Goal: Task Accomplishment & Management: Use online tool/utility

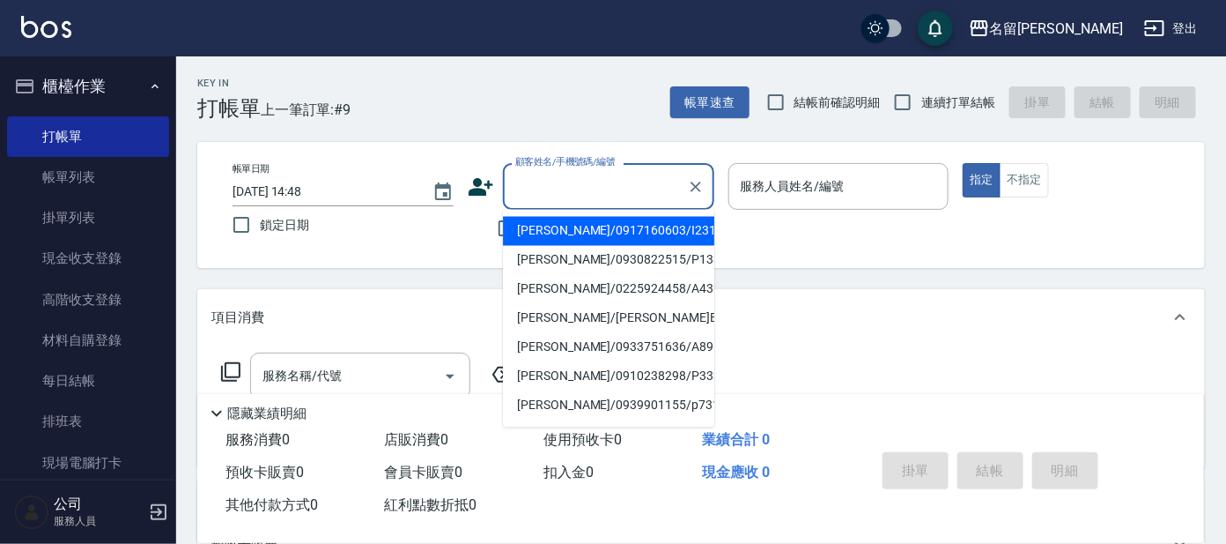
click at [591, 195] on input "顧客姓名/手機號碼/編號" at bounding box center [595, 186] width 169 height 31
click at [484, 189] on icon at bounding box center [481, 187] width 25 height 18
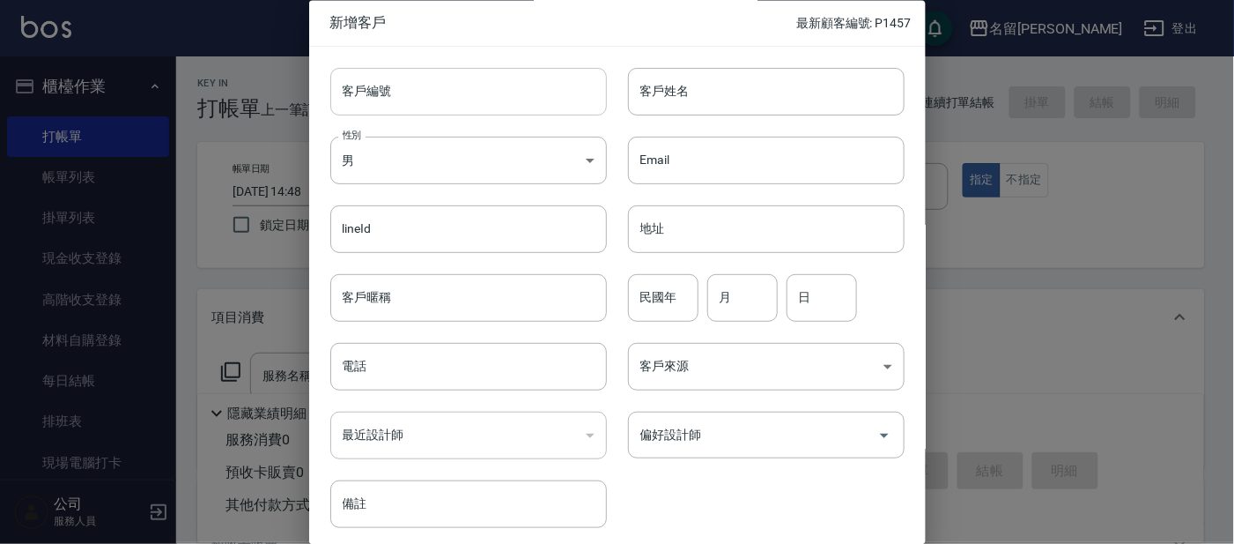
click at [534, 113] on input "客戶編號" at bounding box center [468, 92] width 277 height 48
click at [799, 77] on input "客戶姓名" at bounding box center [766, 92] width 277 height 48
type input "D"
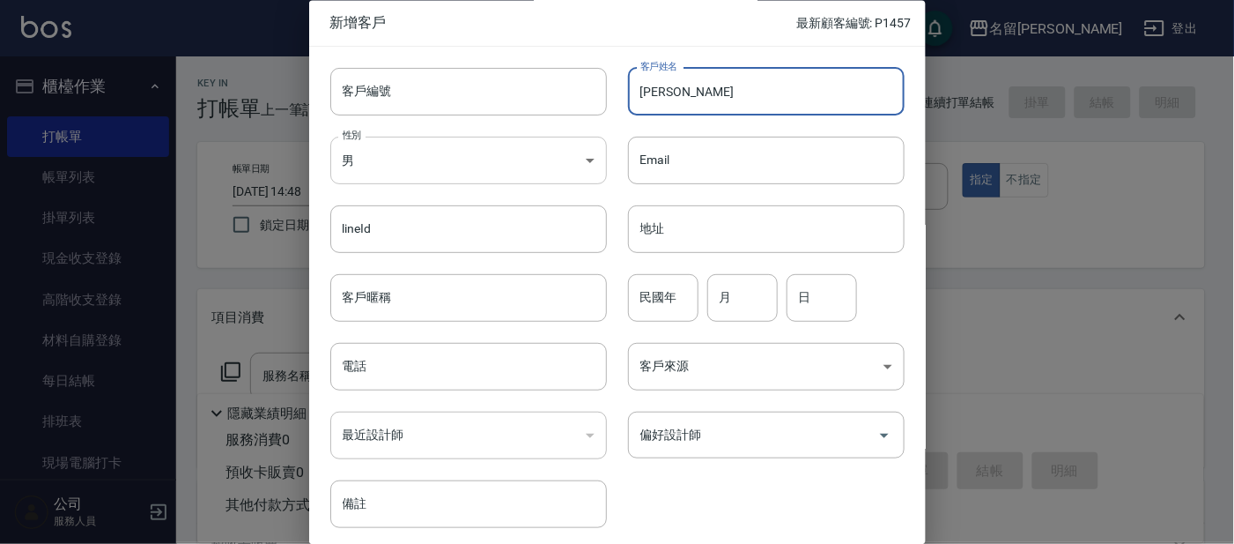
type input "[PERSON_NAME]"
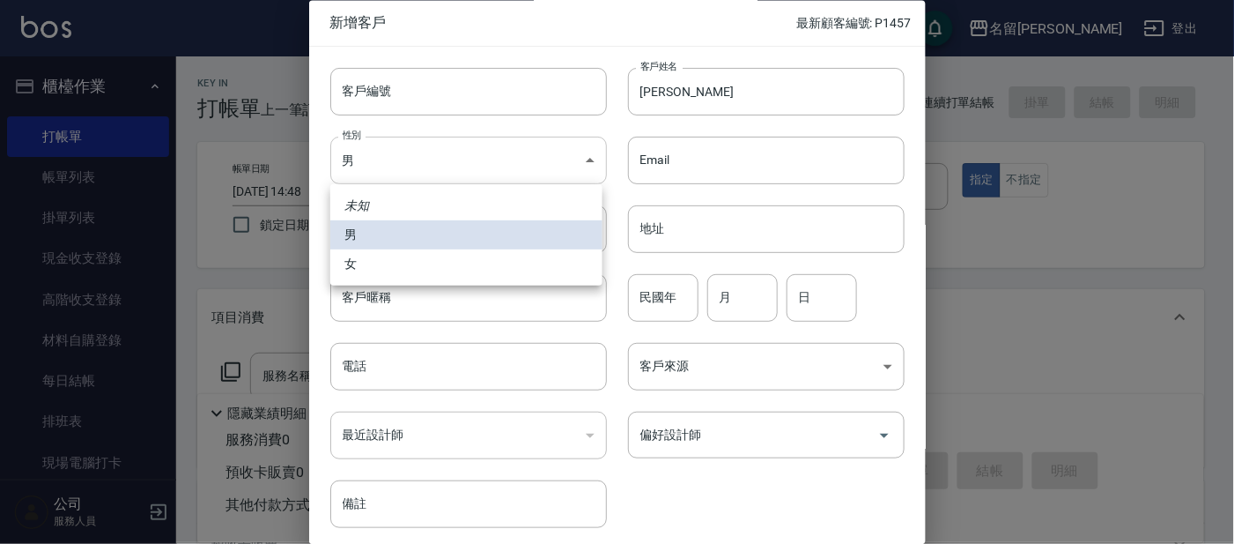
click at [582, 159] on body "名留大龍 登出 櫃檯作業 打帳單 帳單列表 掛單列表 現金收支登錄 高階收支登錄 材料自購登錄 每日結帳 排班表 現場電腦打卡 預約管理 預約管理 單日預約紀…" at bounding box center [617, 429] width 1234 height 858
click at [411, 263] on li "女" at bounding box center [466, 263] width 272 height 29
type input "[DEMOGRAPHIC_DATA]"
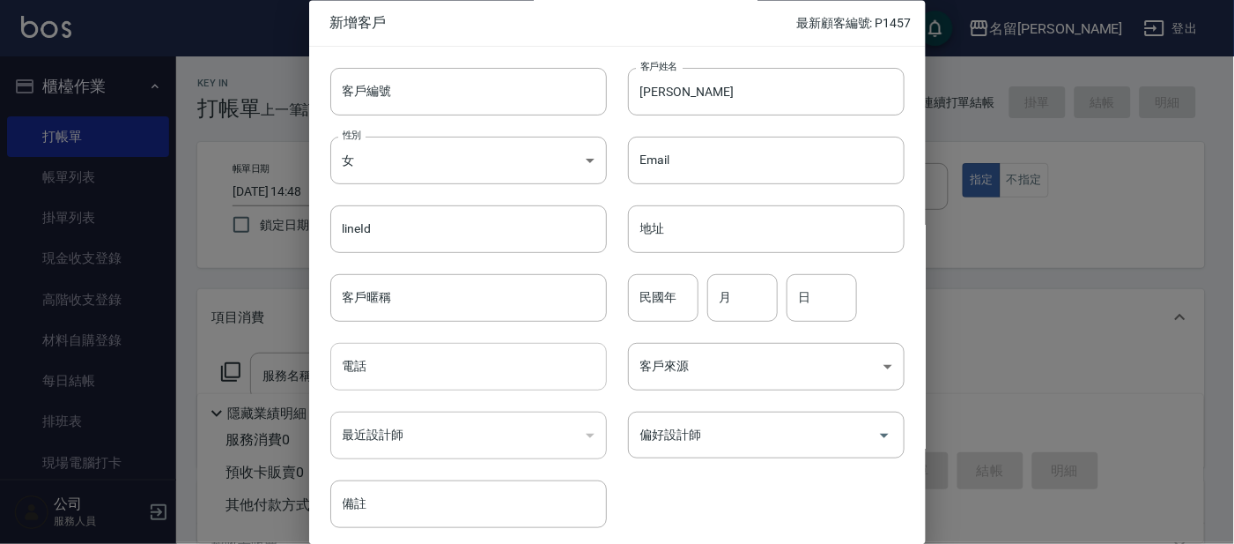
click at [466, 377] on input "電話" at bounding box center [468, 368] width 277 height 48
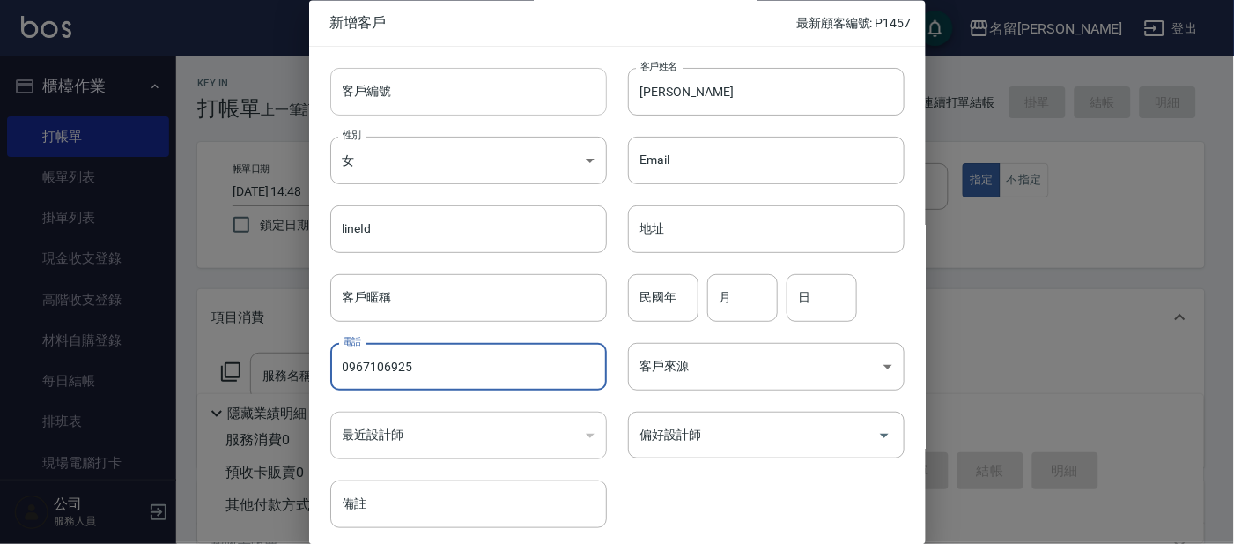
type input "0967106925"
click at [500, 103] on input "客戶編號" at bounding box center [468, 92] width 277 height 48
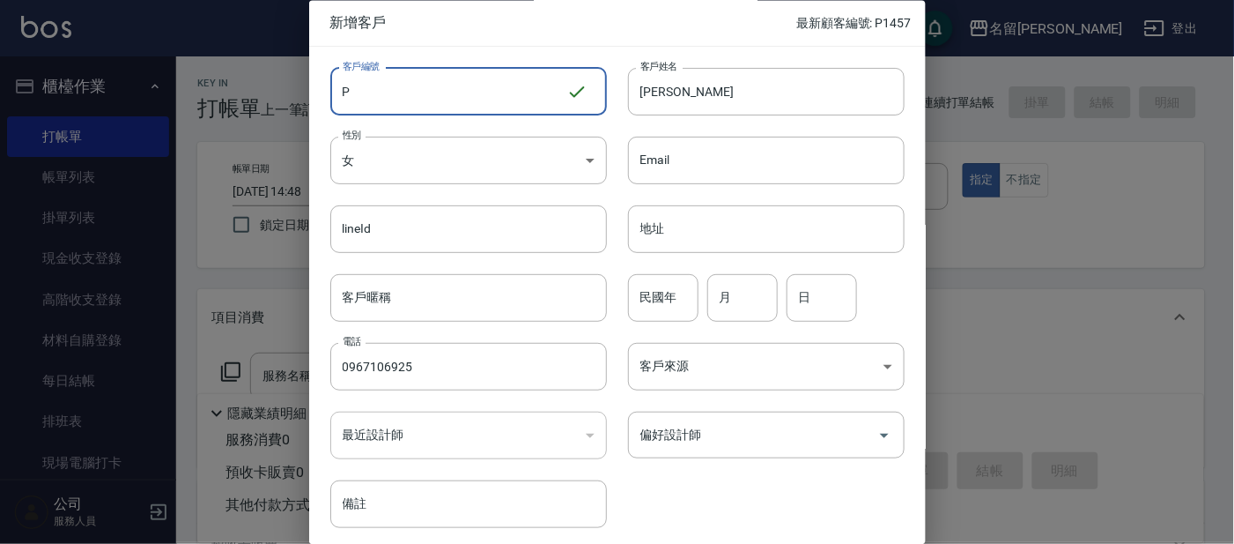
click at [420, 85] on input "P" at bounding box center [448, 92] width 236 height 48
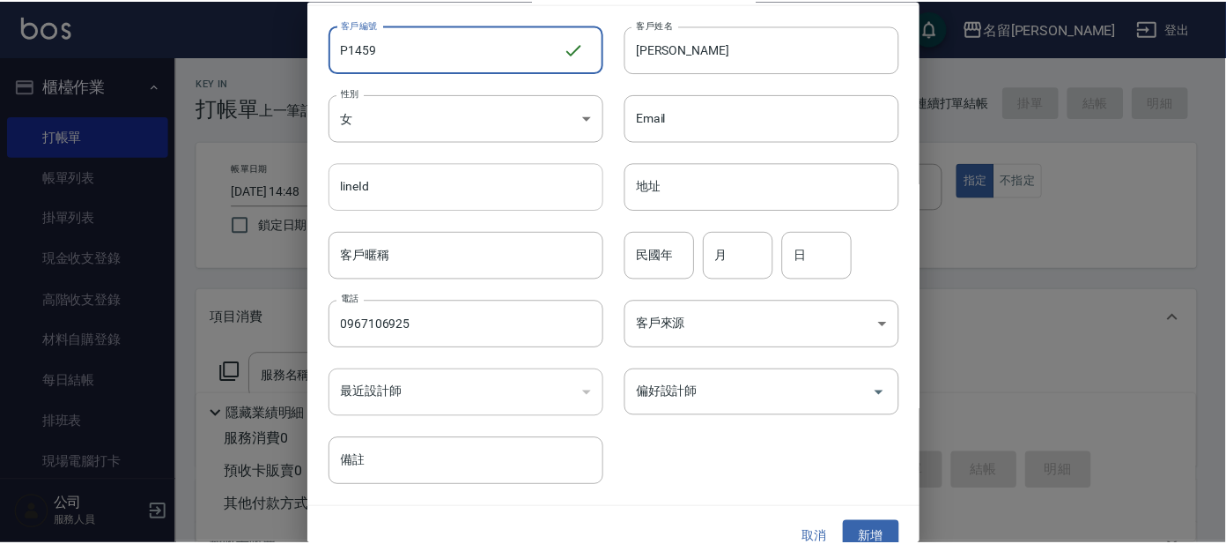
scroll to position [66, 0]
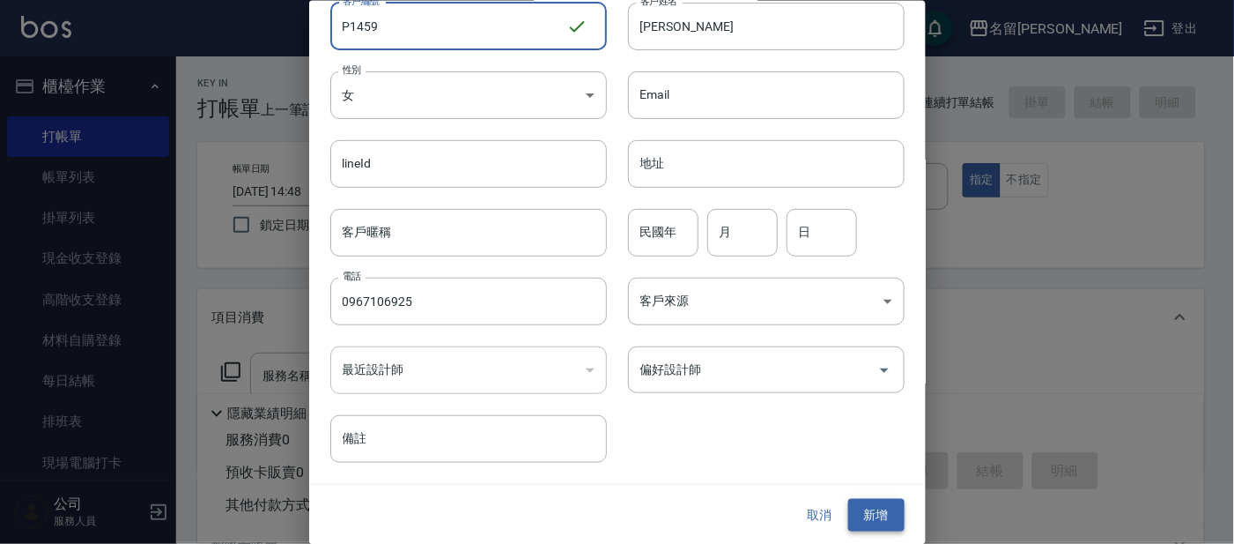
type input "P1459"
click at [882, 511] on button "新增" at bounding box center [876, 515] width 56 height 33
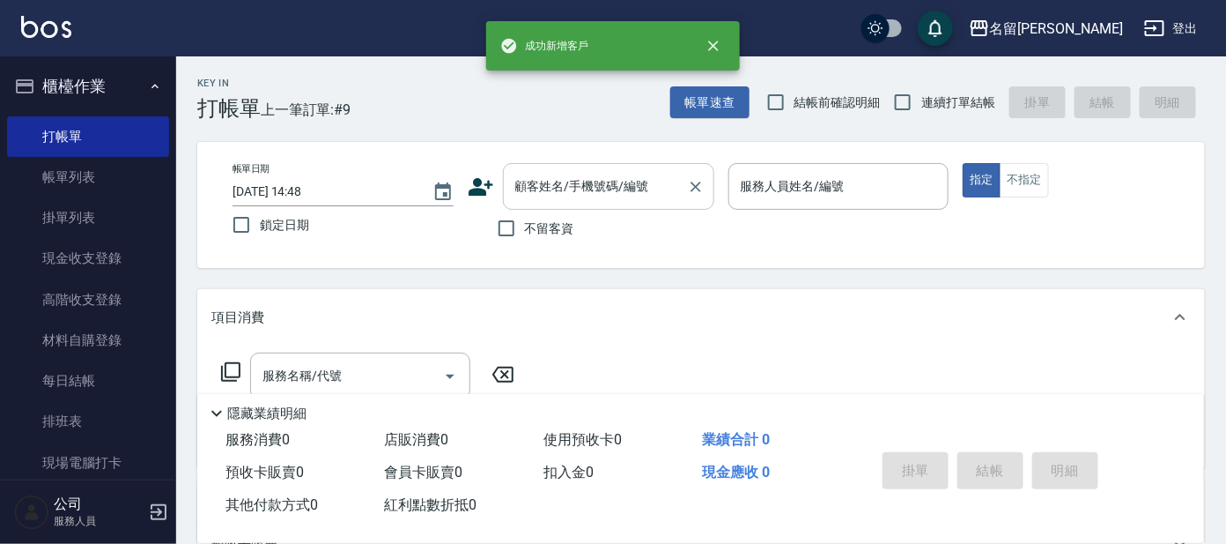
click at [580, 163] on div "顧客姓名/手機號碼/編號" at bounding box center [608, 186] width 211 height 47
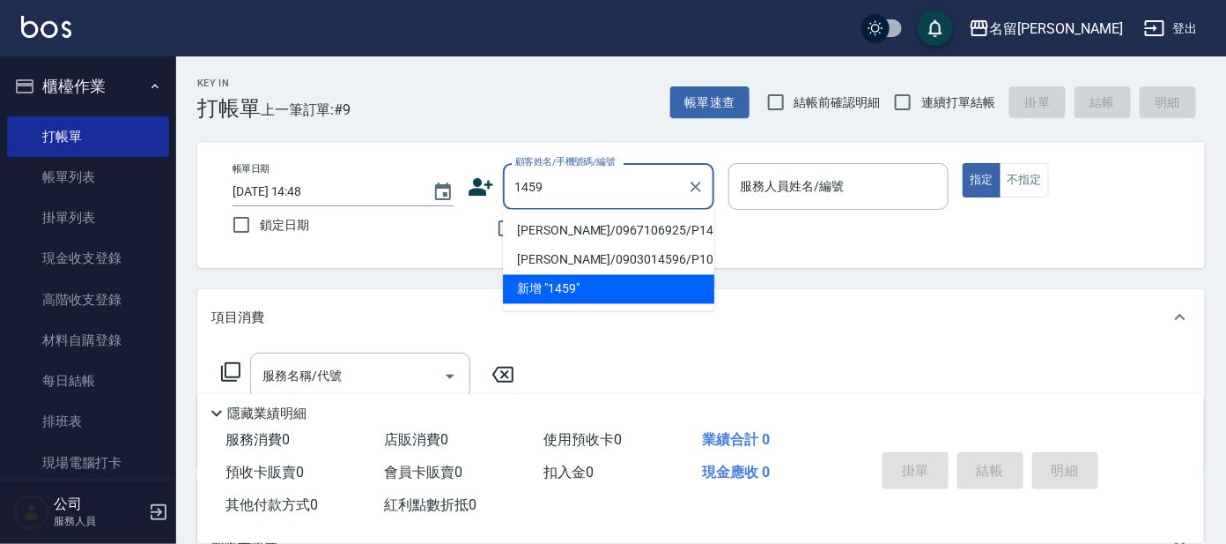
click at [580, 222] on li "[PERSON_NAME]/0967106925/P1459" at bounding box center [608, 231] width 211 height 29
type input "[PERSON_NAME]/0967106925/P1459"
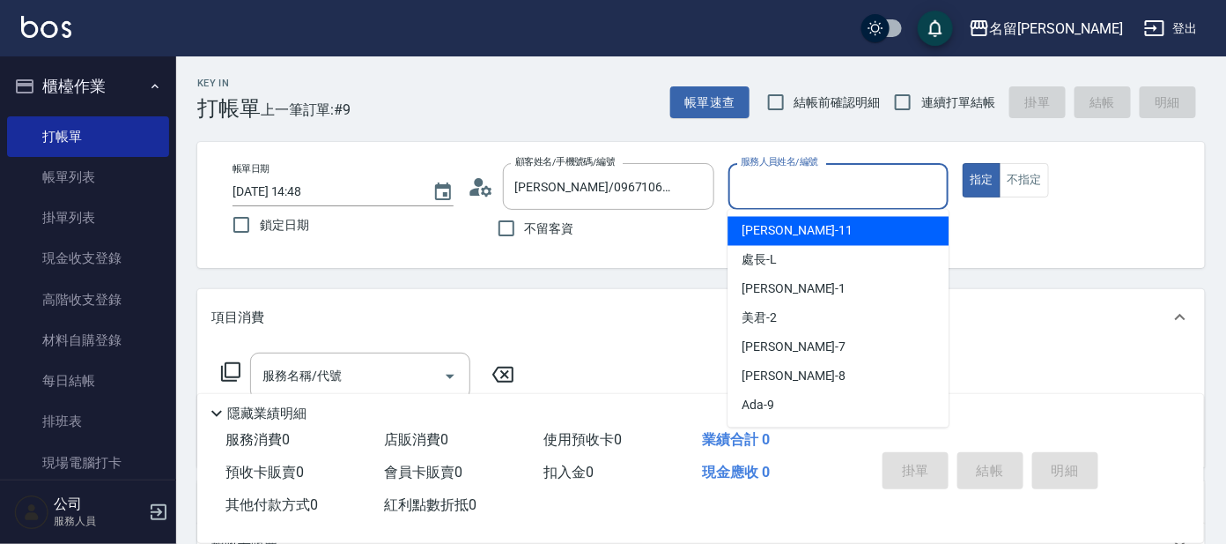
click at [865, 179] on input "服務人員姓名/編號" at bounding box center [838, 186] width 205 height 31
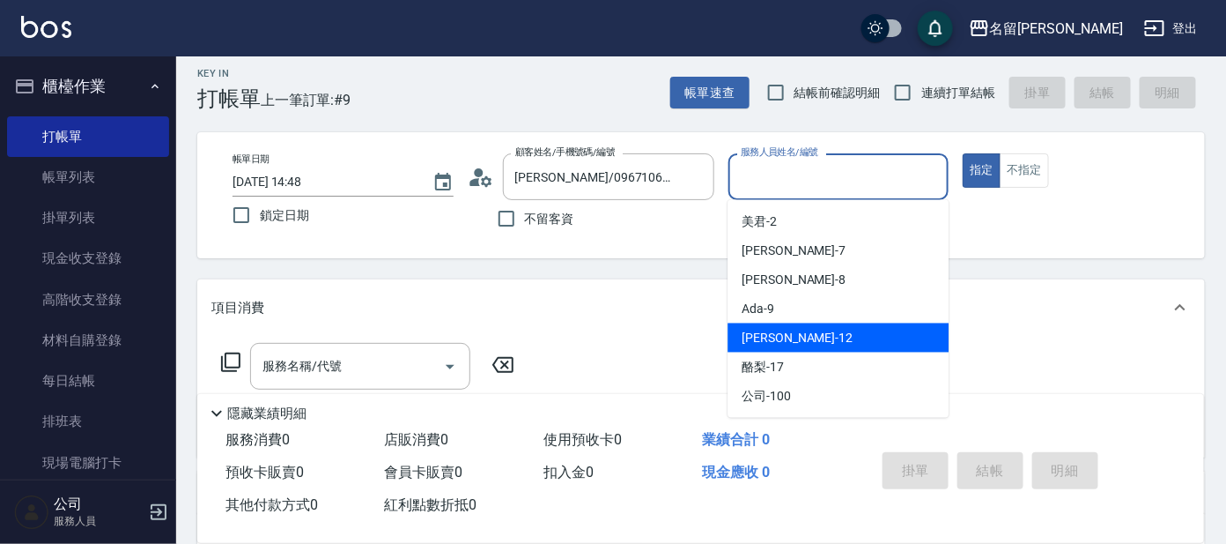
scroll to position [0, 0]
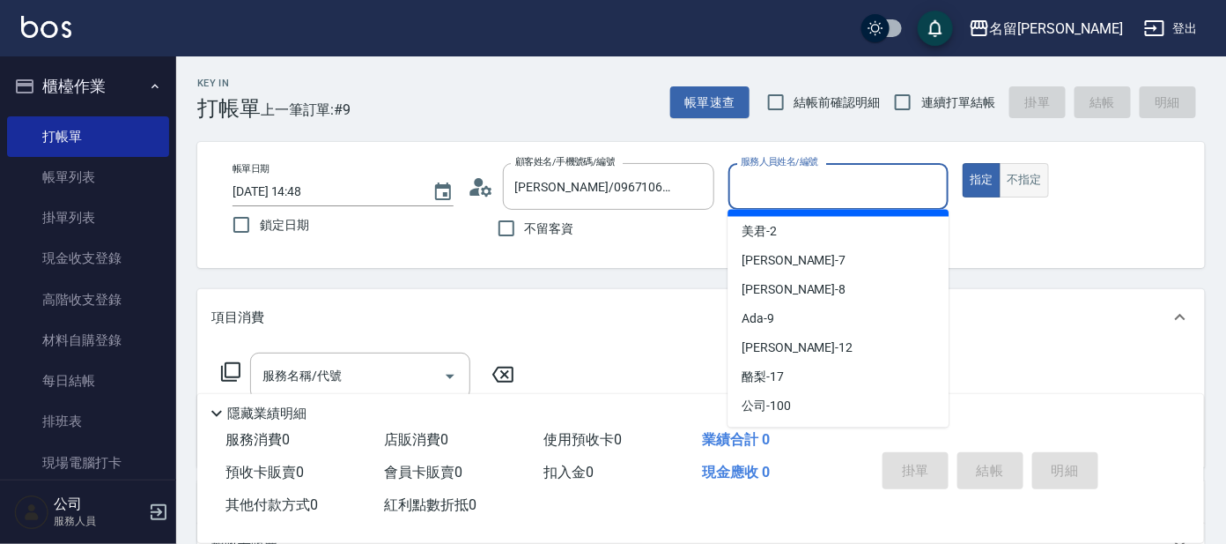
click at [1012, 183] on button "不指定" at bounding box center [1024, 180] width 49 height 34
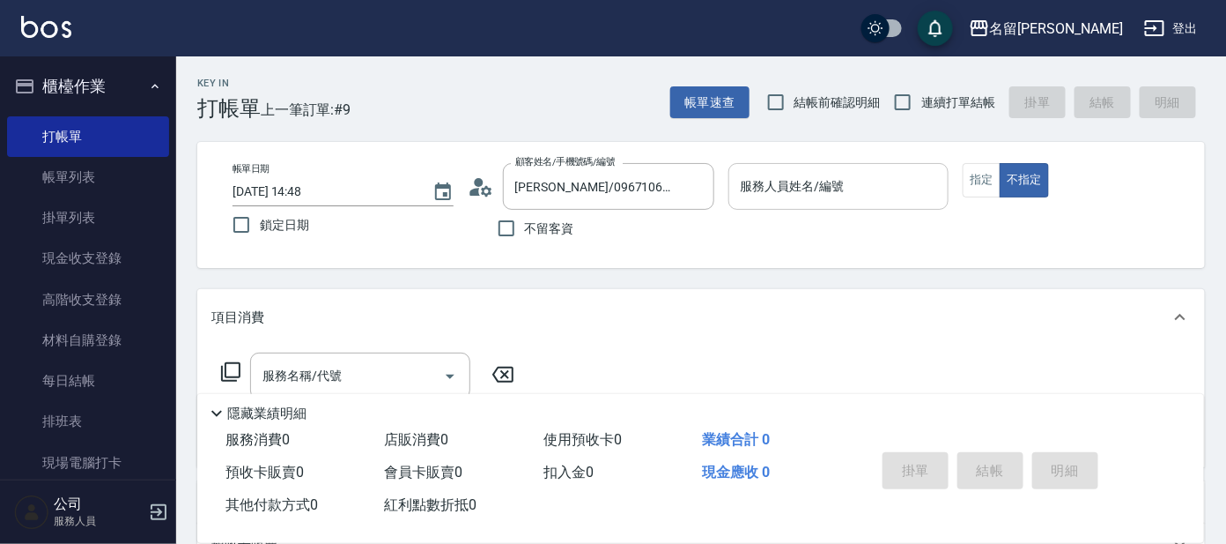
click at [872, 196] on input "服務人員姓名/編號" at bounding box center [838, 186] width 205 height 31
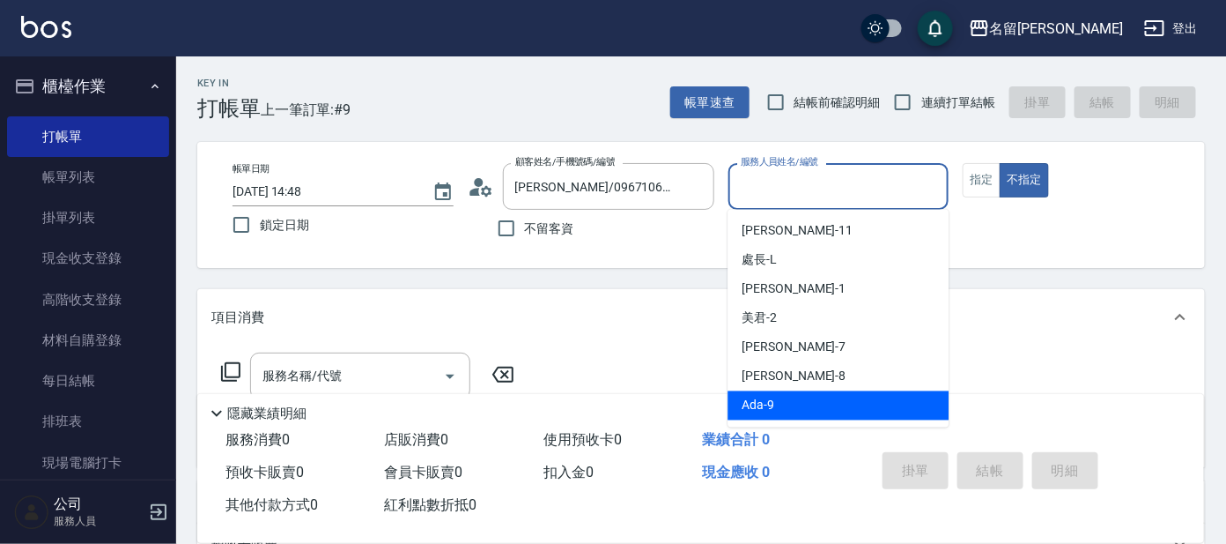
click at [798, 392] on div "Ada -9" at bounding box center [838, 405] width 221 height 29
type input "Ada-9"
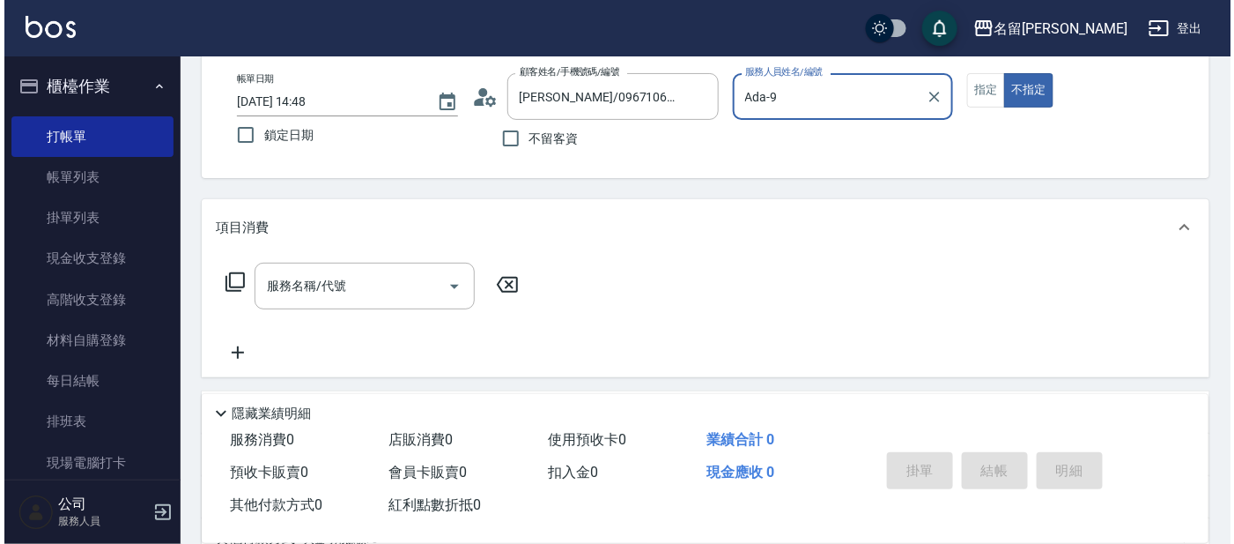
scroll to position [219, 0]
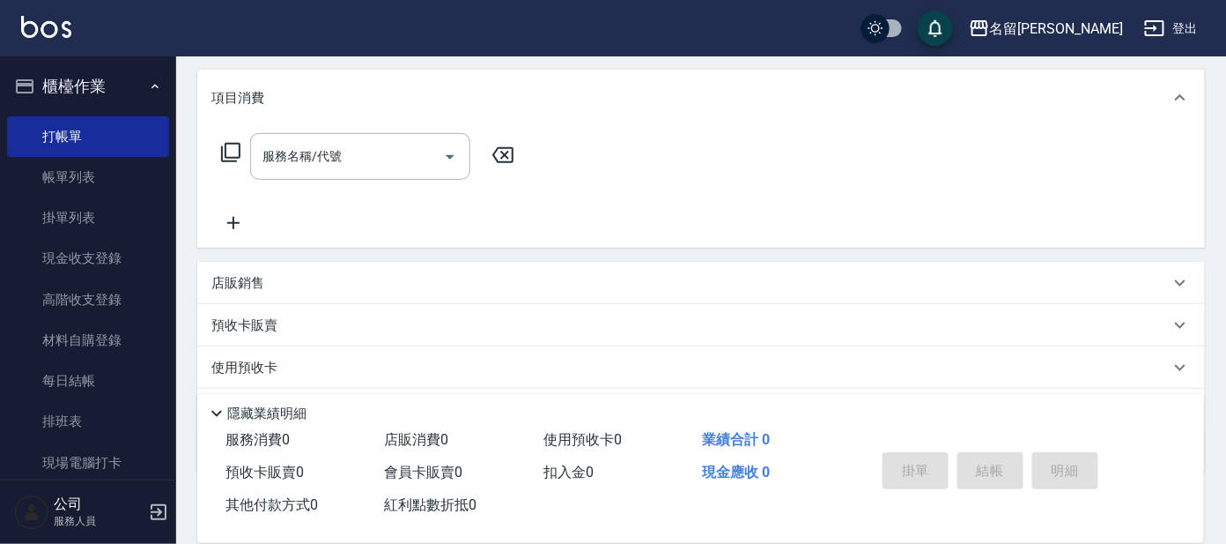
click at [235, 151] on icon at bounding box center [230, 152] width 21 height 21
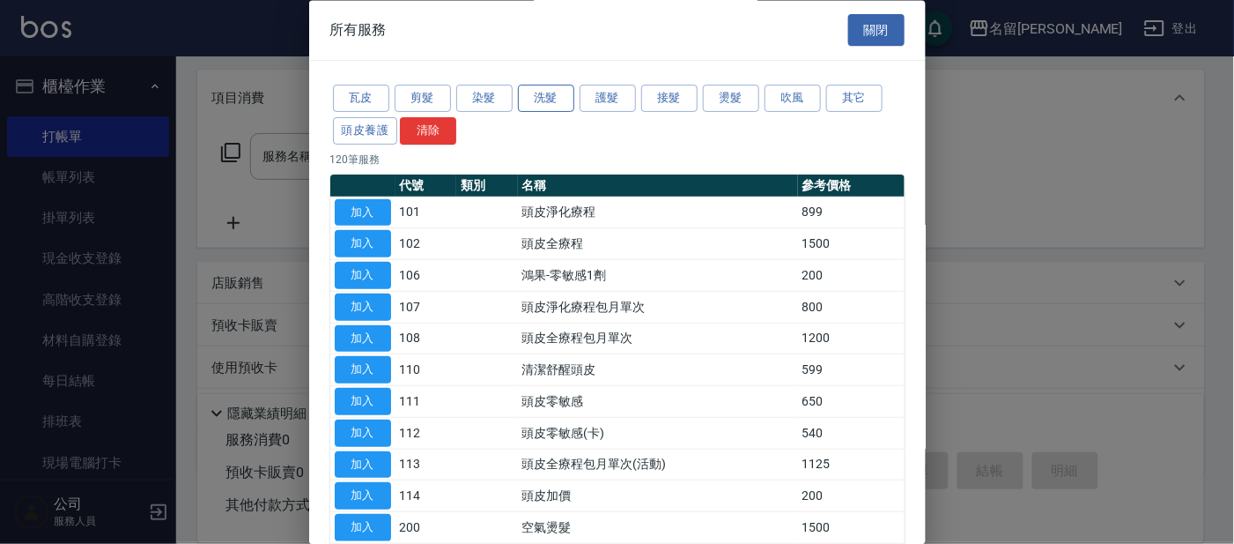
click at [550, 87] on button "洗髮" at bounding box center [546, 98] width 56 height 27
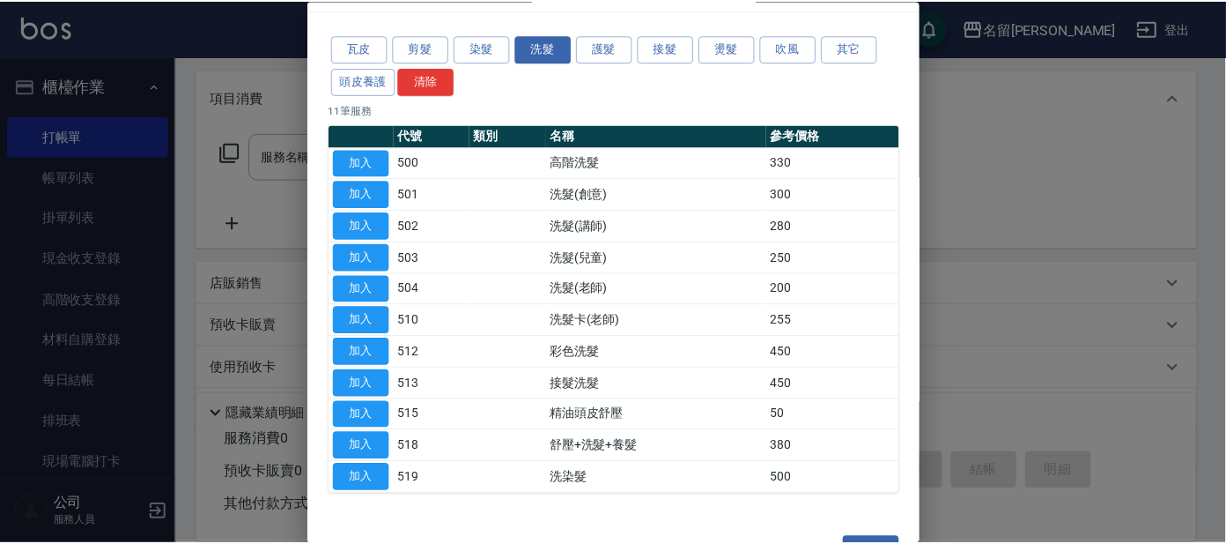
scroll to position [96, 0]
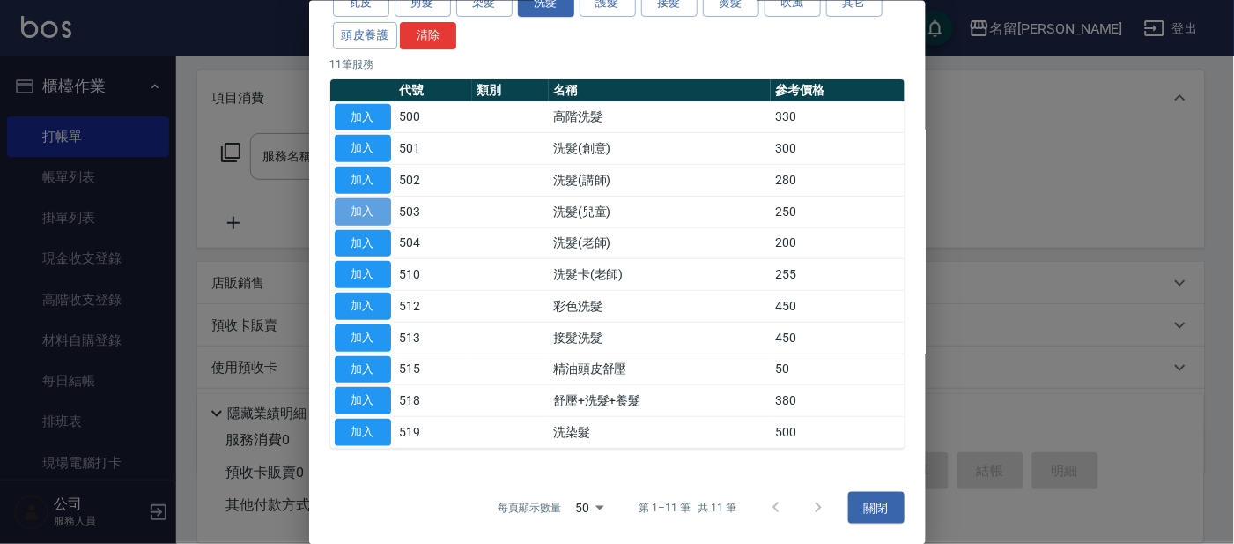
click at [374, 212] on button "加入" at bounding box center [363, 210] width 56 height 27
type input "洗髮(兒童)(503)"
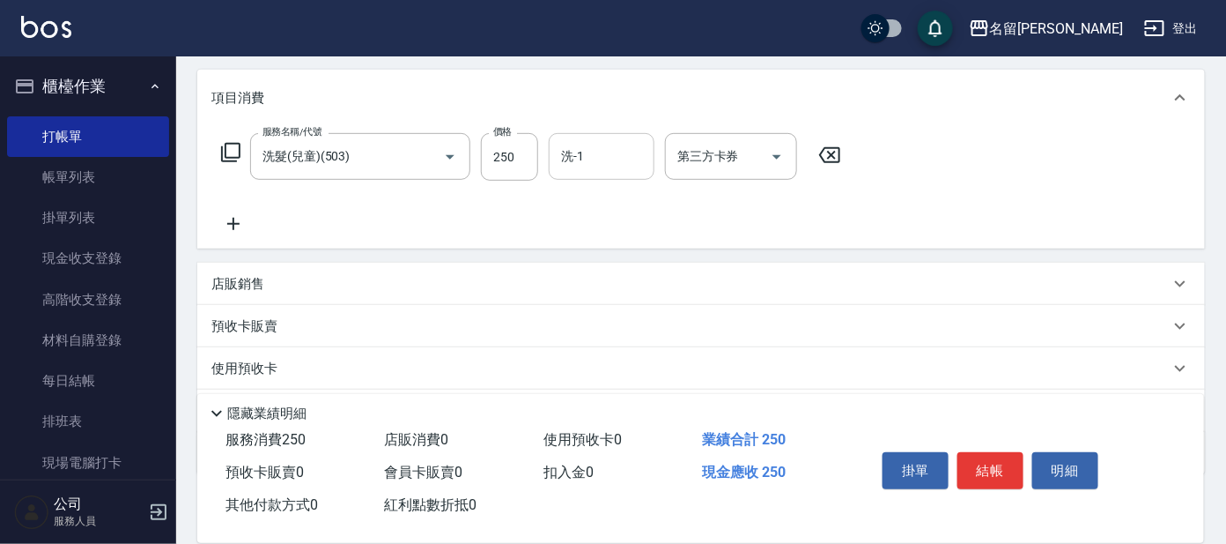
click at [609, 145] on input "洗-1" at bounding box center [602, 156] width 90 height 31
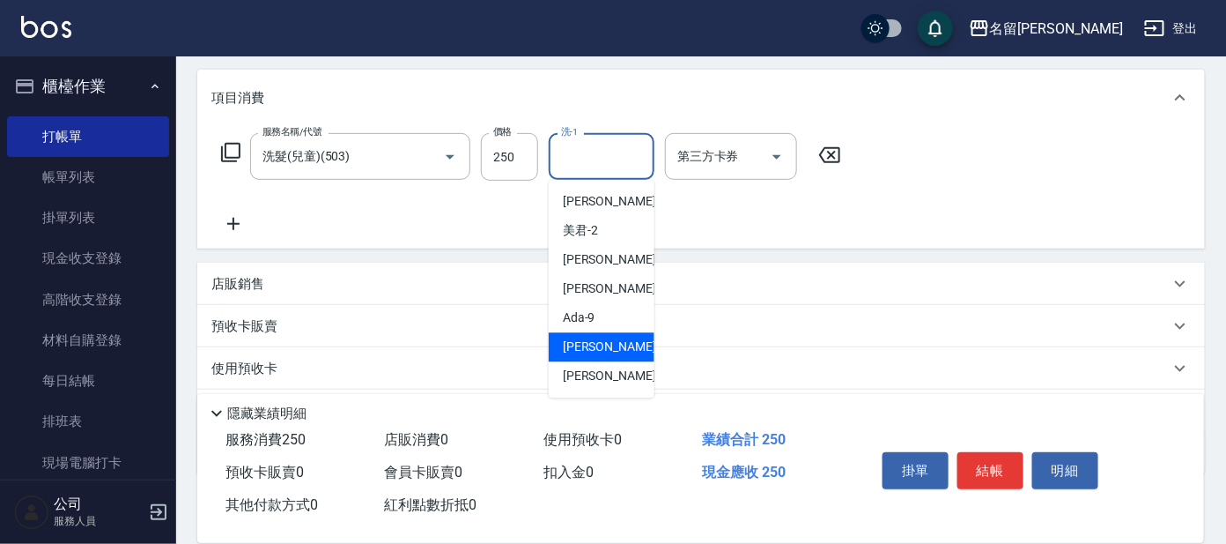
click at [607, 344] on div "[PERSON_NAME] -11" at bounding box center [602, 347] width 106 height 29
type input "[PERSON_NAME]-11"
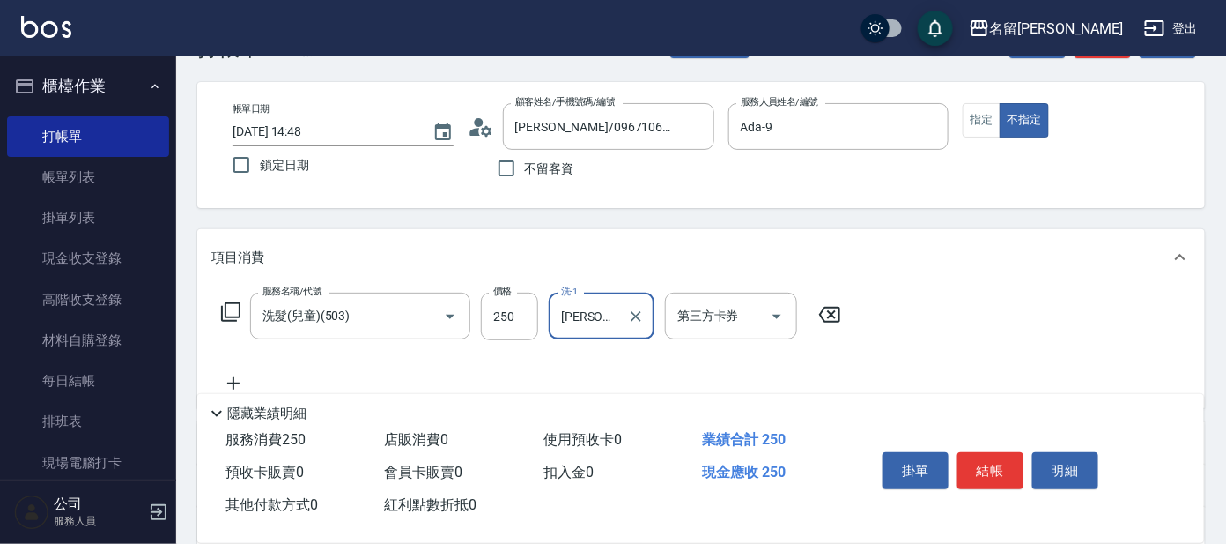
scroll to position [109, 0]
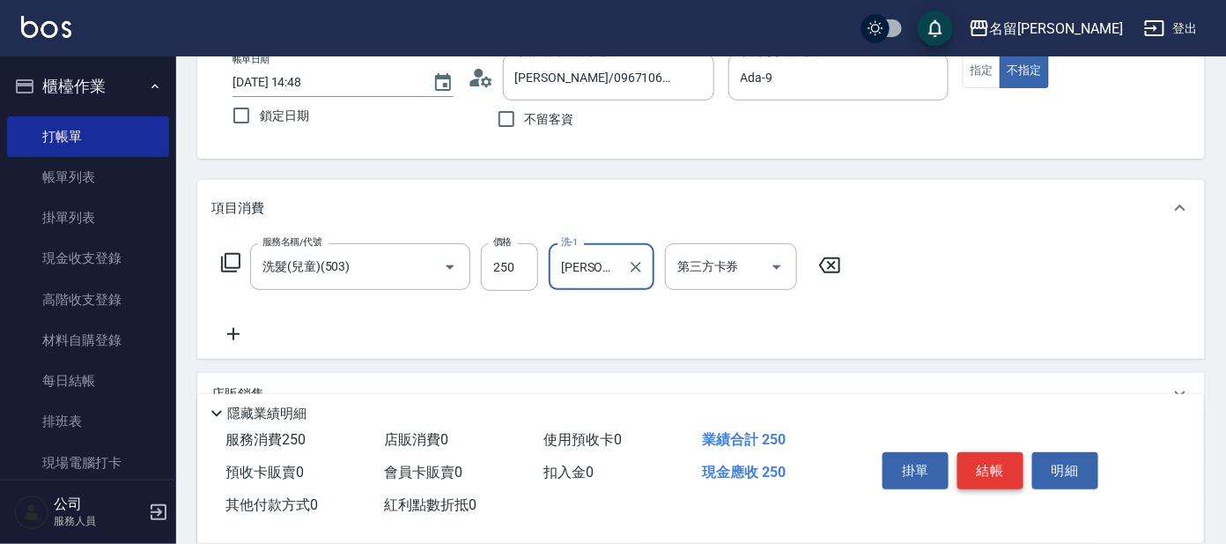
click at [996, 470] on button "結帳" at bounding box center [991, 470] width 66 height 37
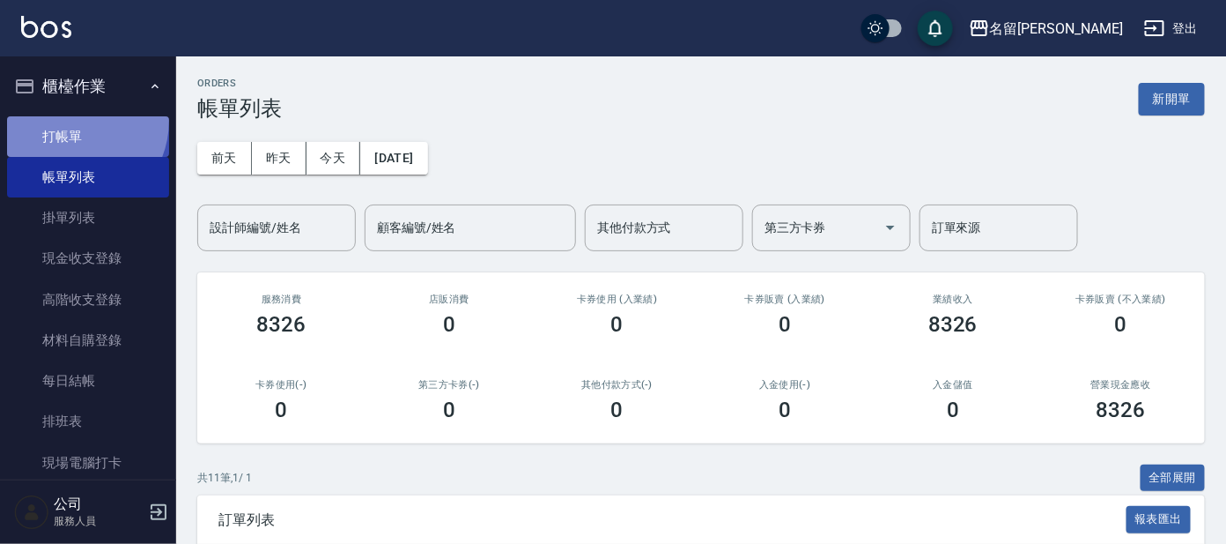
click at [70, 120] on link "打帳單" at bounding box center [88, 136] width 162 height 41
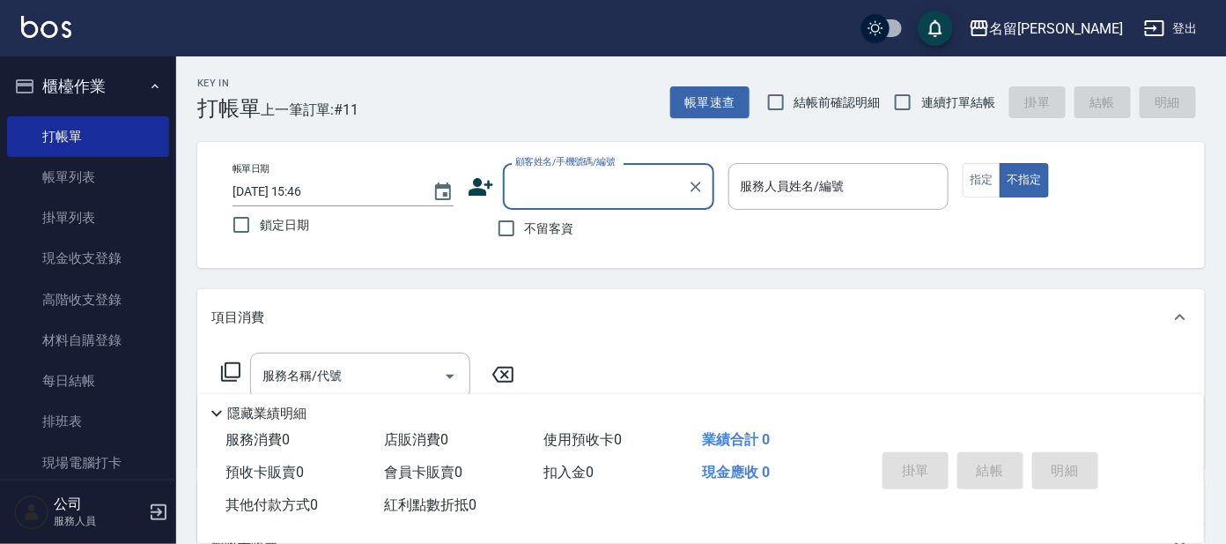
click at [649, 201] on input "顧客姓名/手機號碼/編號" at bounding box center [595, 186] width 169 height 31
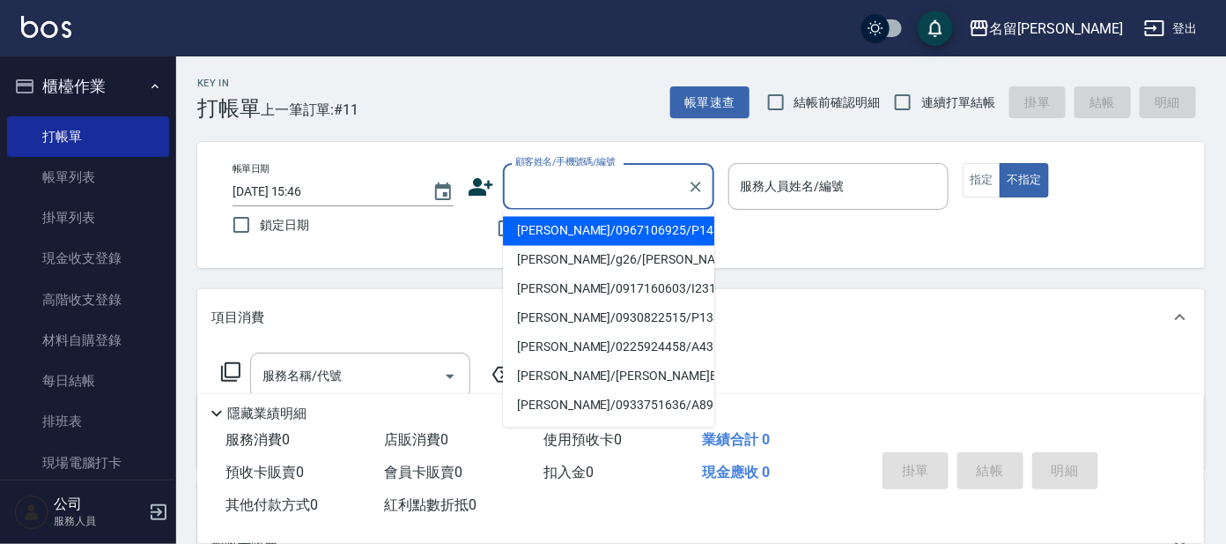
click at [632, 220] on li "[PERSON_NAME]/0967106925/P1459" at bounding box center [608, 231] width 211 height 29
type input "[PERSON_NAME]/0967106925/P1459"
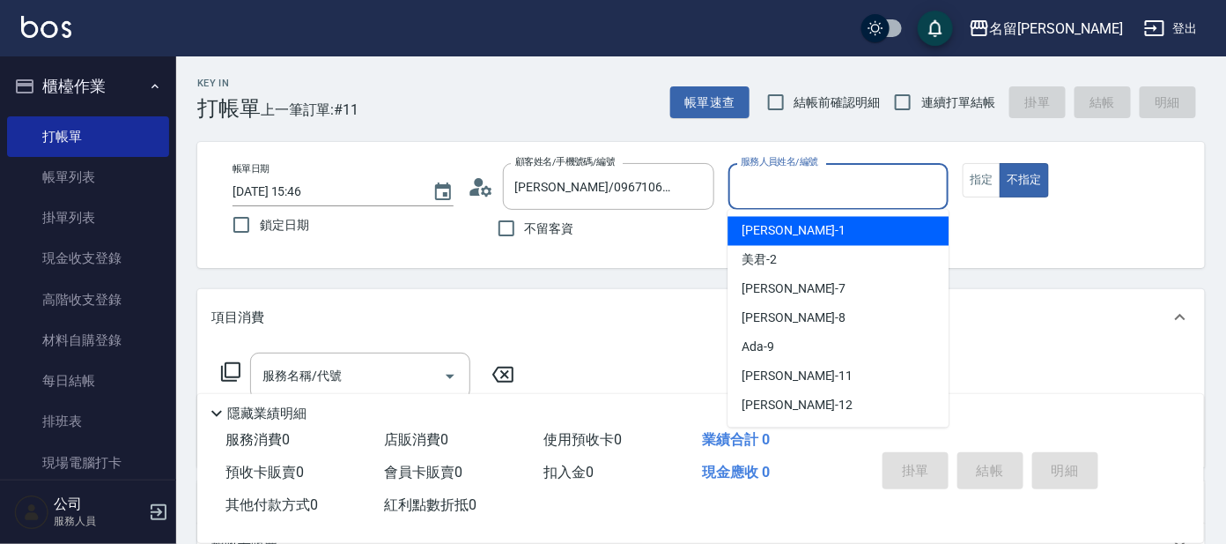
click at [899, 179] on input "服務人員姓名/編號" at bounding box center [838, 186] width 205 height 31
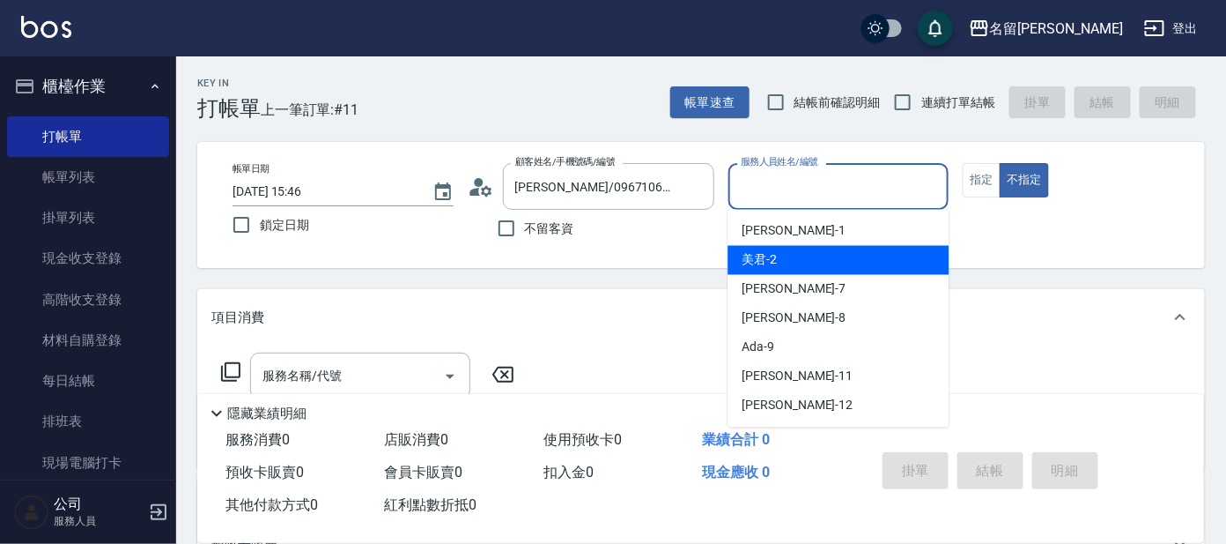
click at [849, 264] on div "美君 -2" at bounding box center [838, 260] width 221 height 29
type input "美君-2"
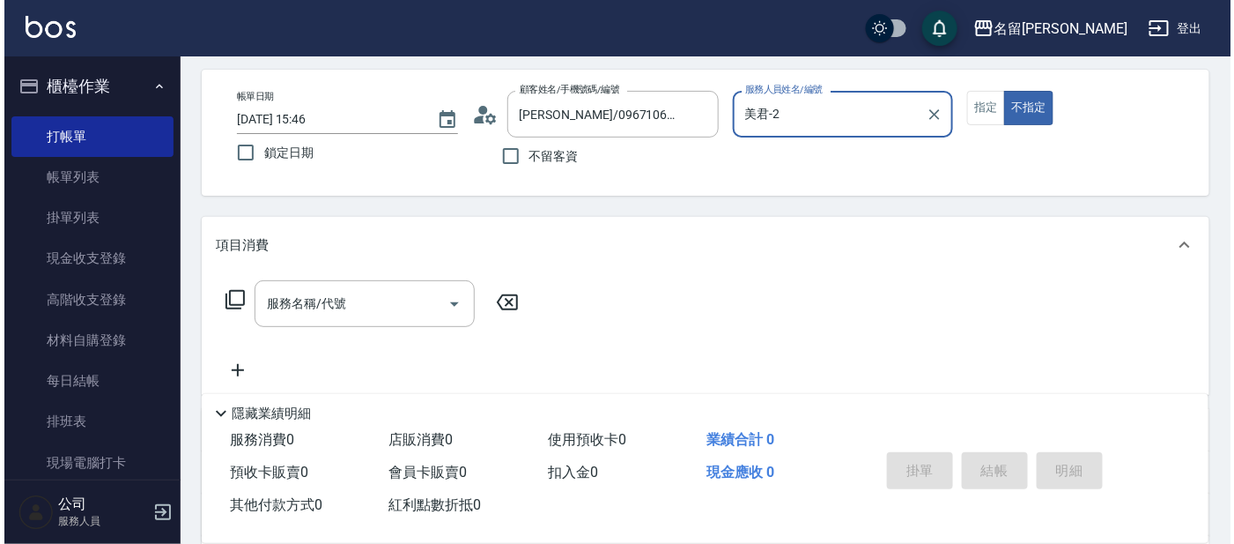
scroll to position [109, 0]
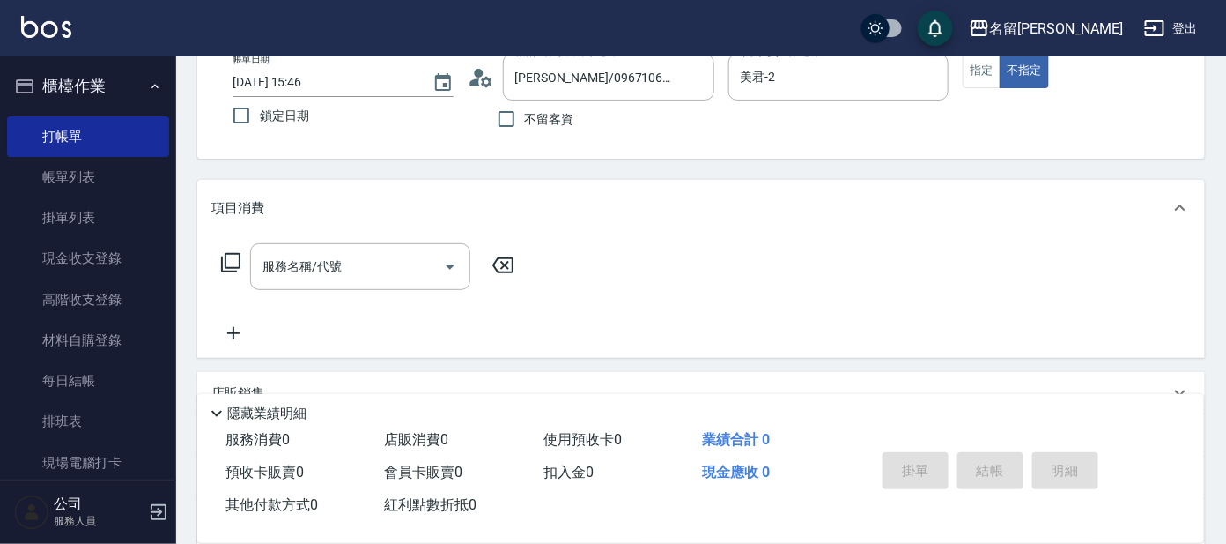
click at [235, 261] on icon at bounding box center [230, 262] width 21 height 21
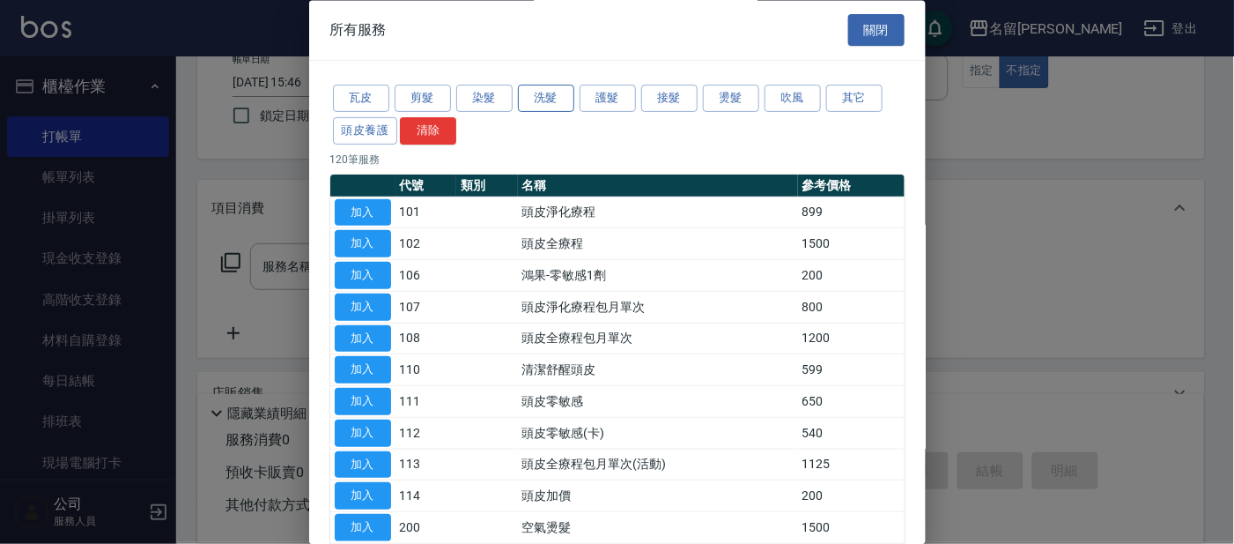
click at [535, 96] on button "洗髮" at bounding box center [546, 98] width 56 height 27
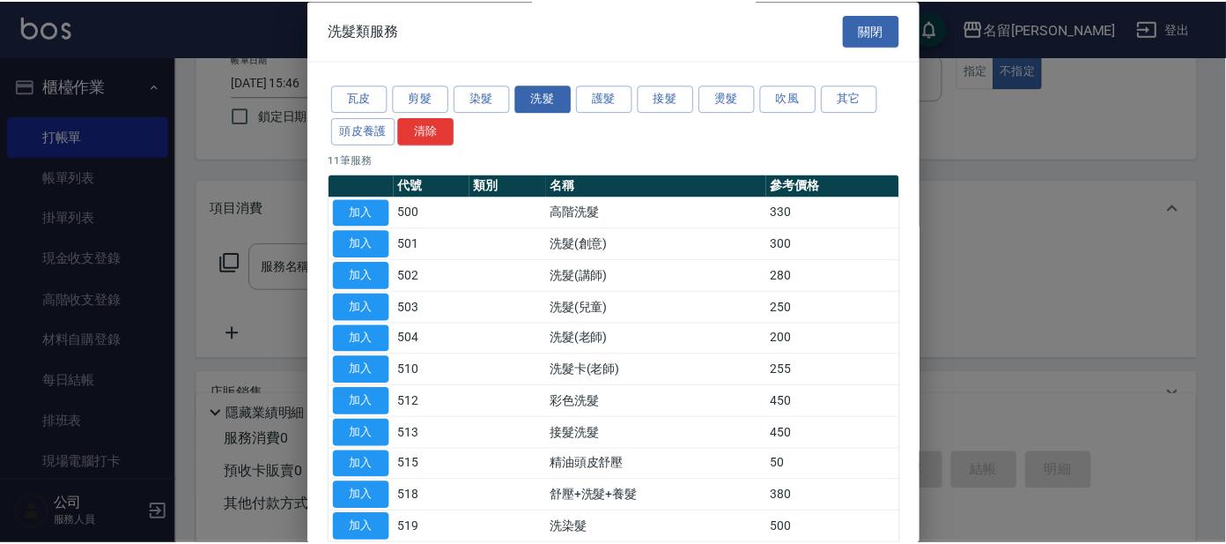
scroll to position [96, 0]
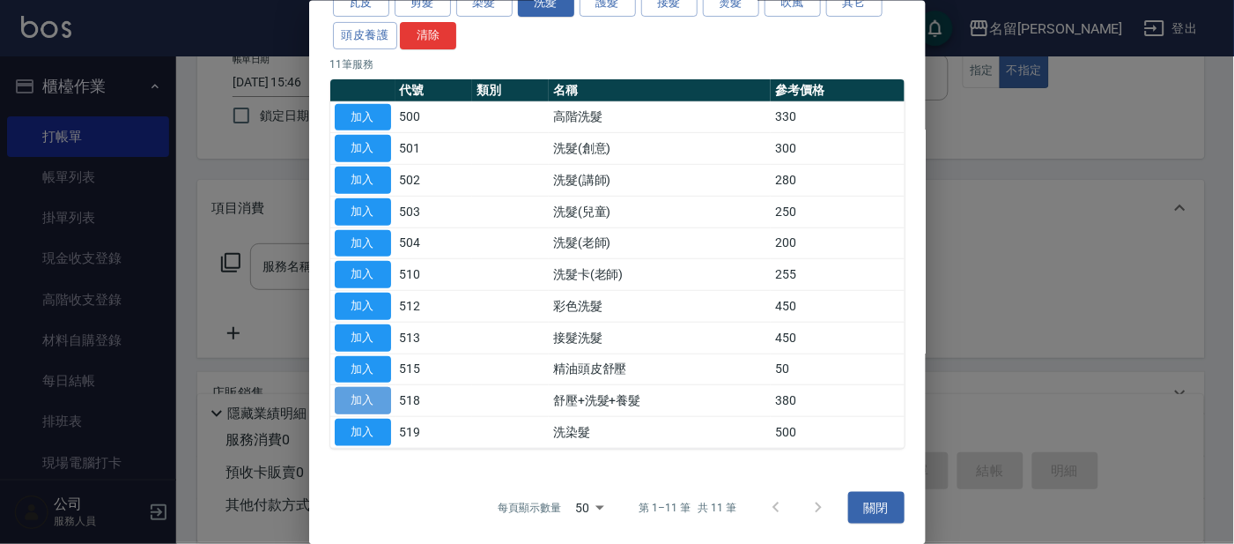
click at [375, 393] on button "加入" at bounding box center [363, 400] width 56 height 27
type input "舒壓+洗髮+養髮(518)"
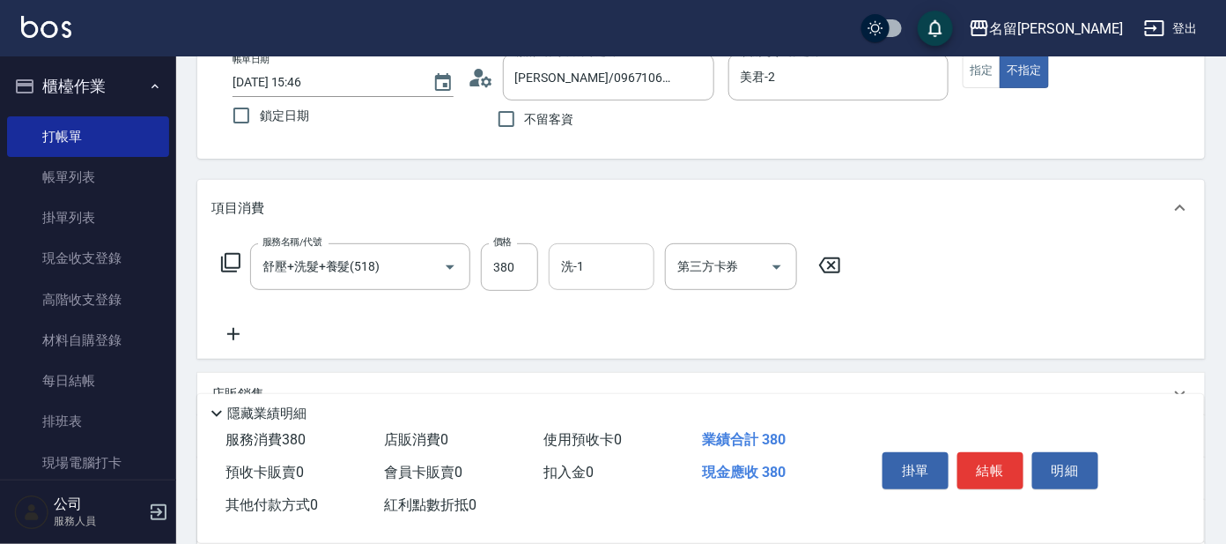
scroll to position [0, 0]
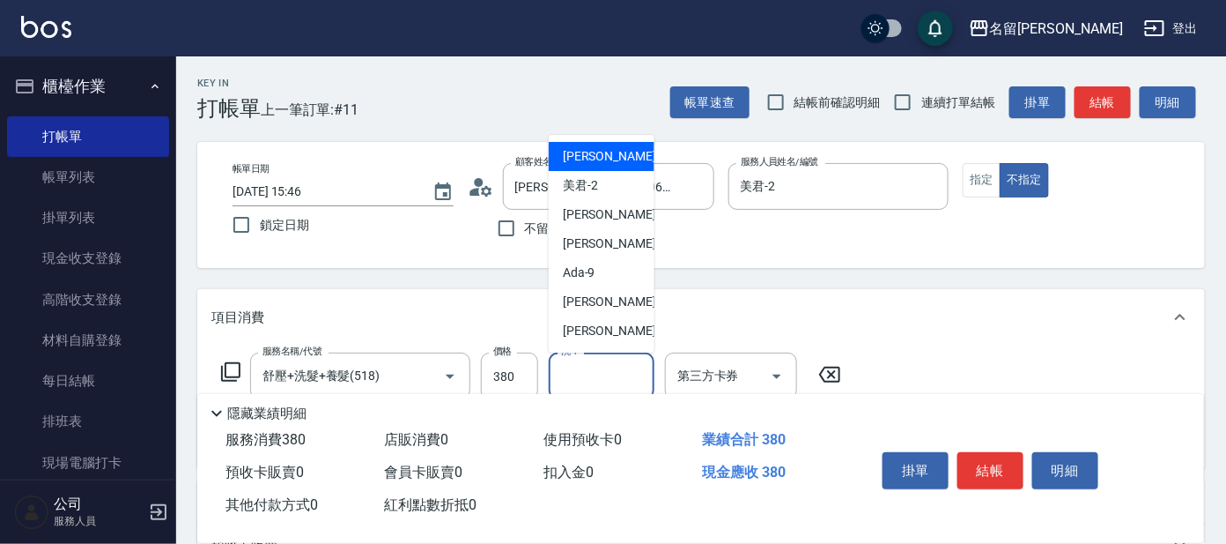
click at [619, 363] on input "洗-1" at bounding box center [602, 375] width 90 height 31
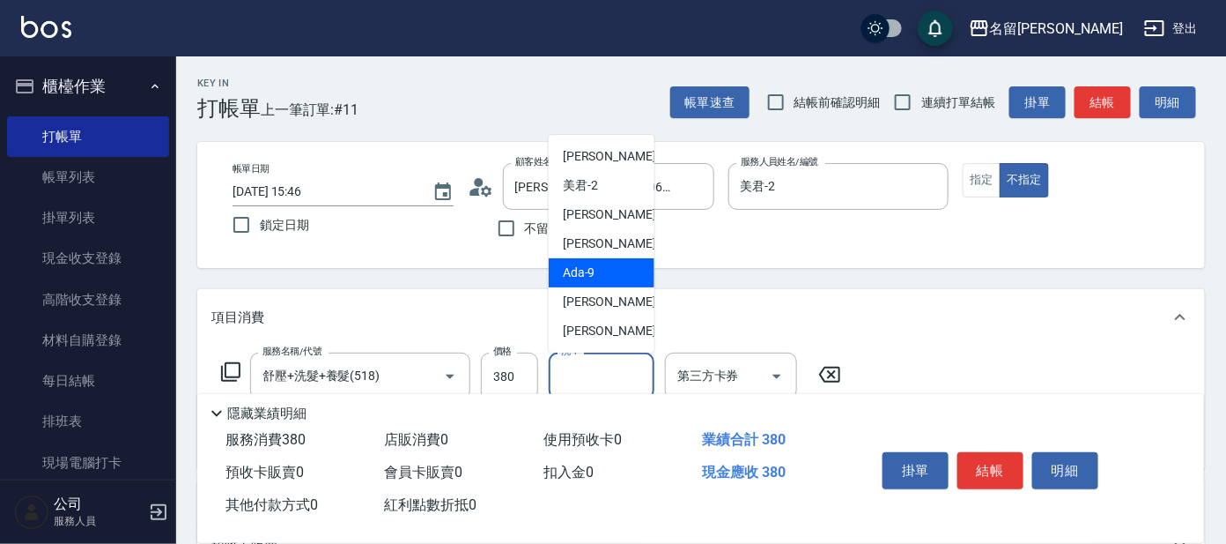
scroll to position [87, 0]
click at [614, 265] on div "酪梨 -17" at bounding box center [602, 272] width 106 height 29
type input "酪梨-17"
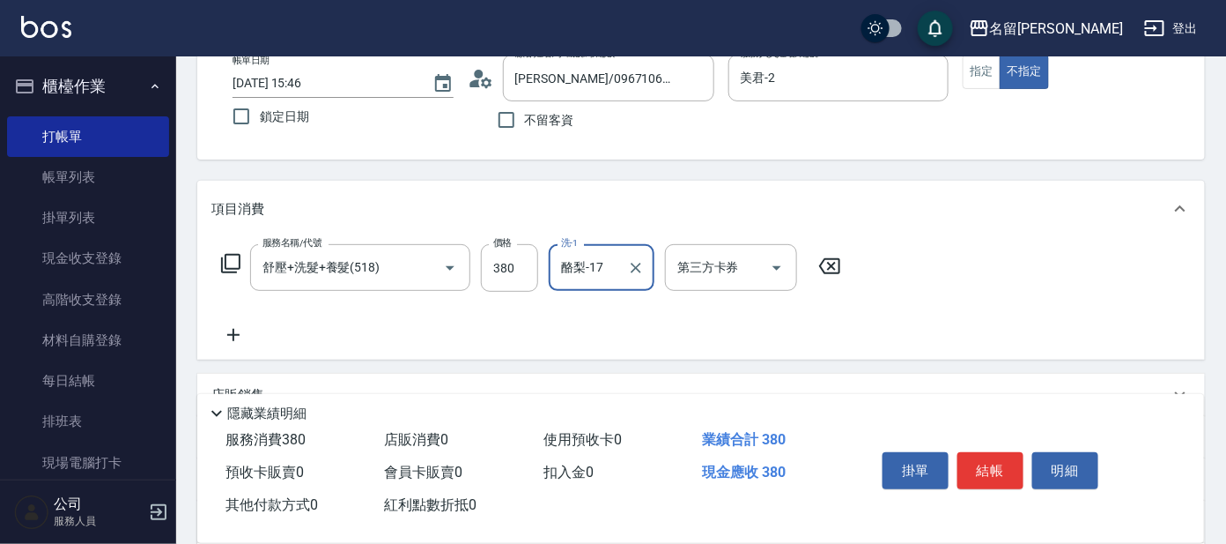
scroll to position [109, 0]
click at [981, 462] on button "結帳" at bounding box center [991, 470] width 66 height 37
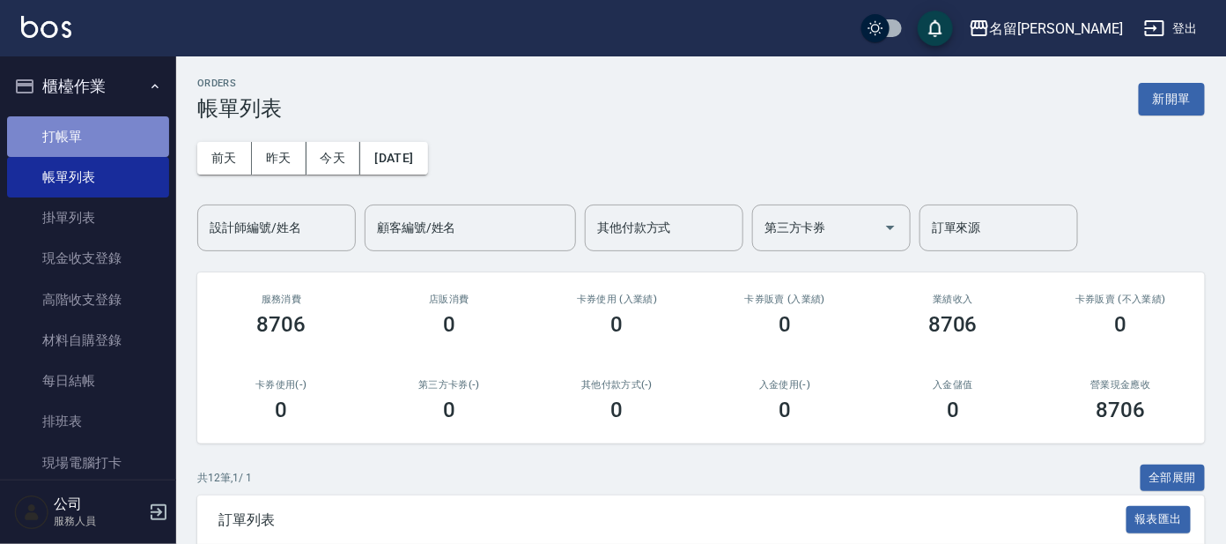
click at [99, 142] on link "打帳單" at bounding box center [88, 136] width 162 height 41
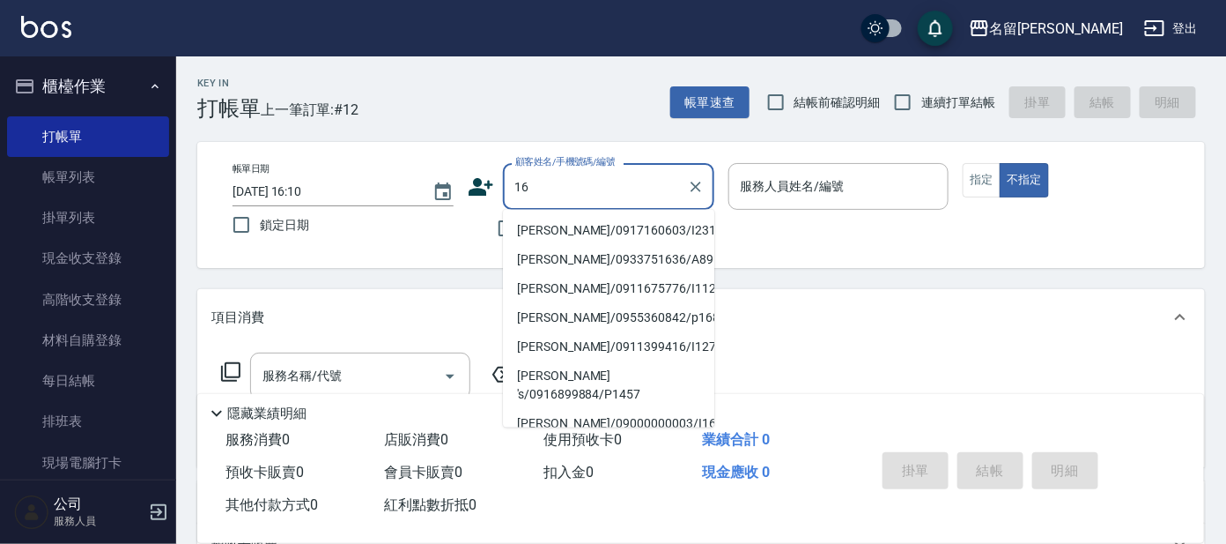
click at [512, 184] on input "16" at bounding box center [595, 186] width 169 height 31
click at [536, 225] on li "[PERSON_NAME]/09000000003/I16" at bounding box center [608, 231] width 211 height 29
type input "[PERSON_NAME]/09000000003/I16"
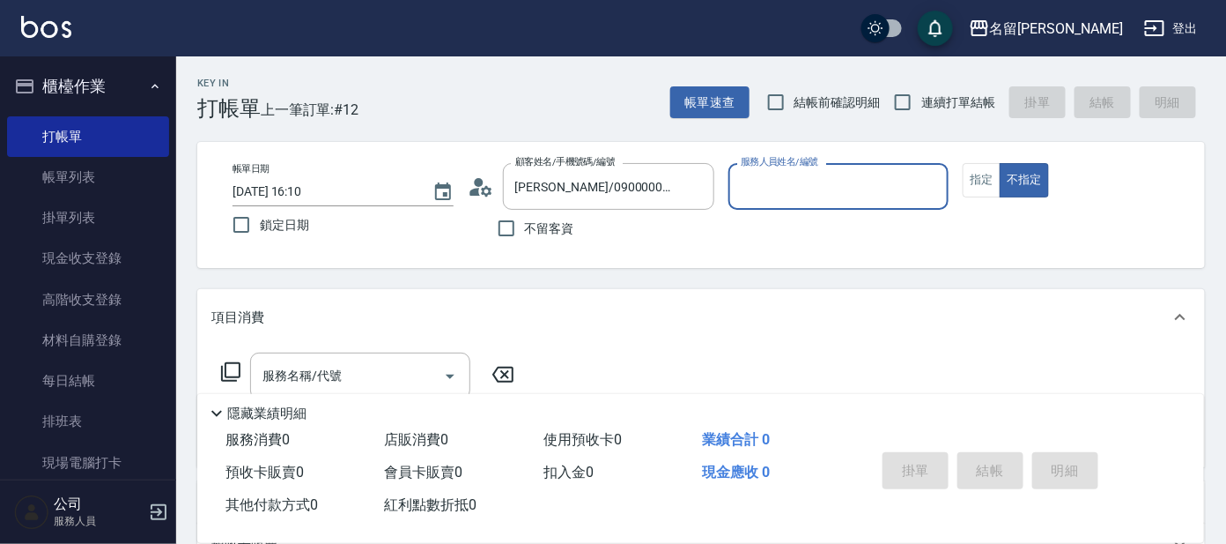
click at [773, 190] on input "服務人員姓名/編號" at bounding box center [838, 186] width 205 height 31
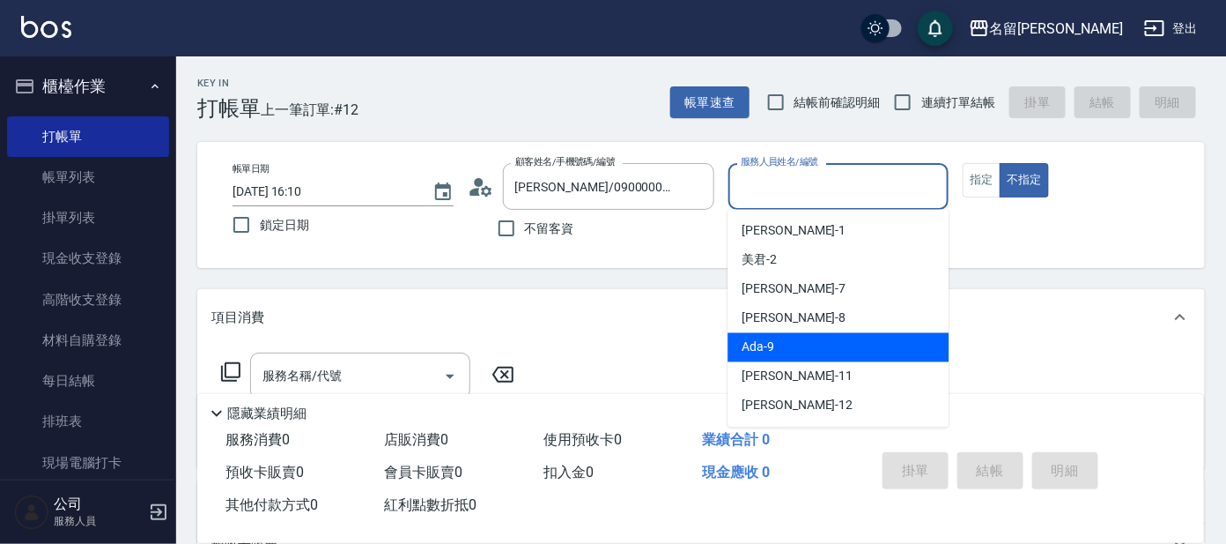
click at [743, 343] on span "Ada -9" at bounding box center [758, 347] width 33 height 18
type input "Ada-9"
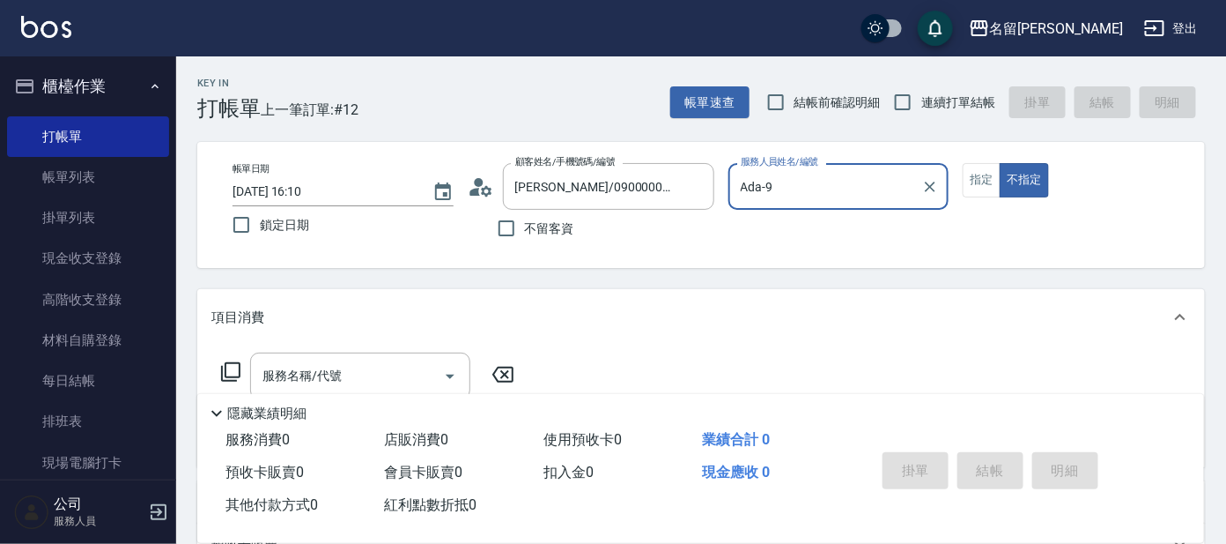
click at [226, 372] on icon at bounding box center [230, 371] width 19 height 19
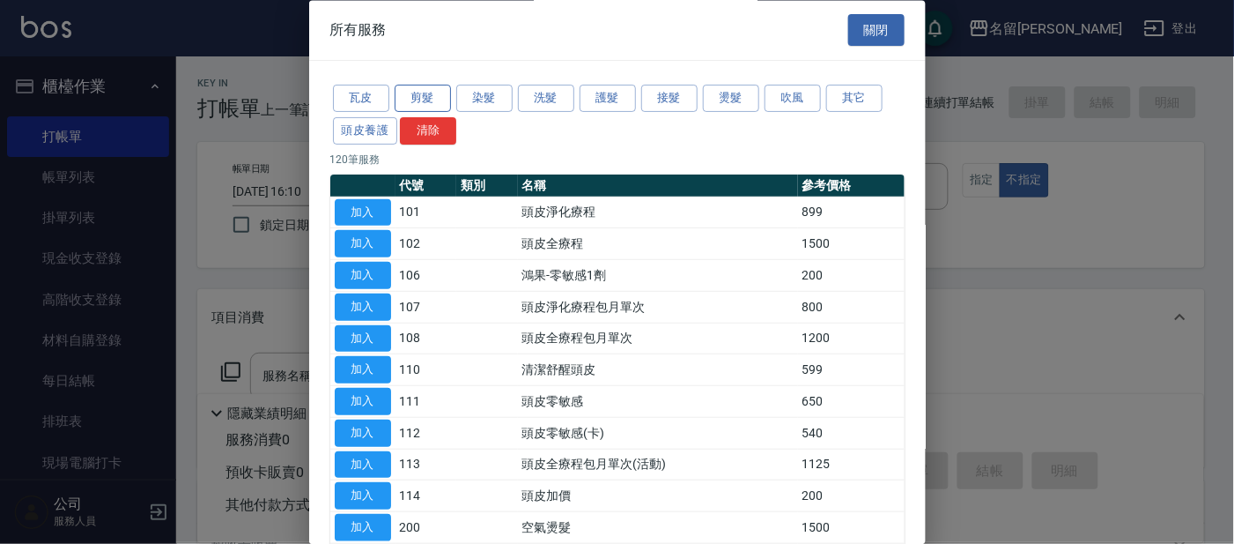
click at [437, 88] on button "剪髮" at bounding box center [423, 98] width 56 height 27
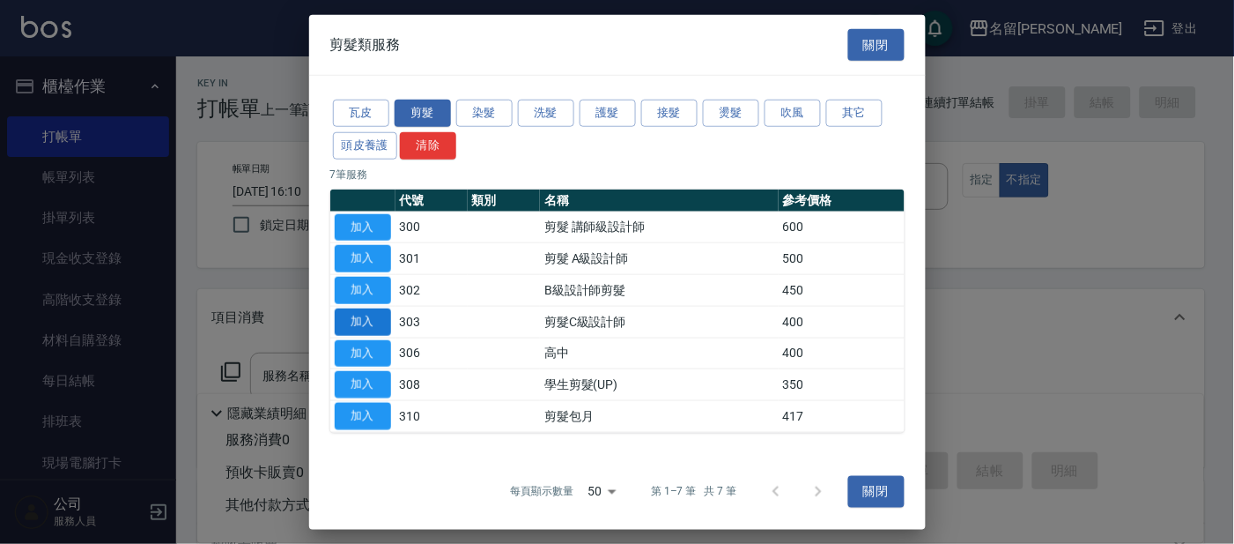
click at [364, 324] on button "加入" at bounding box center [363, 321] width 56 height 27
type input "剪髮C級設計師(303)"
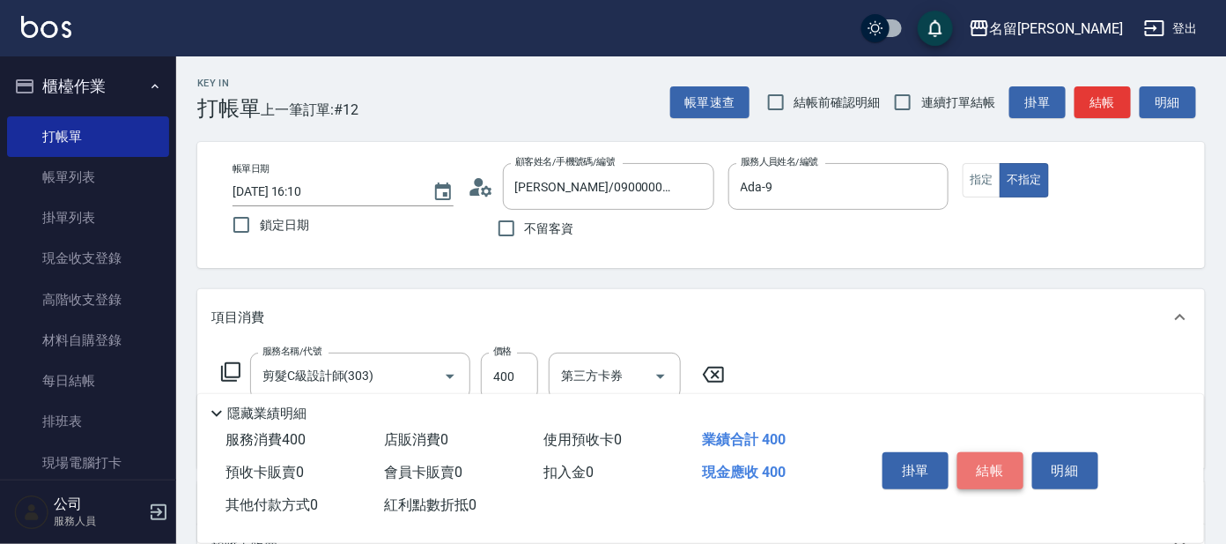
click at [973, 474] on button "結帳" at bounding box center [991, 470] width 66 height 37
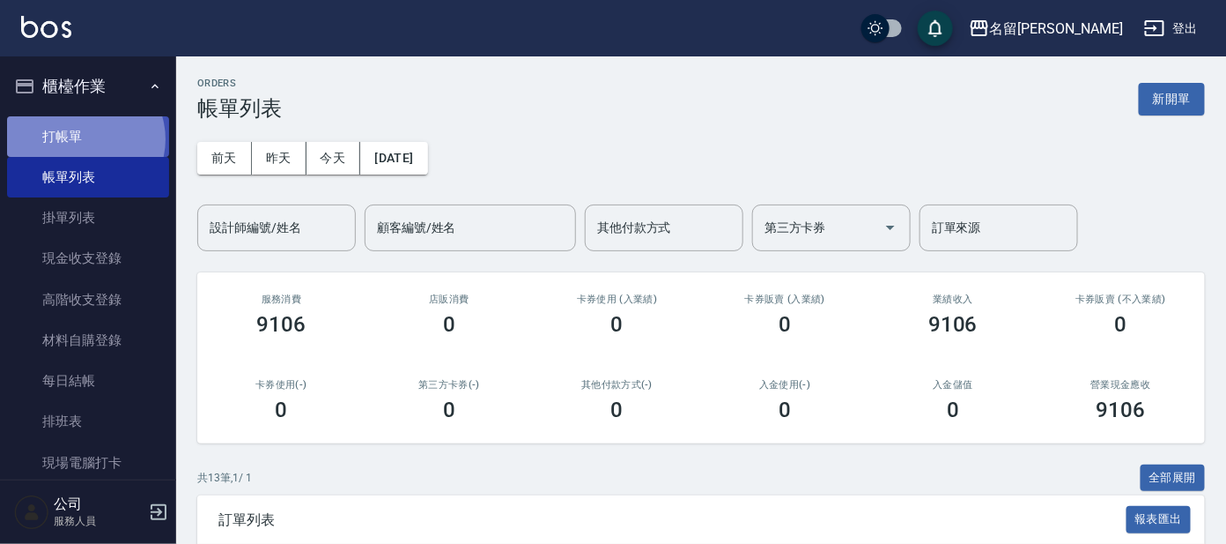
click at [84, 138] on link "打帳單" at bounding box center [88, 136] width 162 height 41
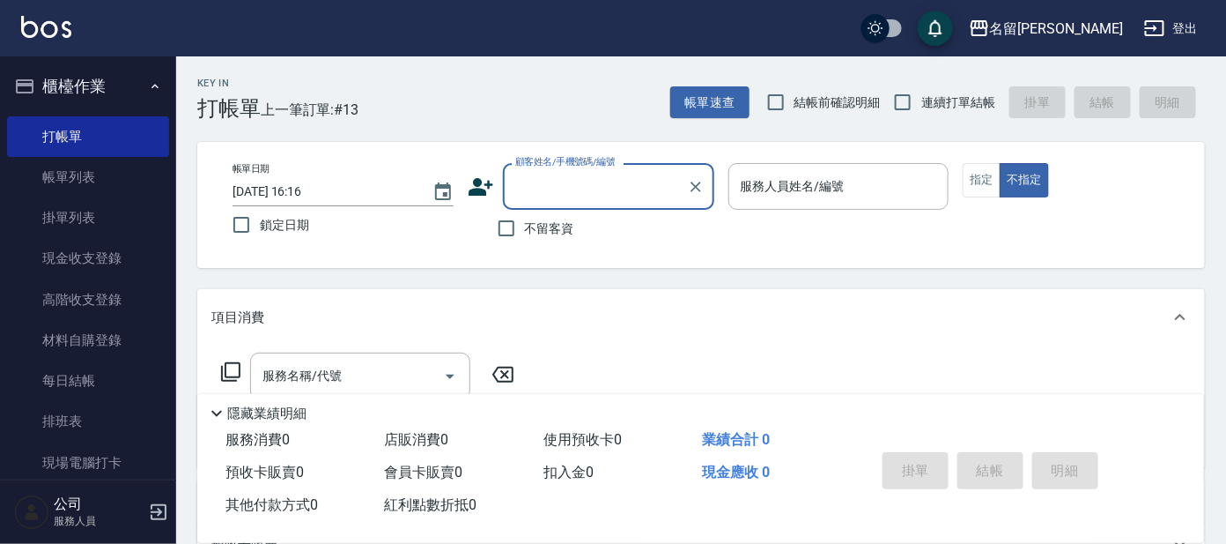
click at [593, 181] on input "顧客姓名/手機號碼/編號" at bounding box center [595, 186] width 169 height 31
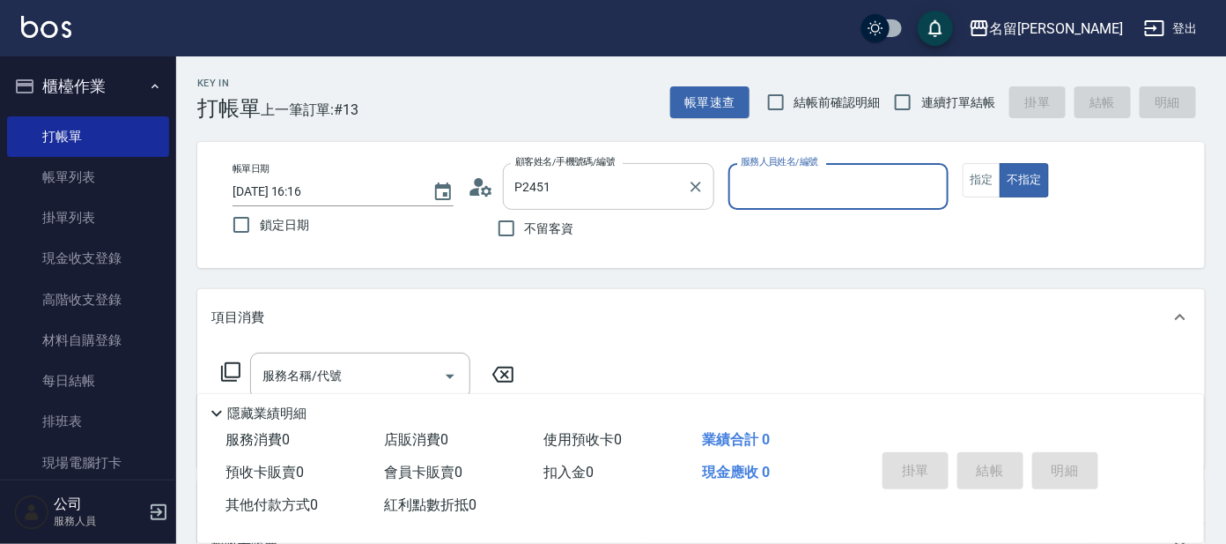
type input "部[PERSON_NAME]/0955156765/p2451"
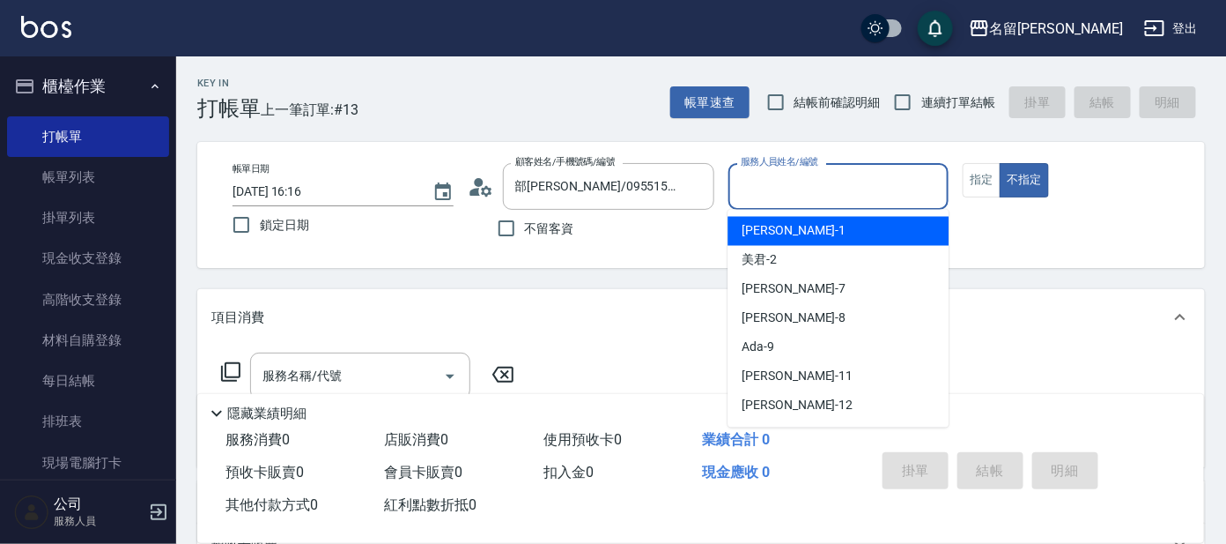
click at [778, 174] on input "服務人員姓名/編號" at bounding box center [838, 186] width 205 height 31
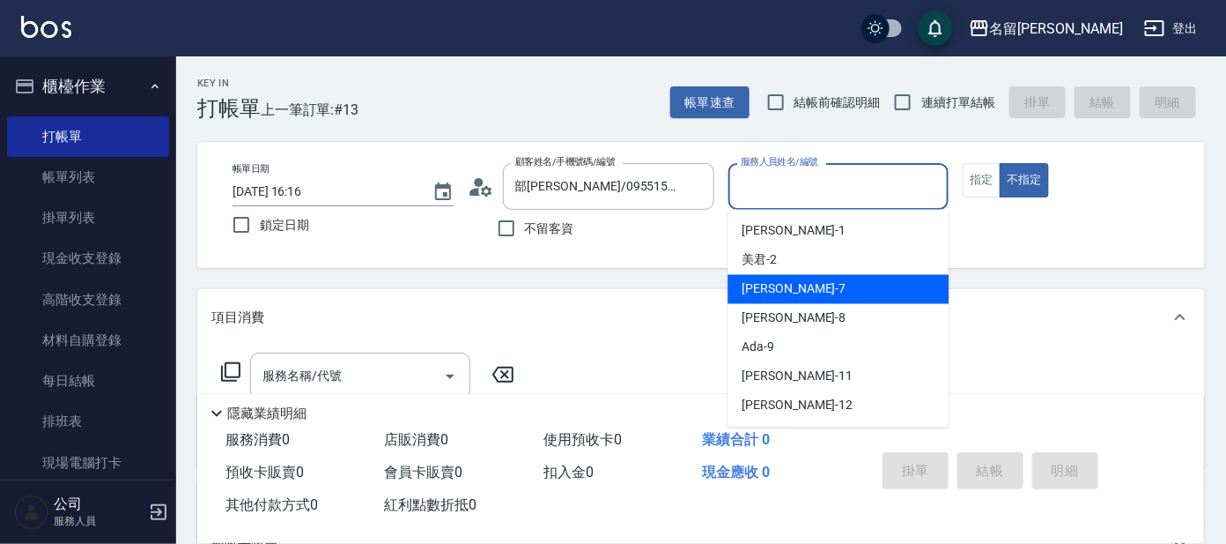
drag, startPoint x: 767, startPoint y: 292, endPoint x: 791, endPoint y: 285, distance: 24.8
click at [773, 291] on span "[PERSON_NAME] -7" at bounding box center [794, 289] width 104 height 18
type input "[PERSON_NAME]-7"
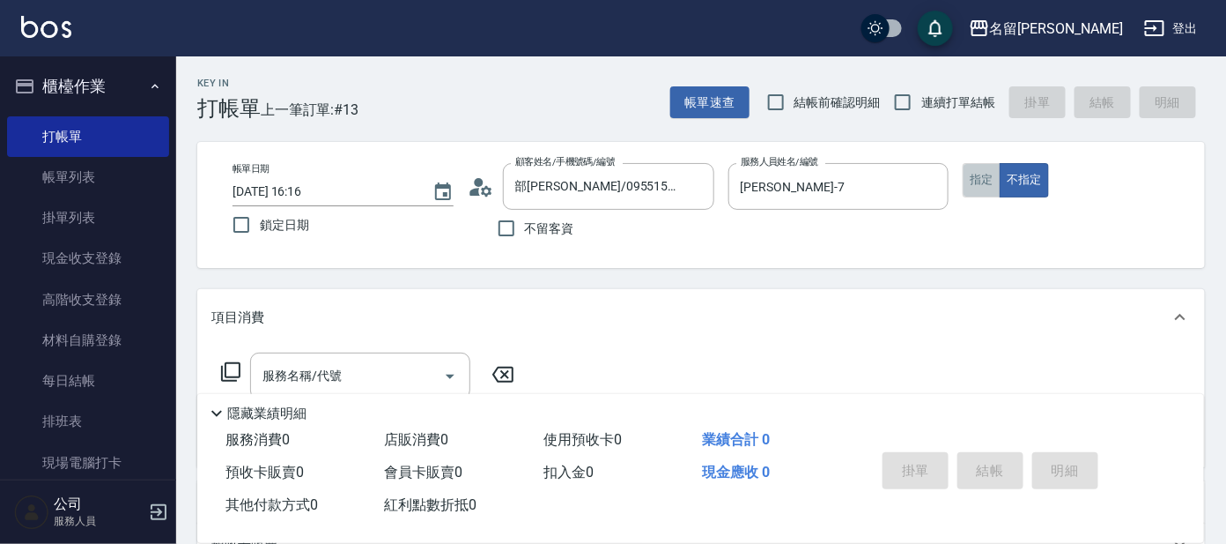
click at [980, 179] on button "指定" at bounding box center [982, 180] width 38 height 34
click at [234, 363] on icon at bounding box center [230, 371] width 19 height 19
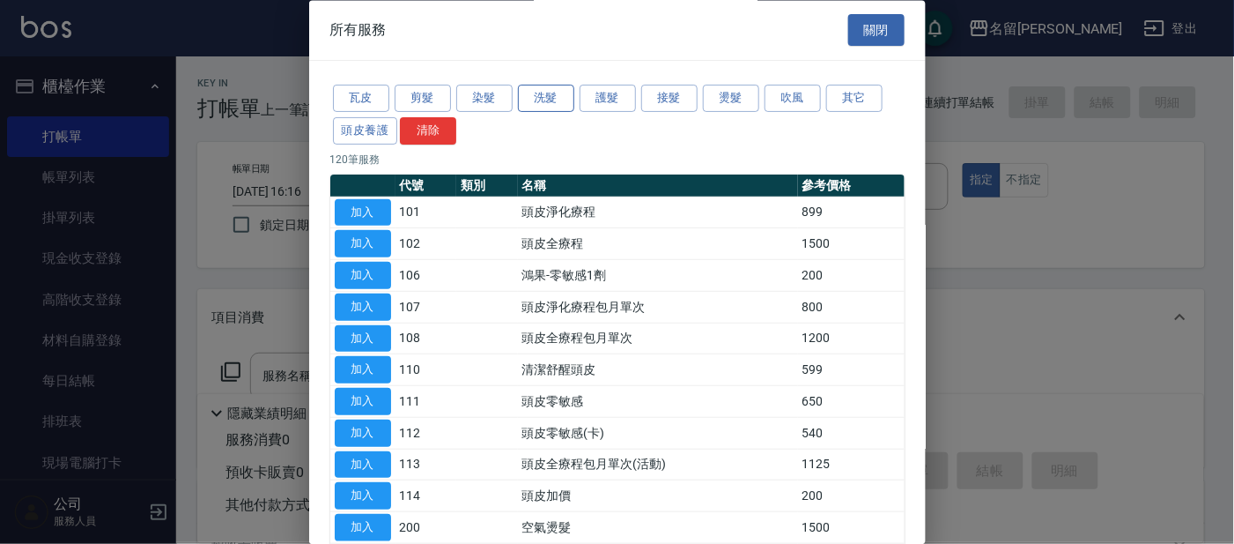
click at [547, 94] on button "洗髮" at bounding box center [546, 98] width 56 height 27
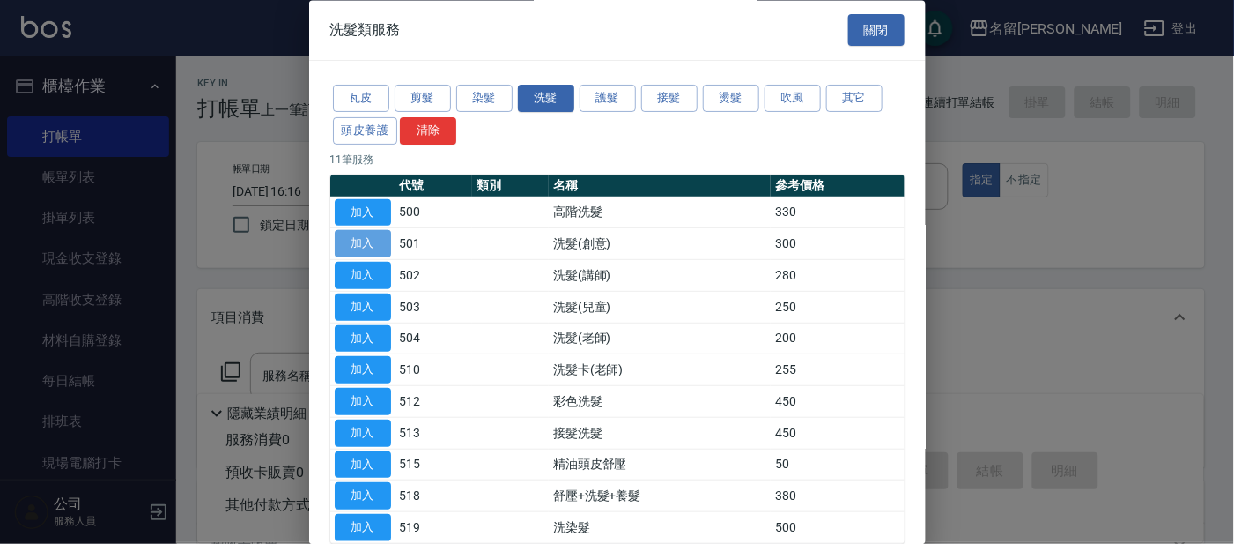
click at [346, 249] on button "加入" at bounding box center [363, 244] width 56 height 27
type input "洗髮(創意)(501)"
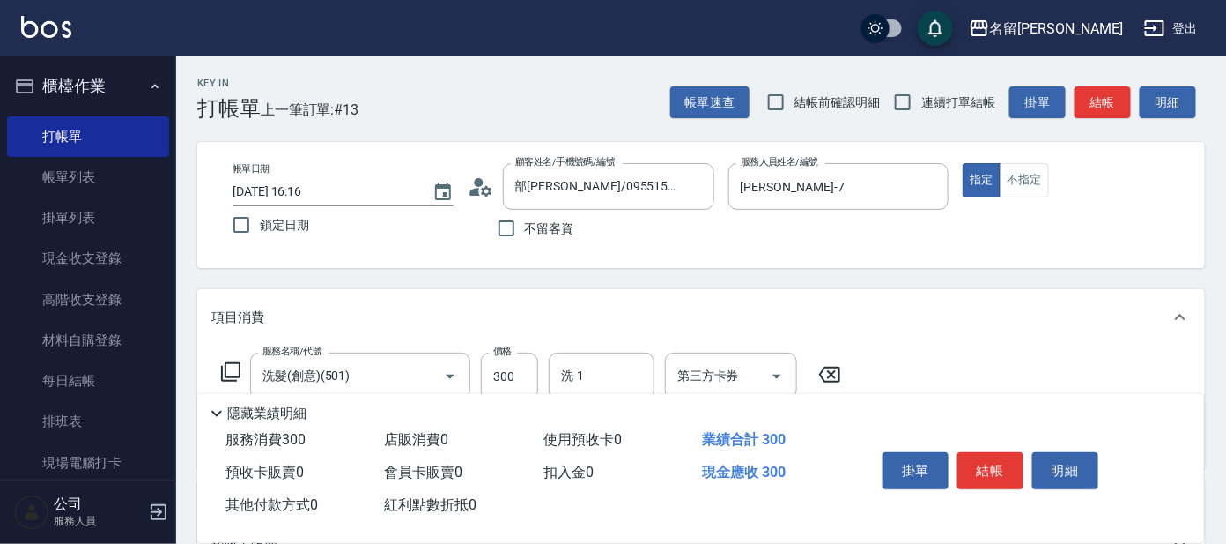
click at [232, 371] on icon at bounding box center [230, 371] width 21 height 21
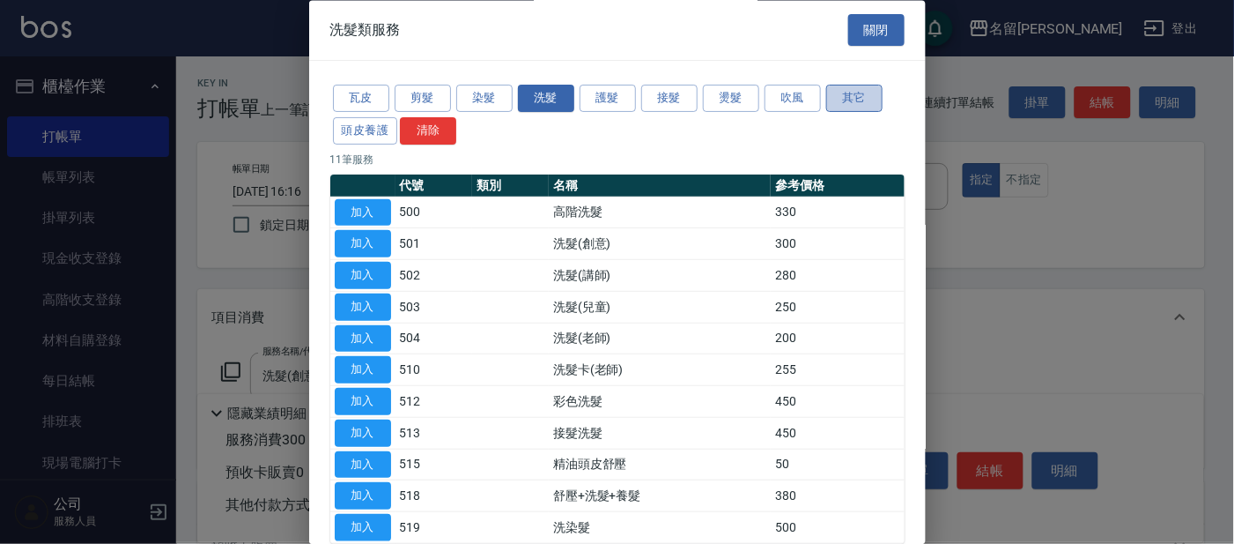
click at [851, 97] on button "其它" at bounding box center [854, 98] width 56 height 27
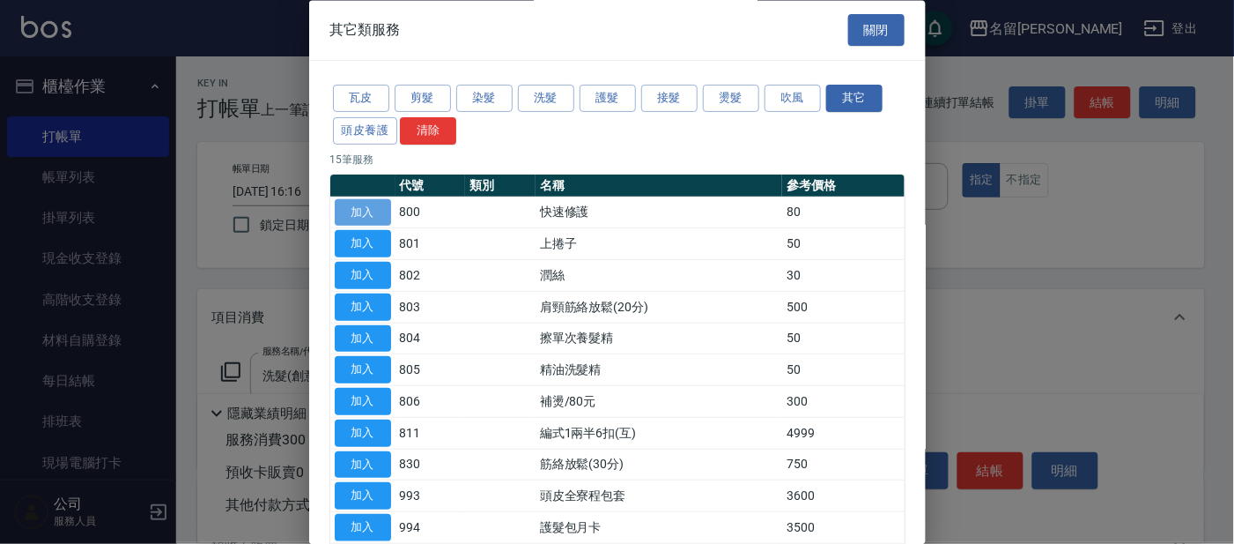
click at [355, 206] on button "加入" at bounding box center [363, 212] width 56 height 27
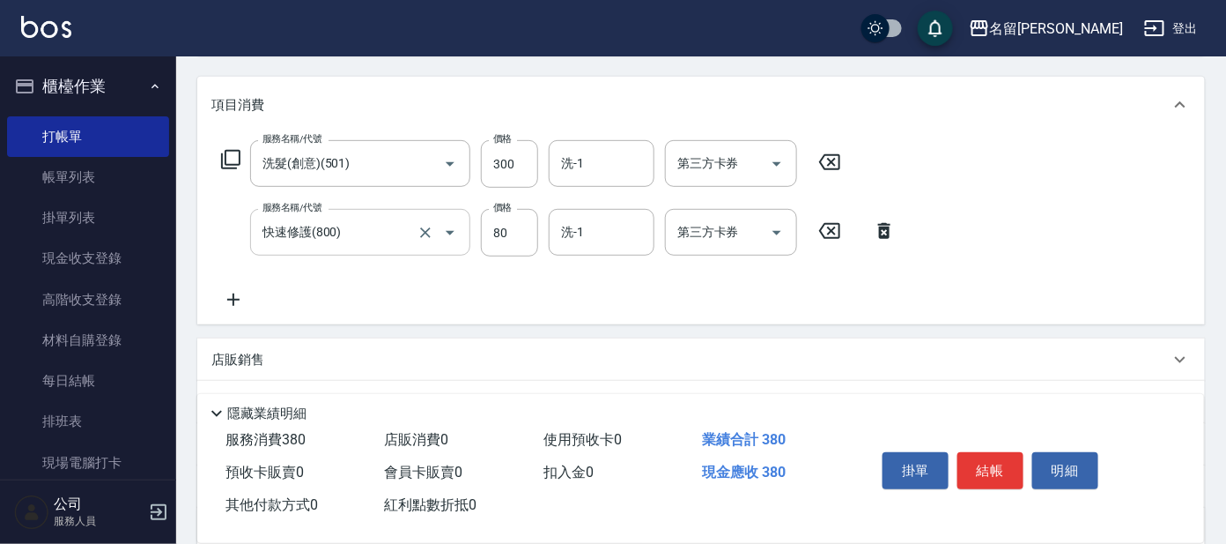
scroll to position [213, 0]
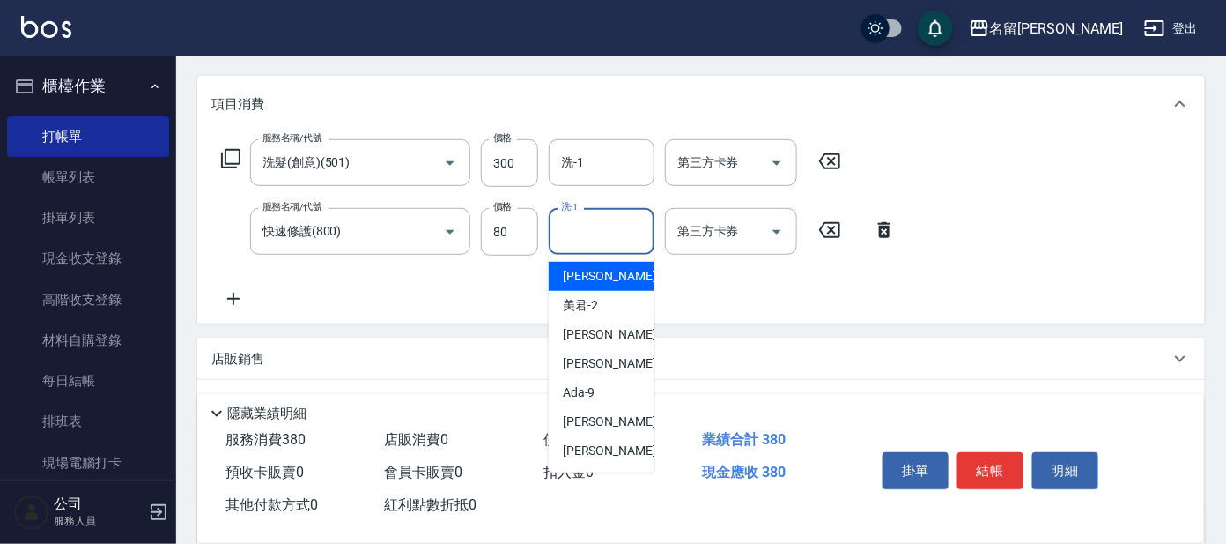
click at [625, 227] on input "洗-1" at bounding box center [602, 231] width 90 height 31
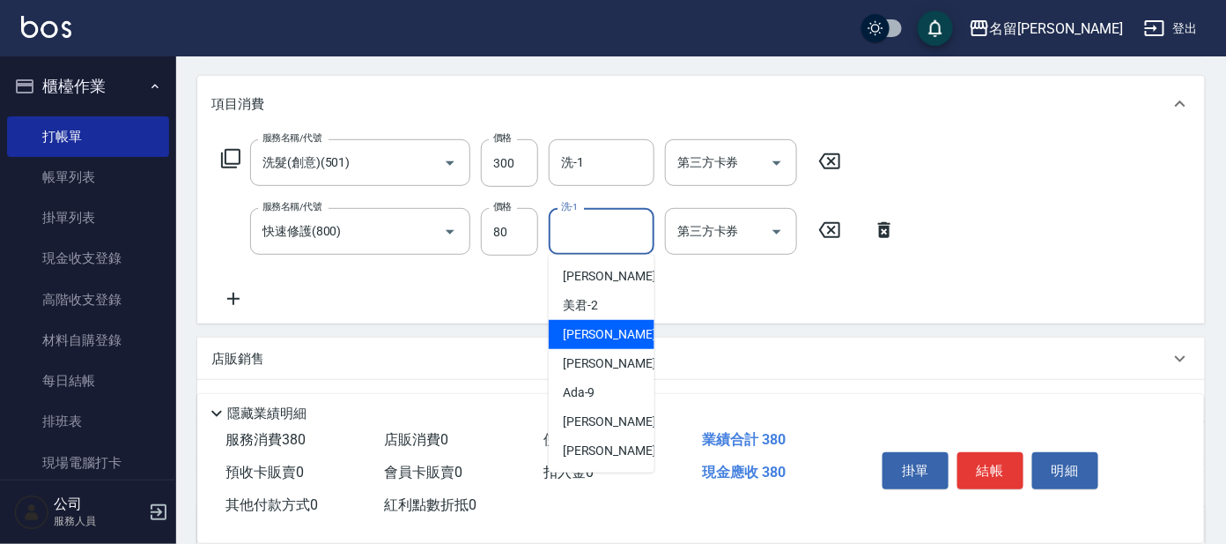
drag, startPoint x: 582, startPoint y: 335, endPoint x: 729, endPoint y: 328, distance: 147.3
click at [584, 335] on span "[PERSON_NAME] -7" at bounding box center [615, 334] width 104 height 18
type input "[PERSON_NAME]-7"
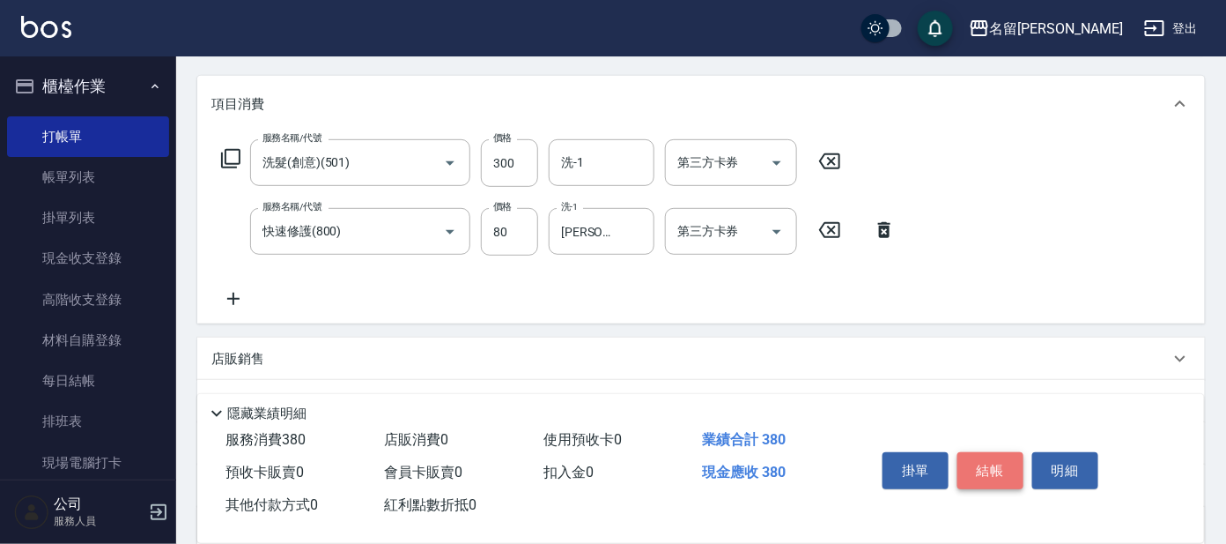
drag, startPoint x: 1018, startPoint y: 462, endPoint x: 976, endPoint y: 469, distance: 42.7
click at [976, 469] on button "結帳" at bounding box center [991, 470] width 66 height 37
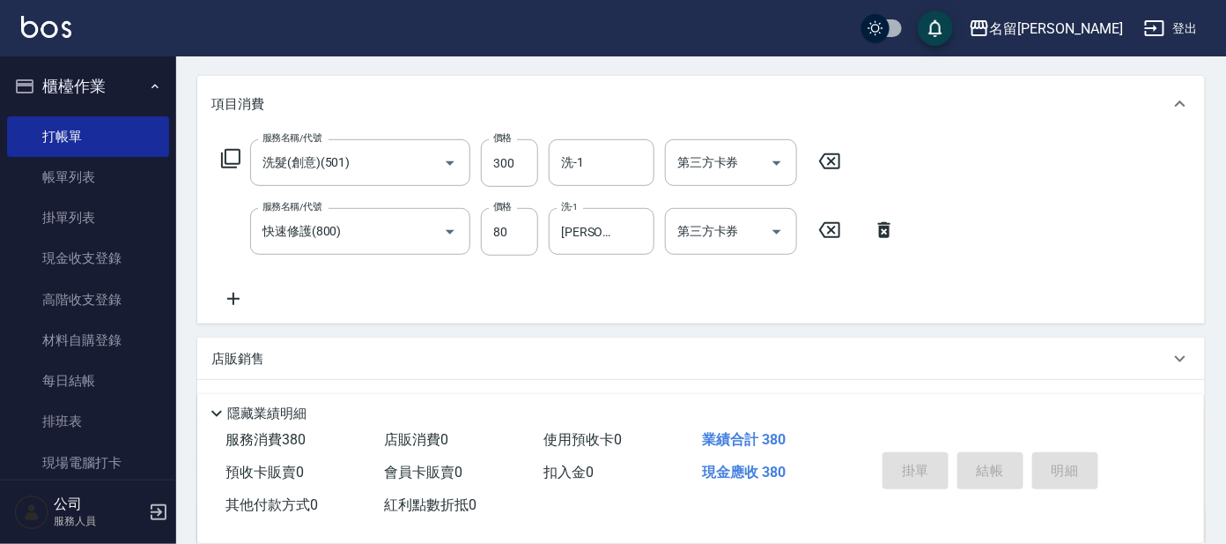
click at [976, 466] on div "掛單 結帳 明細" at bounding box center [991, 472] width 230 height 55
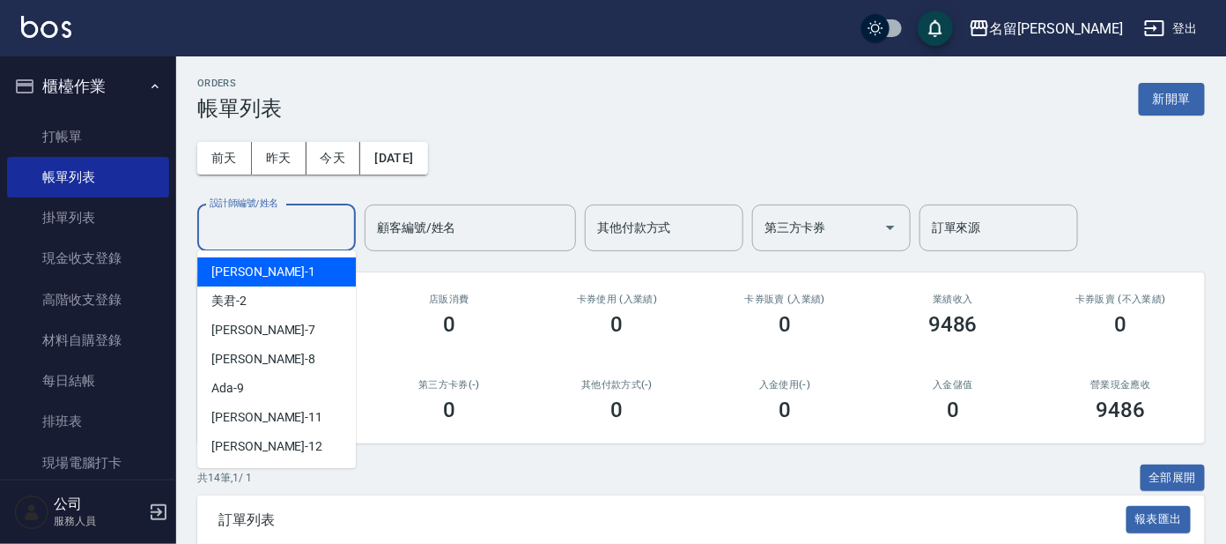
click at [266, 218] on input "設計師編號/姓名" at bounding box center [276, 227] width 143 height 31
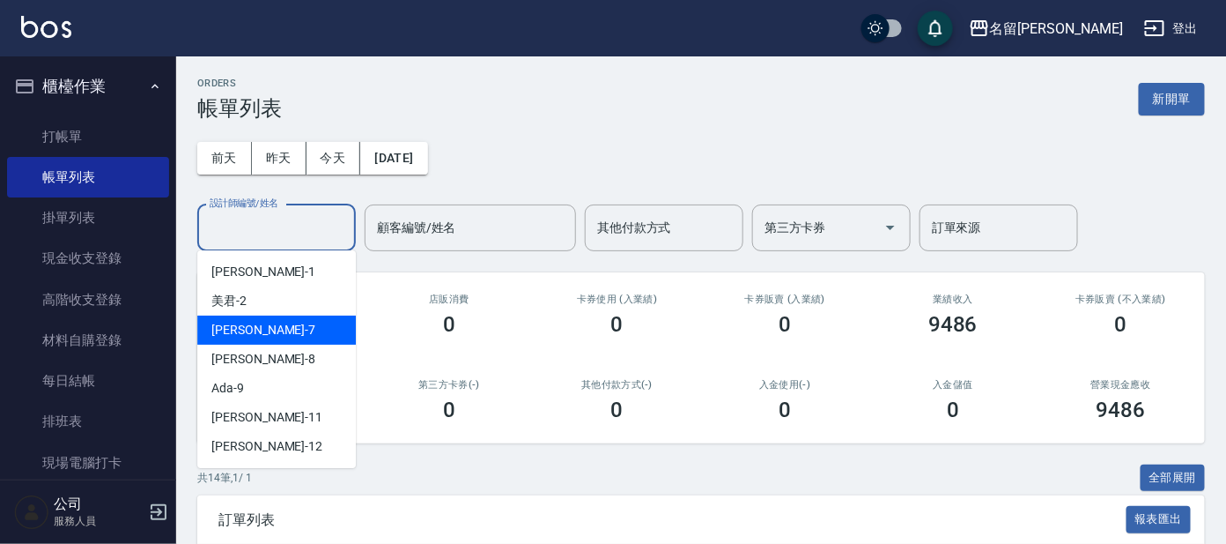
drag, startPoint x: 221, startPoint y: 333, endPoint x: 230, endPoint y: 325, distance: 11.9
click at [222, 331] on span "[PERSON_NAME] -7" at bounding box center [263, 330] width 104 height 18
type input "[PERSON_NAME]-7"
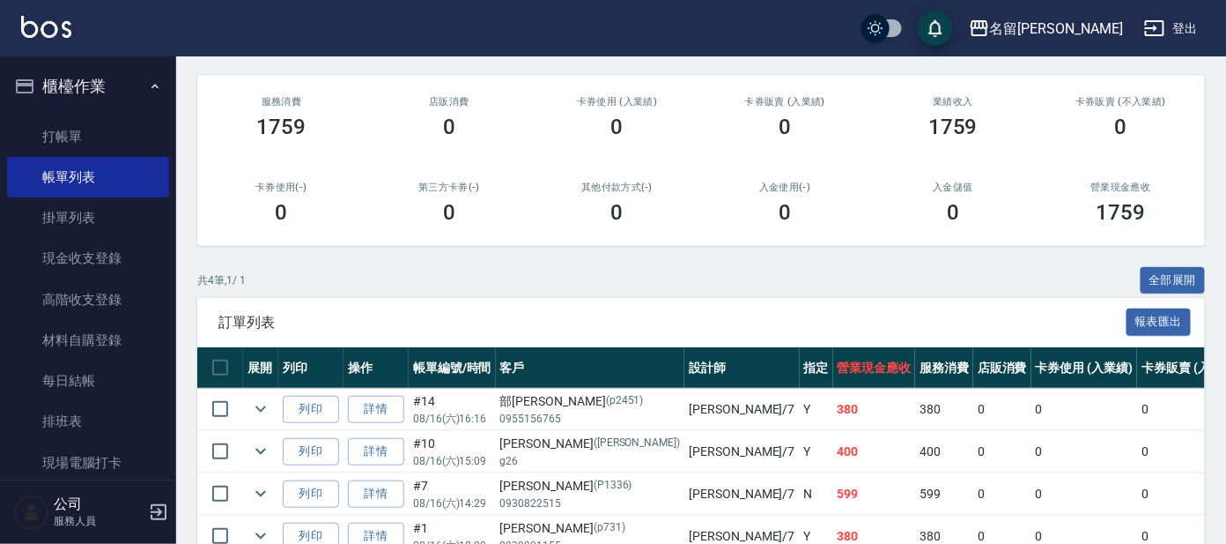
scroll to position [295, 0]
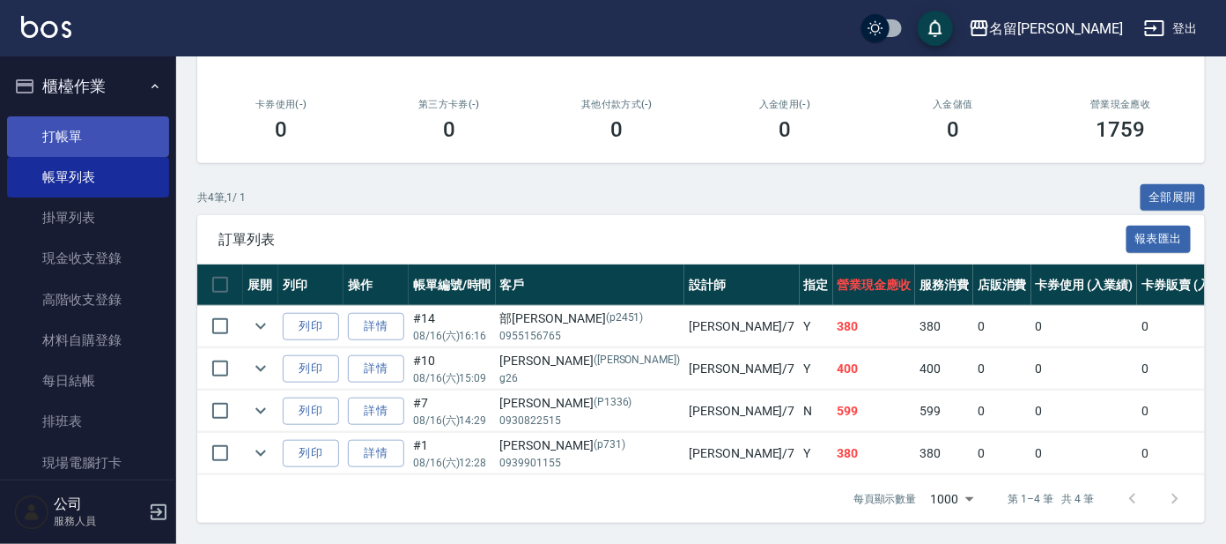
drag, startPoint x: 53, startPoint y: 139, endPoint x: 63, endPoint y: 143, distance: 10.3
click at [53, 139] on link "打帳單" at bounding box center [88, 136] width 162 height 41
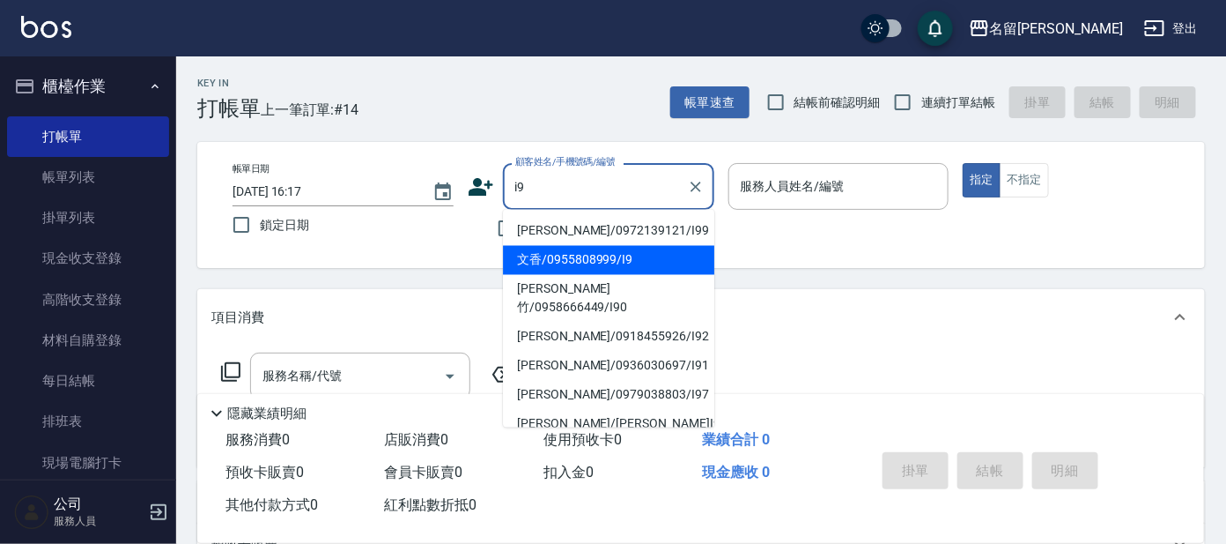
click at [643, 263] on li "文香/0955808999/I9" at bounding box center [608, 260] width 211 height 29
type input "文香/0955808999/I9"
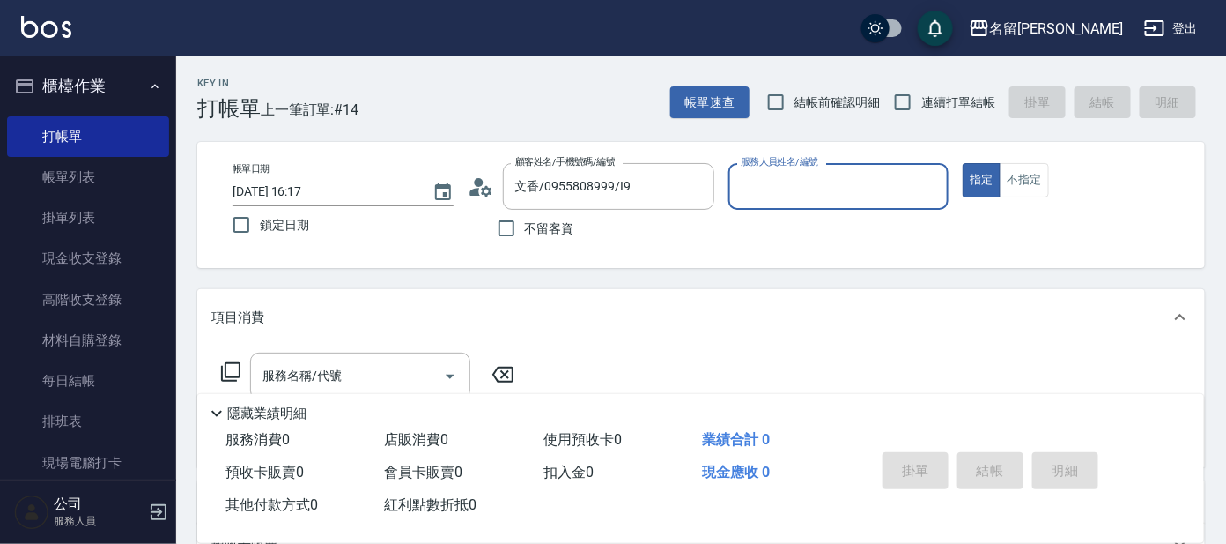
type input "Ada-9"
click at [221, 369] on icon at bounding box center [230, 371] width 19 height 19
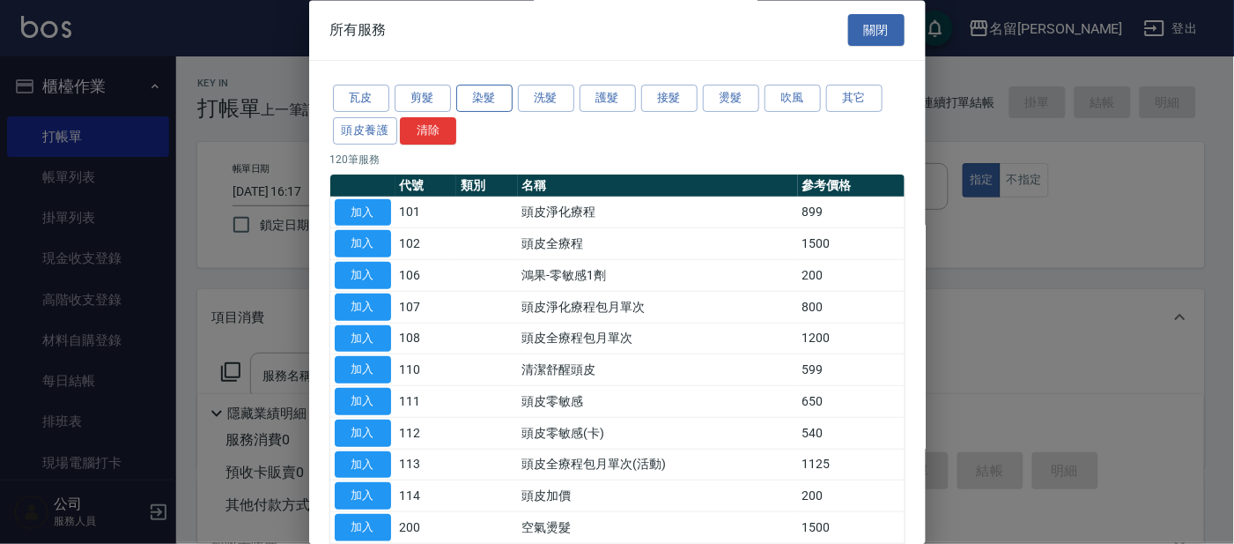
click at [492, 92] on button "染髮" at bounding box center [484, 98] width 56 height 27
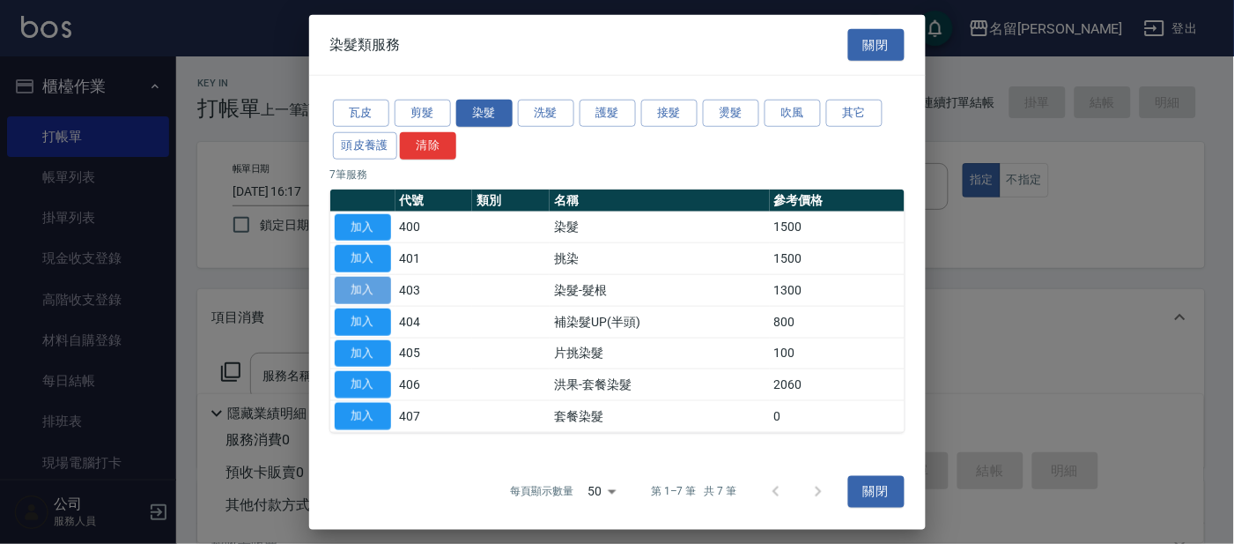
click at [369, 292] on button "加入" at bounding box center [363, 290] width 56 height 27
type input "染髮-髮根(403)"
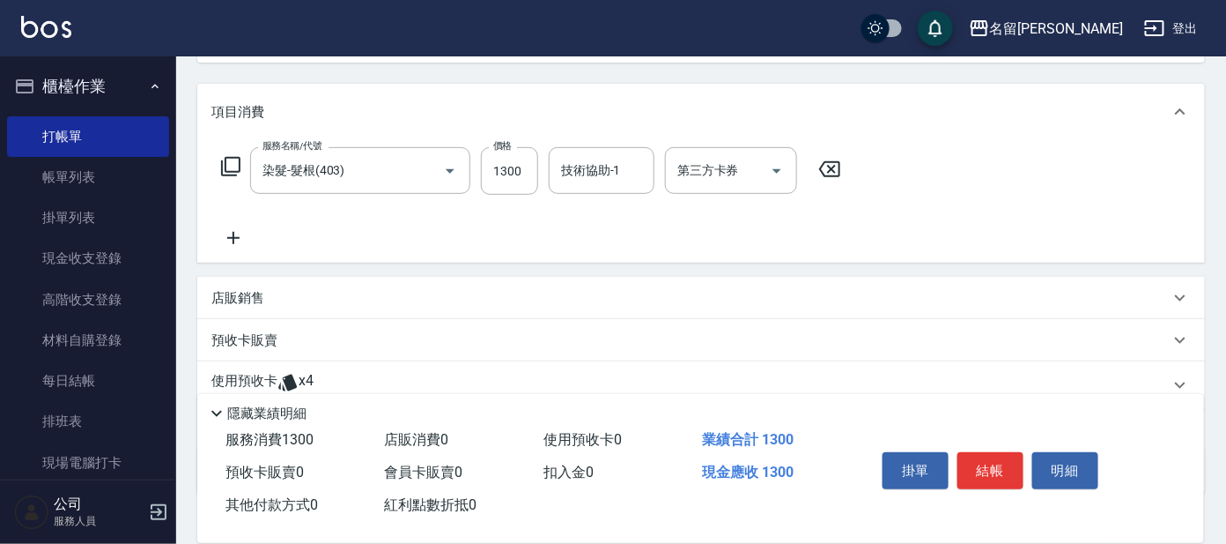
scroll to position [219, 0]
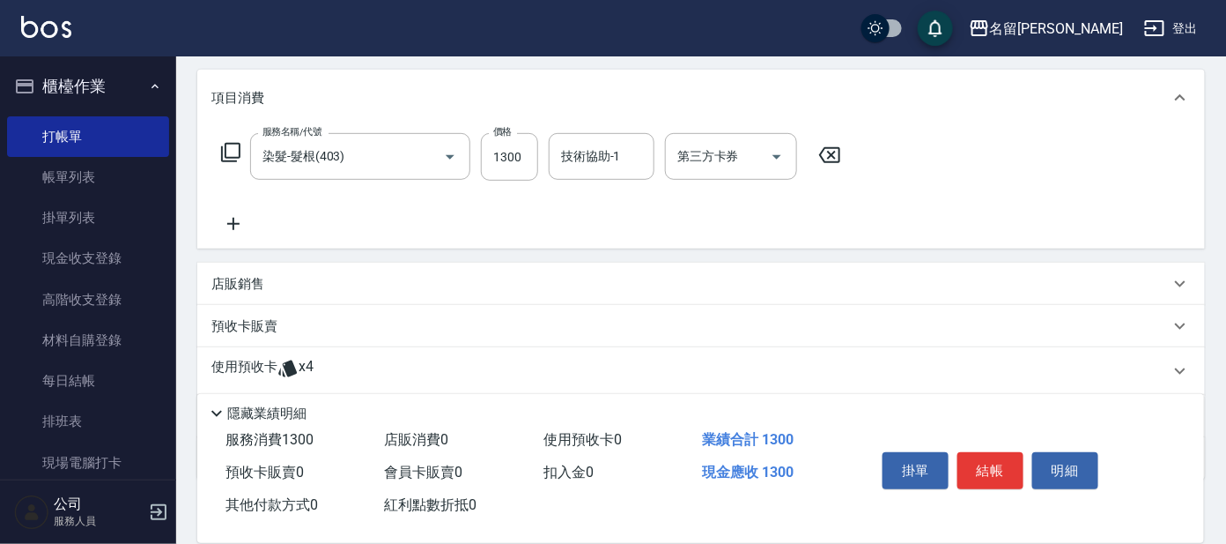
click at [378, 367] on div "使用預收卡 x4" at bounding box center [690, 371] width 958 height 26
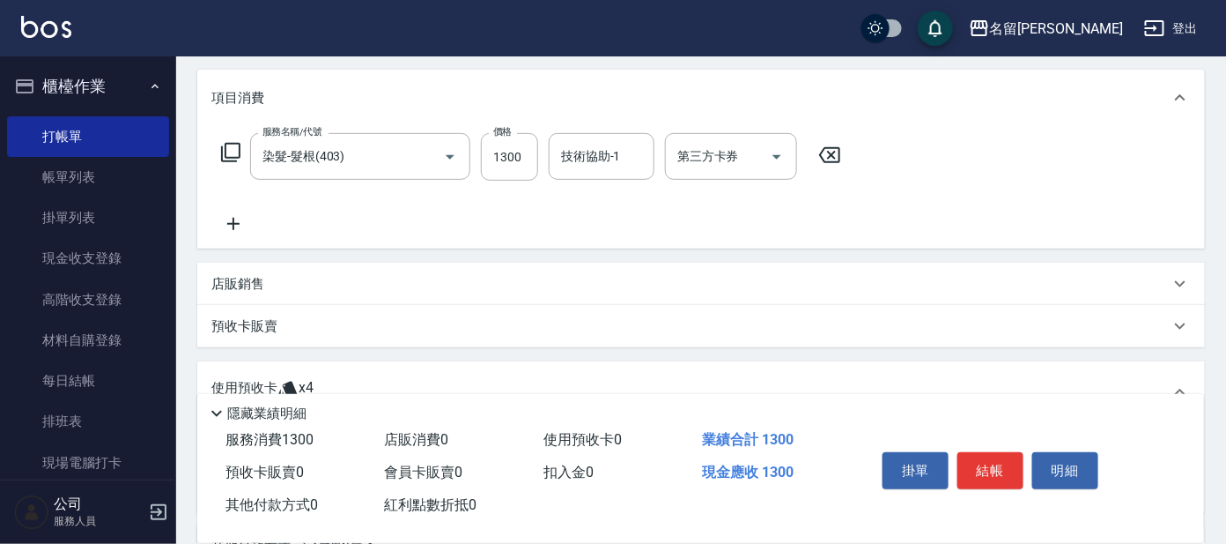
scroll to position [329, 0]
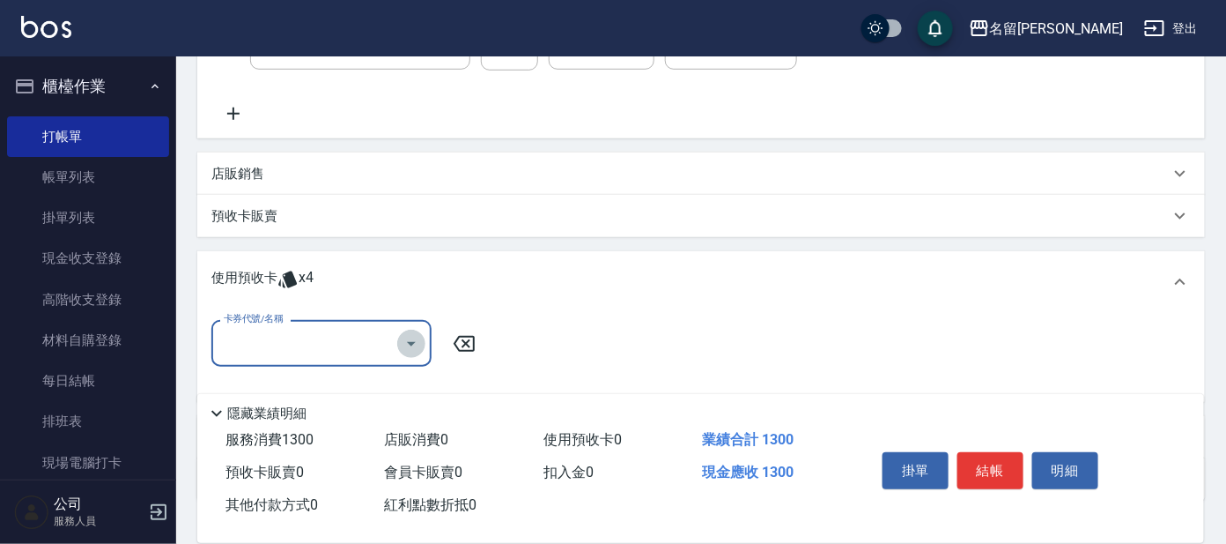
click at [410, 346] on icon "Open" at bounding box center [411, 343] width 21 height 21
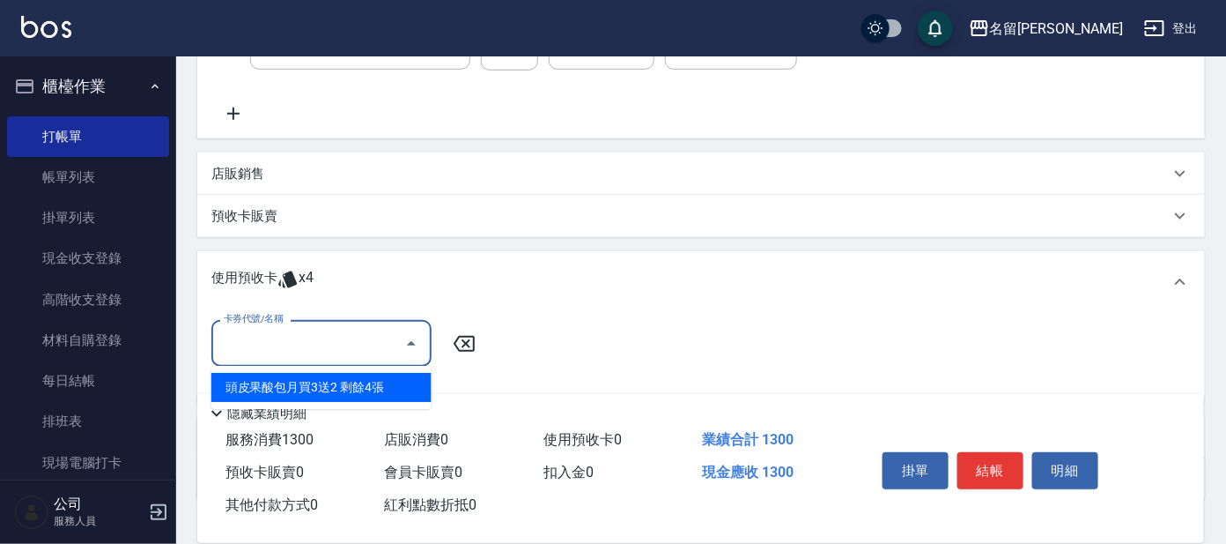
click at [405, 380] on div "頭皮果酸包月買3送2 剩餘4張" at bounding box center [321, 387] width 220 height 29
type input "頭皮果酸包月買3送2"
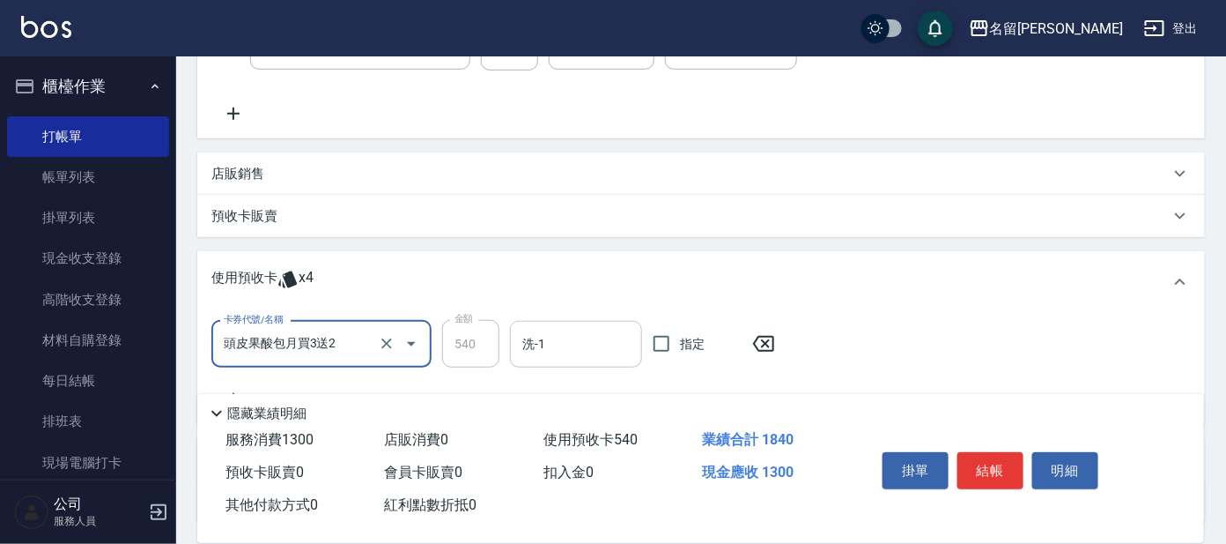
click at [584, 354] on input "洗-1" at bounding box center [576, 344] width 116 height 31
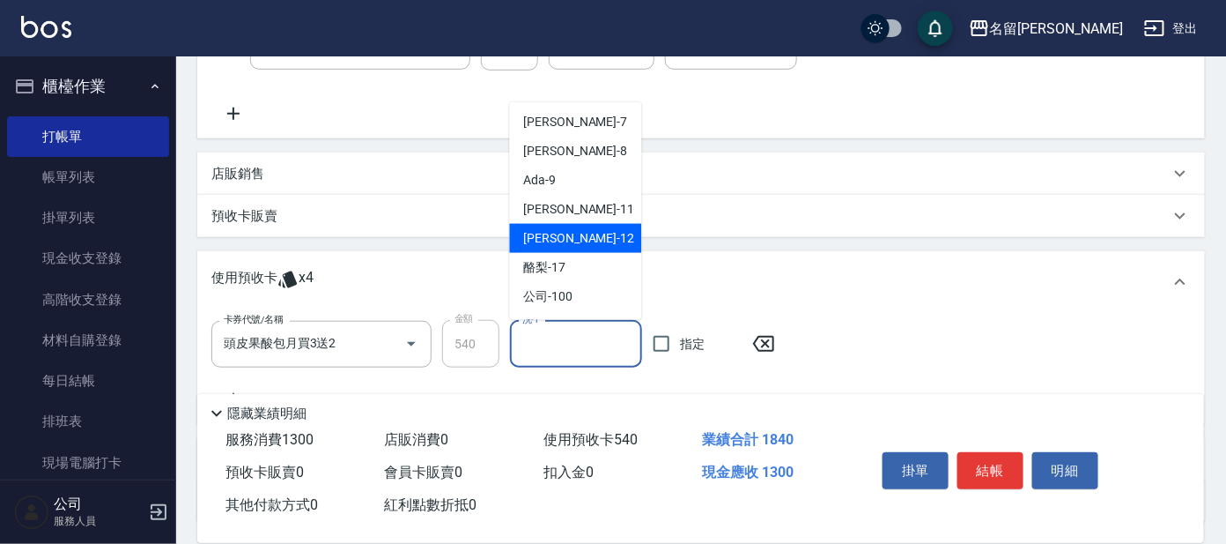
scroll to position [87, 0]
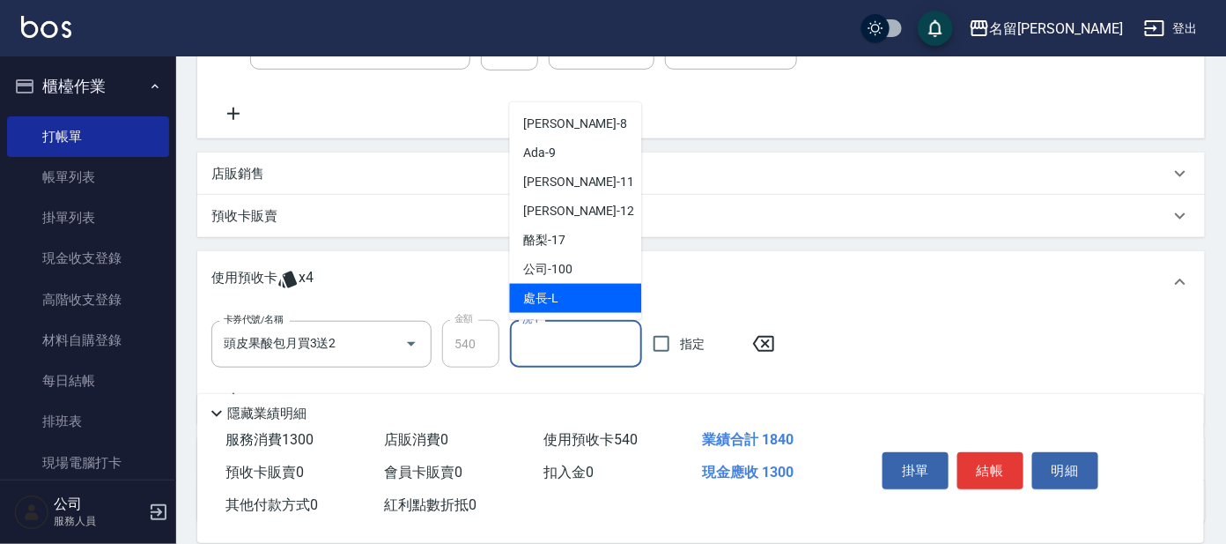
click at [562, 296] on div "處長 -L" at bounding box center [576, 298] width 132 height 29
type input "處長-L"
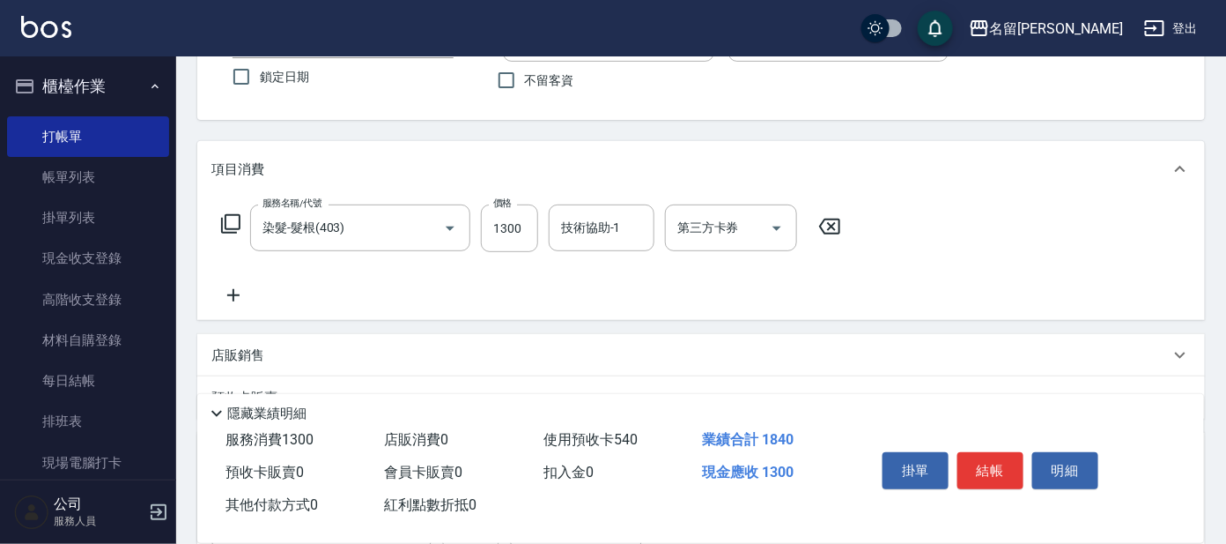
scroll to position [109, 0]
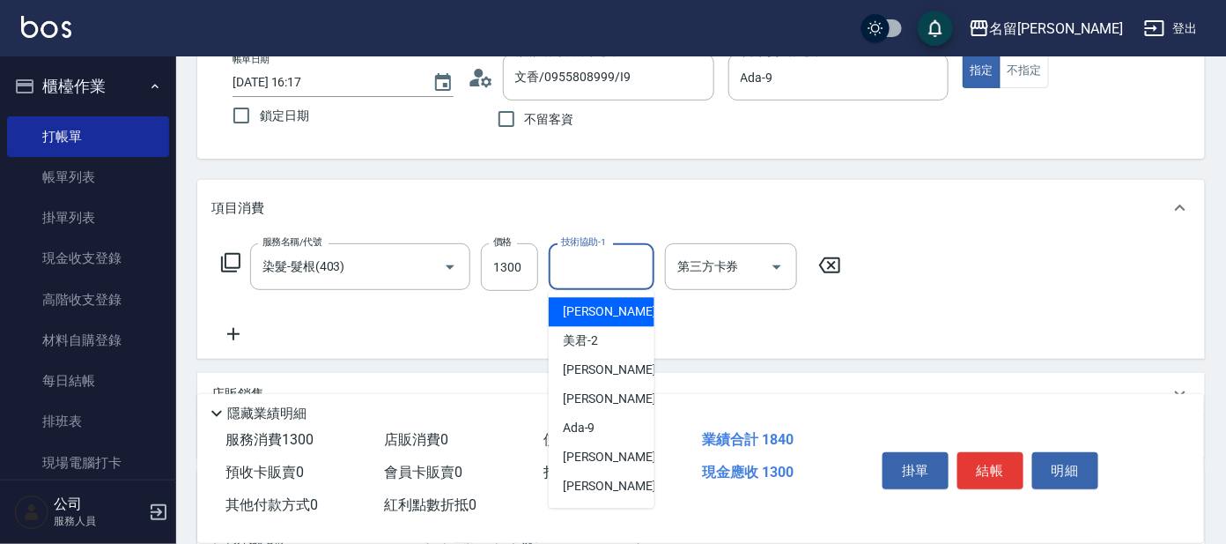
click at [582, 263] on input "技術協助-1" at bounding box center [602, 266] width 90 height 31
click at [759, 345] on div "服務名稱/代號 染髮-髮根(403) 服務名稱/代號 價格 1300 價格 技術協助-1 技術協助-1 第三方卡券 第三方卡券" at bounding box center [701, 297] width 1008 height 122
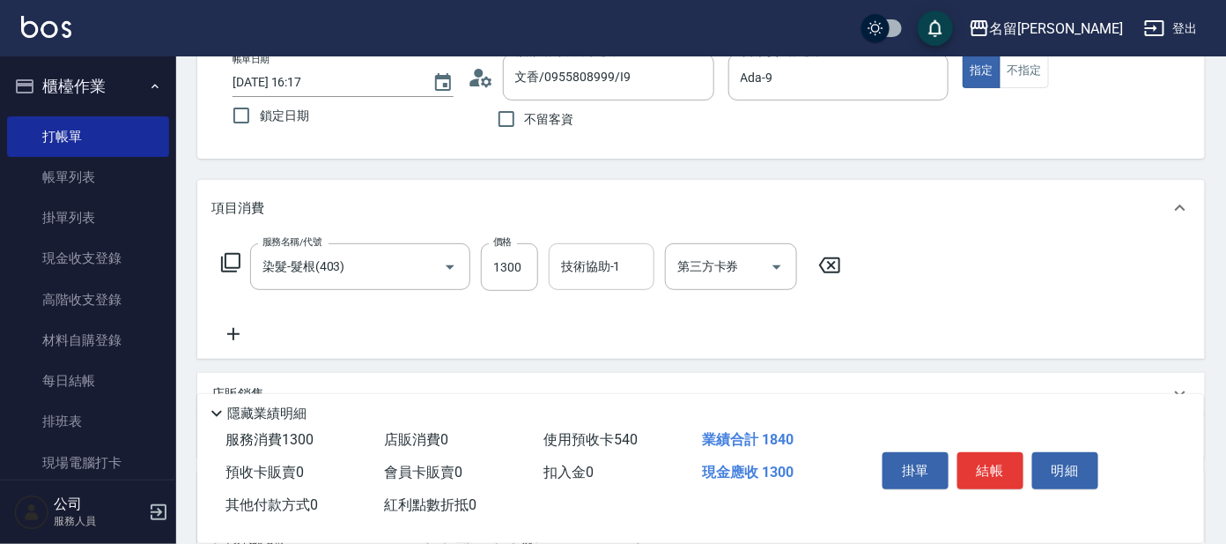
click at [625, 270] on input "技術協助-1" at bounding box center [602, 266] width 90 height 31
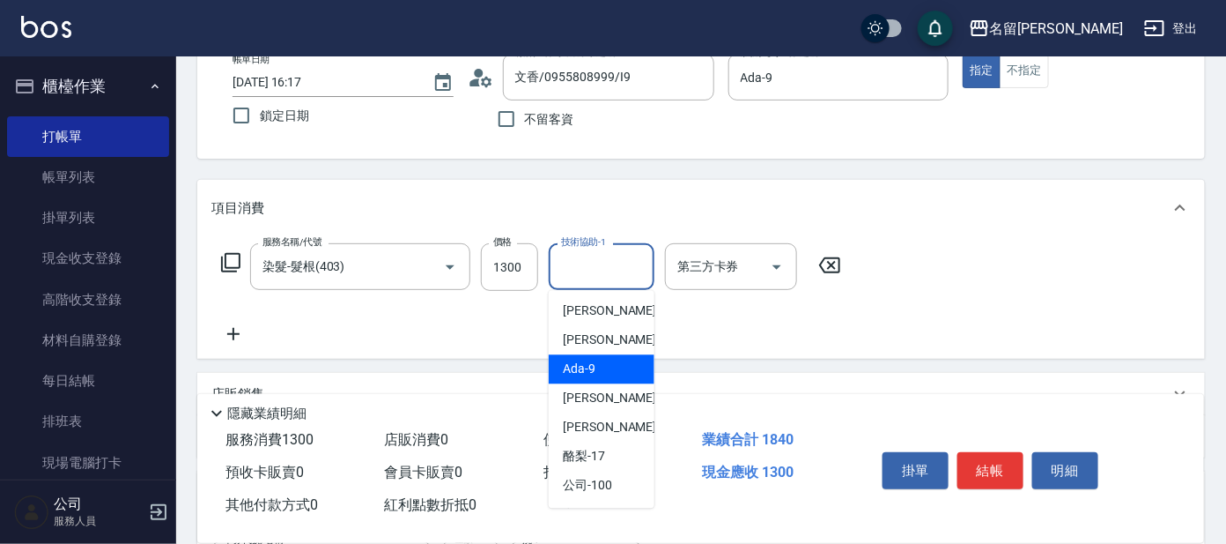
scroll to position [87, 0]
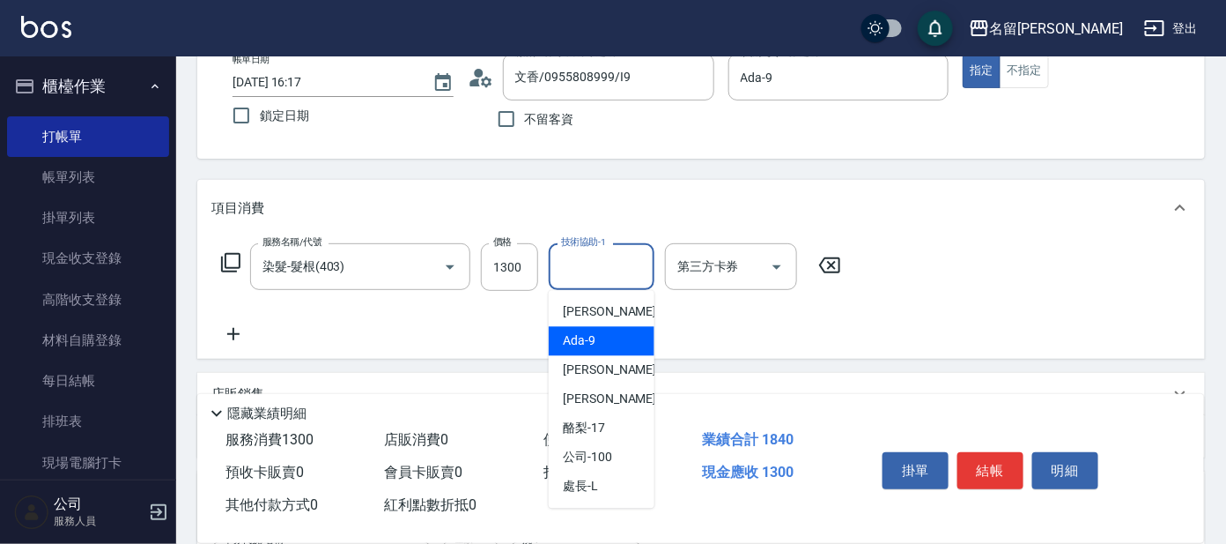
click at [618, 345] on div "Ada -9" at bounding box center [602, 341] width 106 height 29
type input "Ada-9"
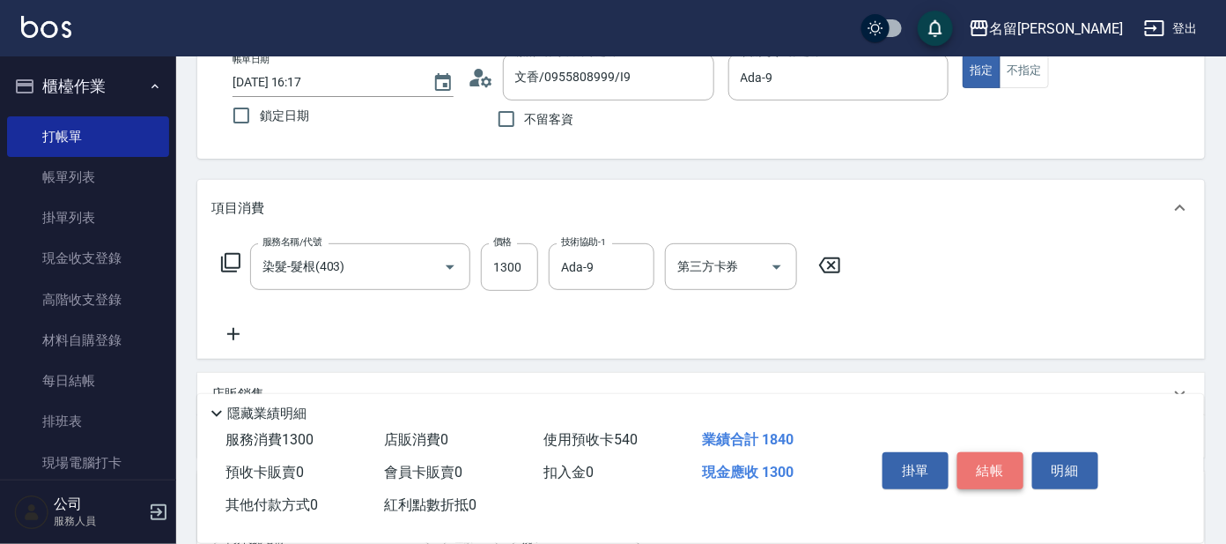
click at [974, 452] on button "結帳" at bounding box center [991, 470] width 66 height 37
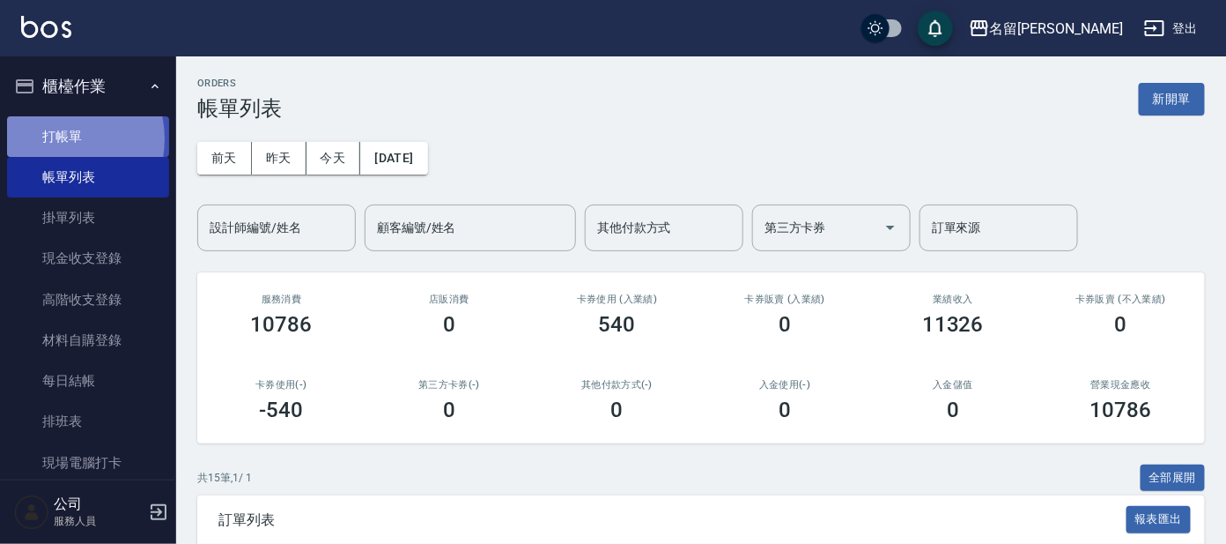
click at [59, 137] on link "打帳單" at bounding box center [88, 136] width 162 height 41
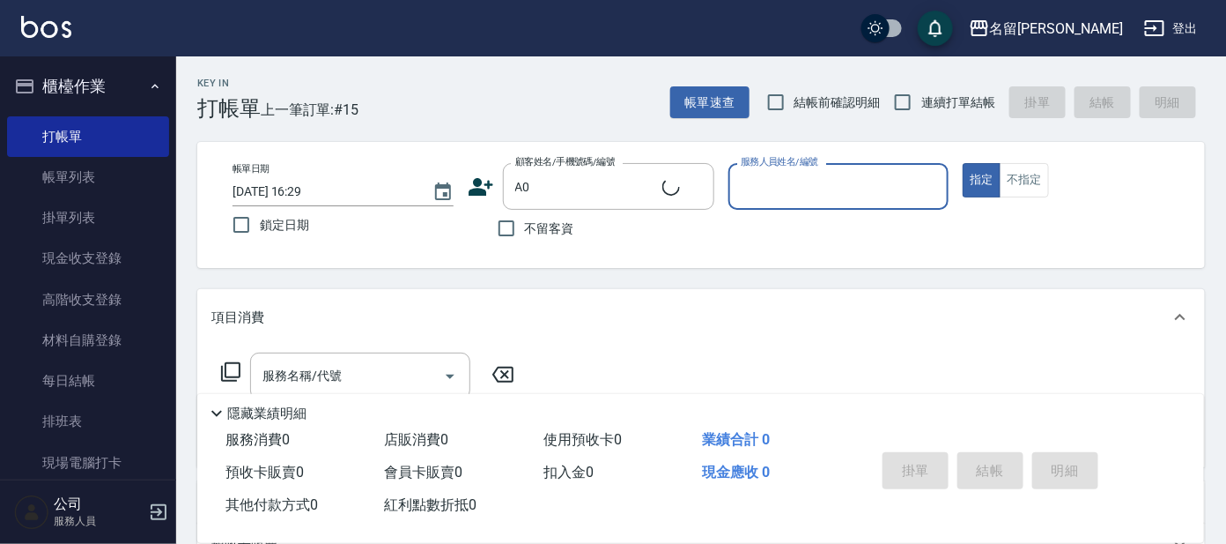
type input "[PERSON_NAME]/0925978919/A0"
type input "[PERSON_NAME]-1"
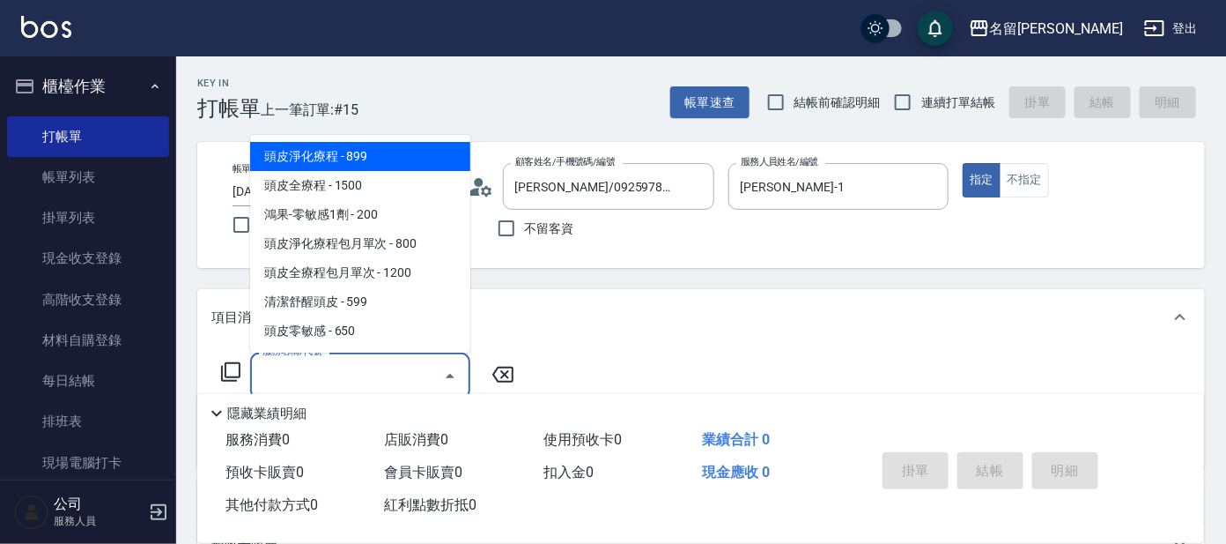
click at [337, 384] on input "服務名稱/代號" at bounding box center [347, 375] width 178 height 31
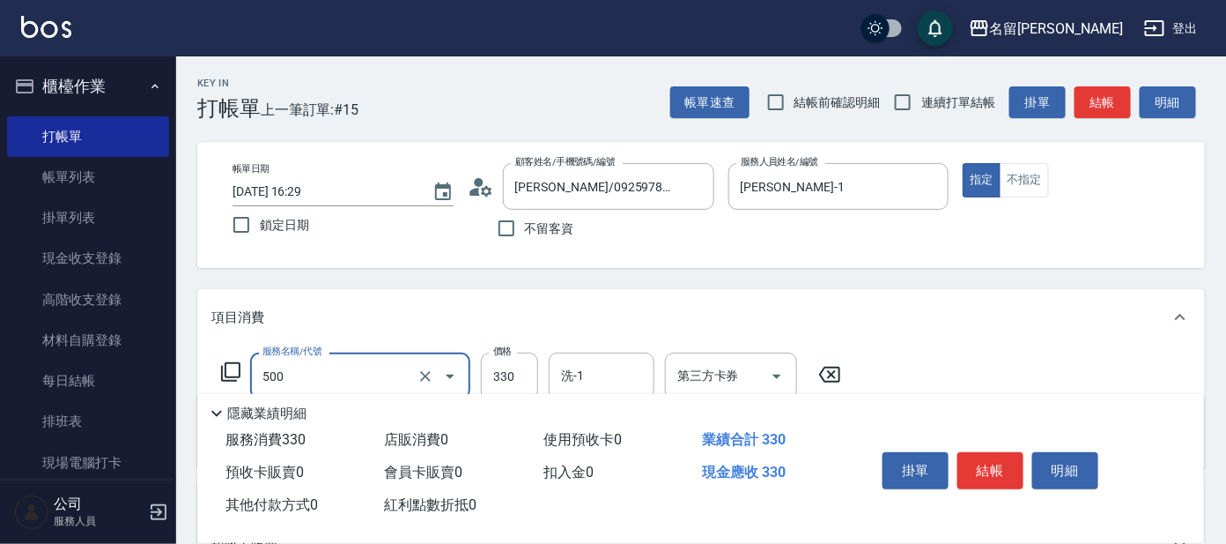
type input "高階洗髮(500)"
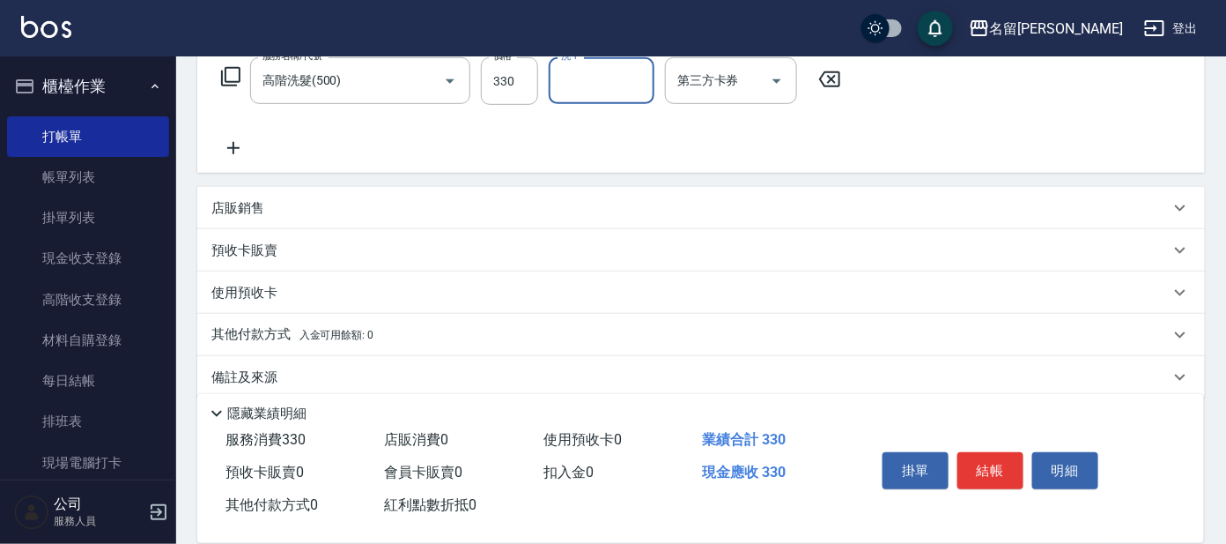
scroll to position [314, 0]
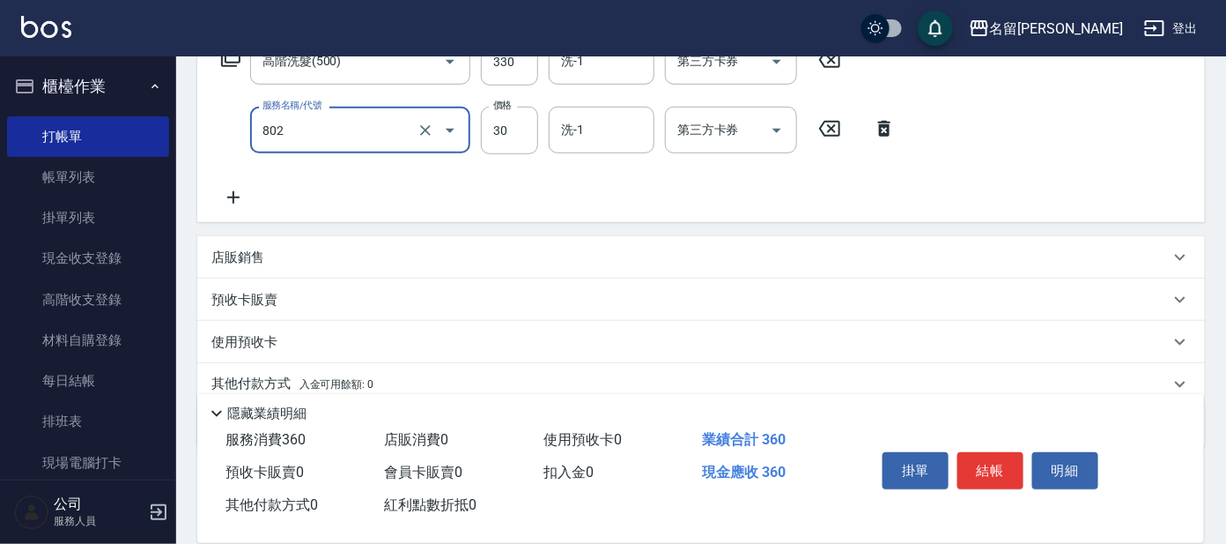
type input "[PERSON_NAME](802)"
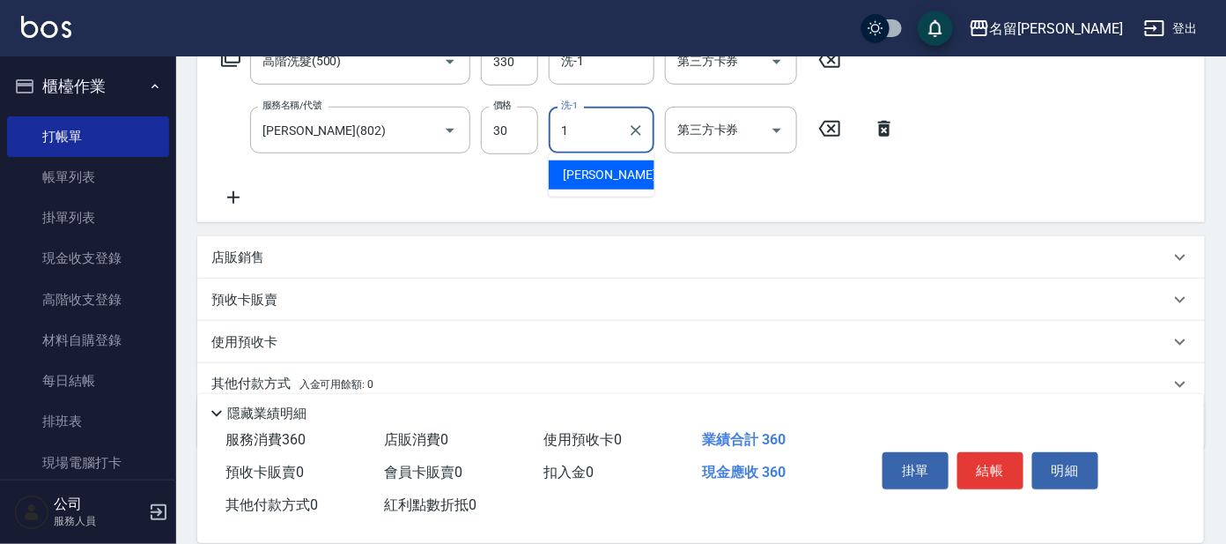
type input "[PERSON_NAME]-1"
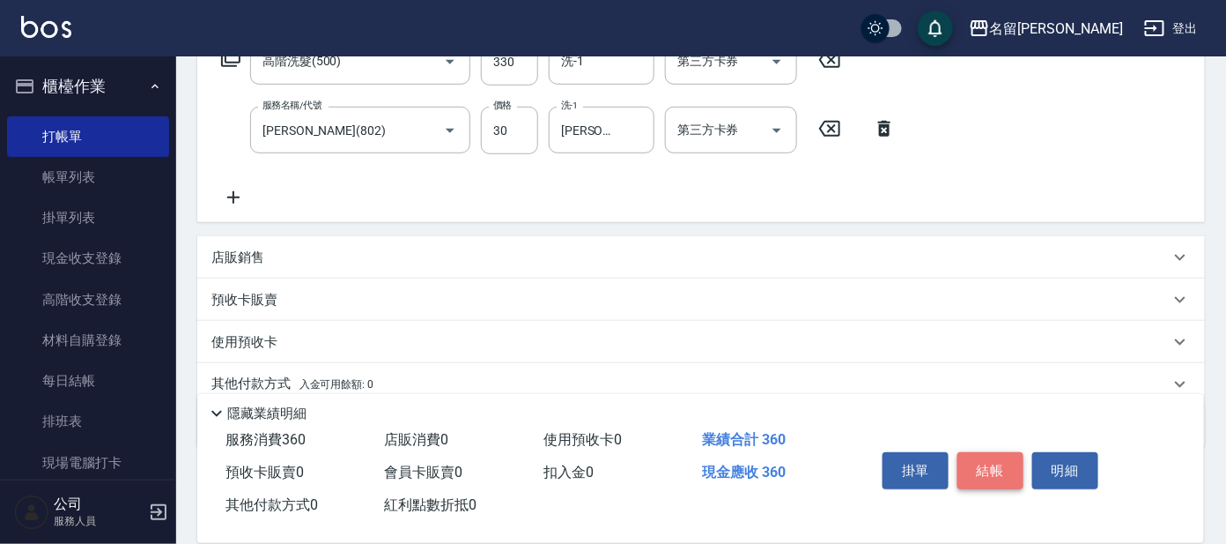
click at [997, 465] on button "結帳" at bounding box center [991, 470] width 66 height 37
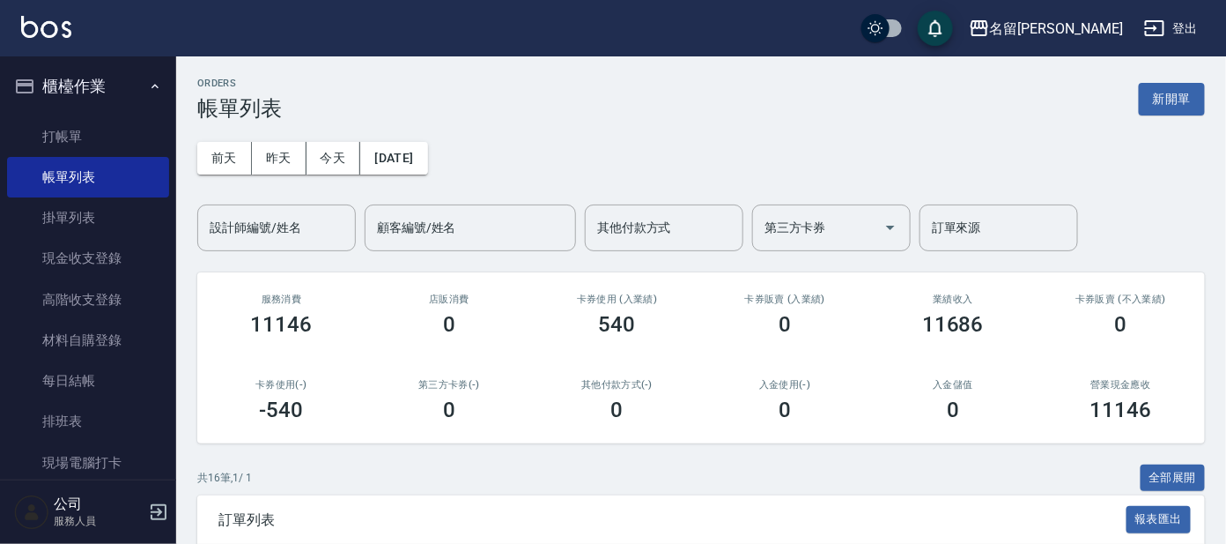
scroll to position [329, 0]
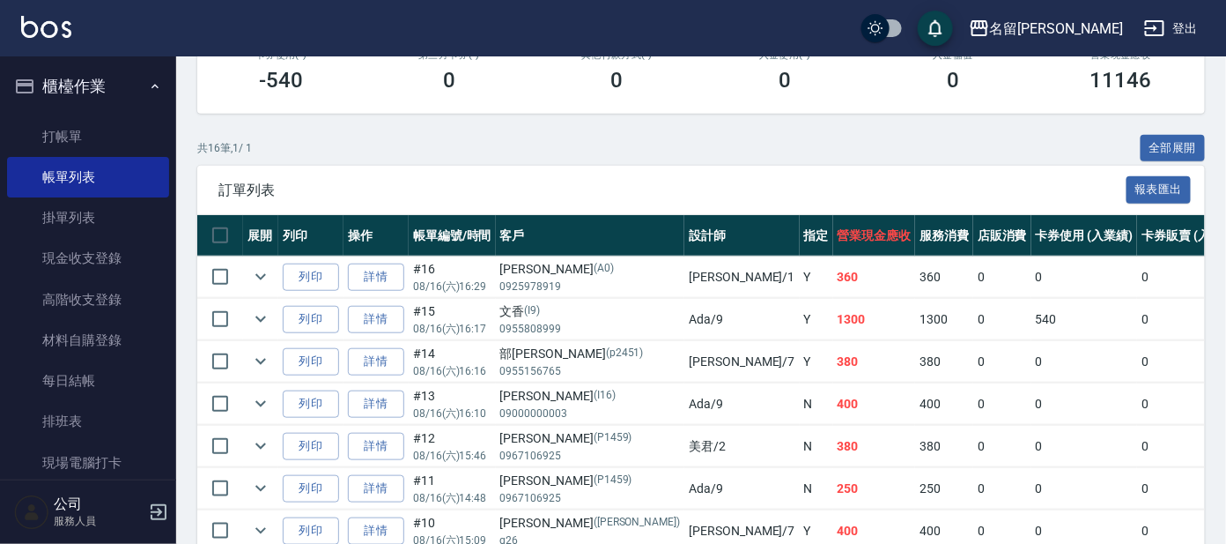
drag, startPoint x: 376, startPoint y: 316, endPoint x: 355, endPoint y: 320, distance: 21.4
click at [376, 316] on link "詳情" at bounding box center [376, 319] width 56 height 27
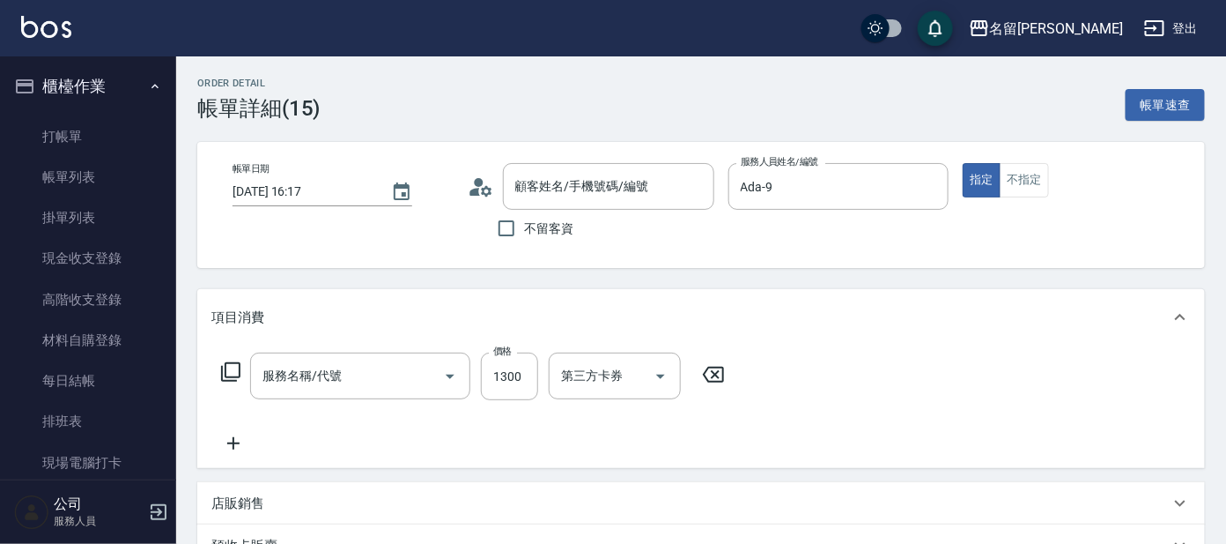
type input "[DATE] 16:17"
type input "Ada-9"
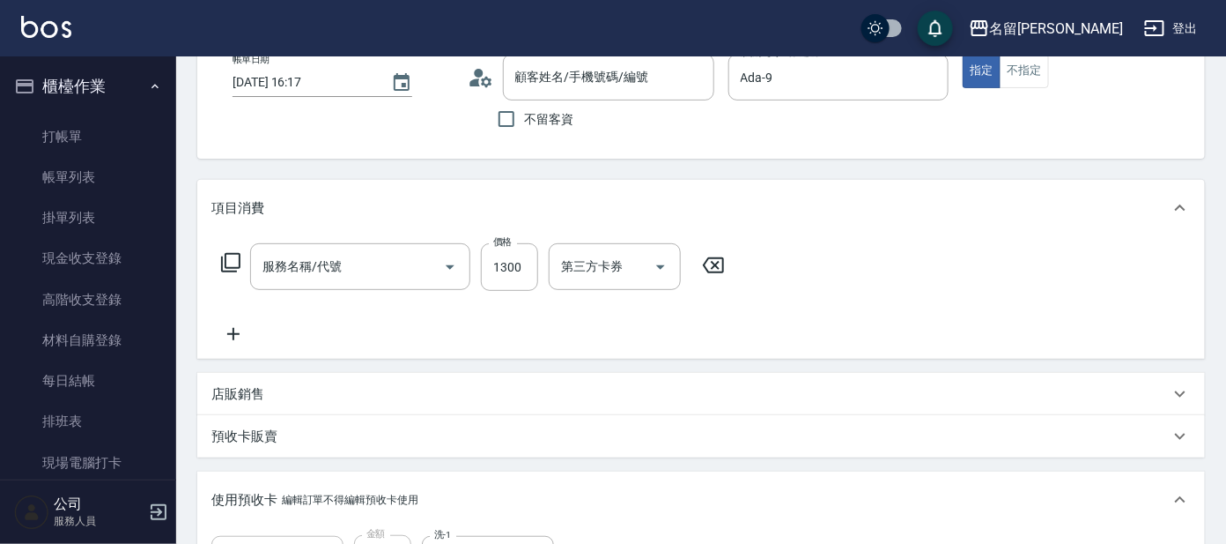
type input "染髮-髮根(403)"
type input "文香/0955808999/I9"
type input "頭皮果酸包月買3送2(1/1)"
click at [255, 388] on p "店販銷售" at bounding box center [237, 394] width 53 height 18
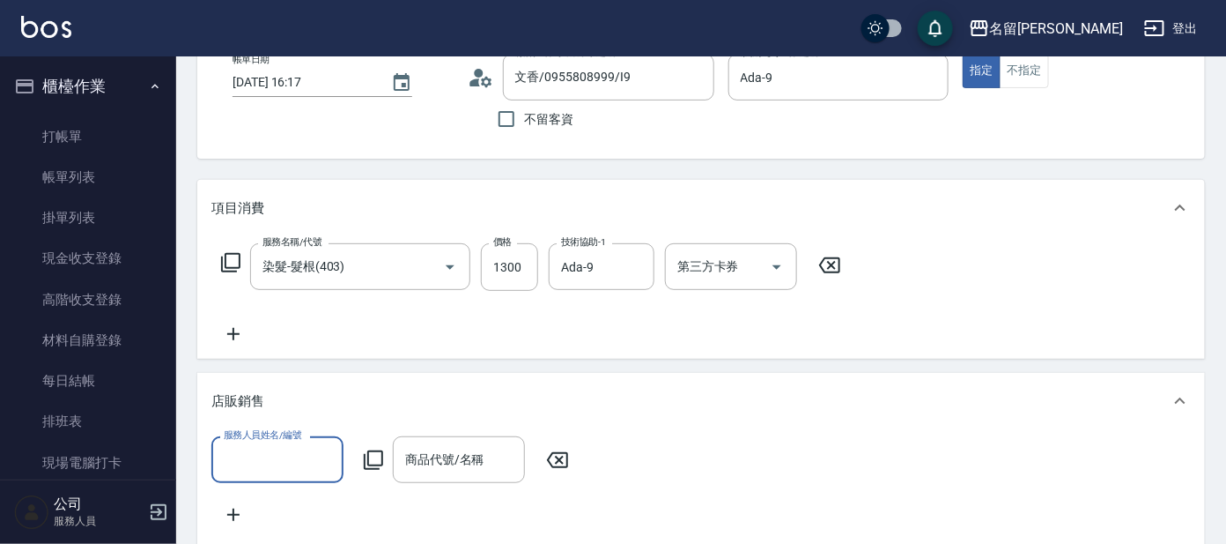
scroll to position [0, 0]
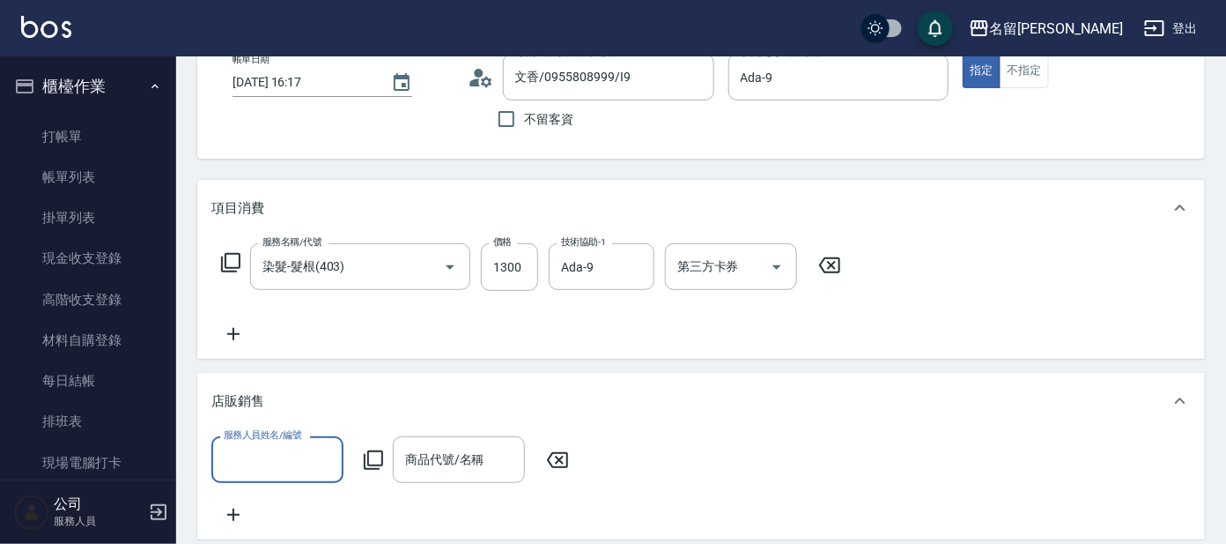
click at [241, 467] on input "服務人員姓名/編號" at bounding box center [277, 459] width 116 height 31
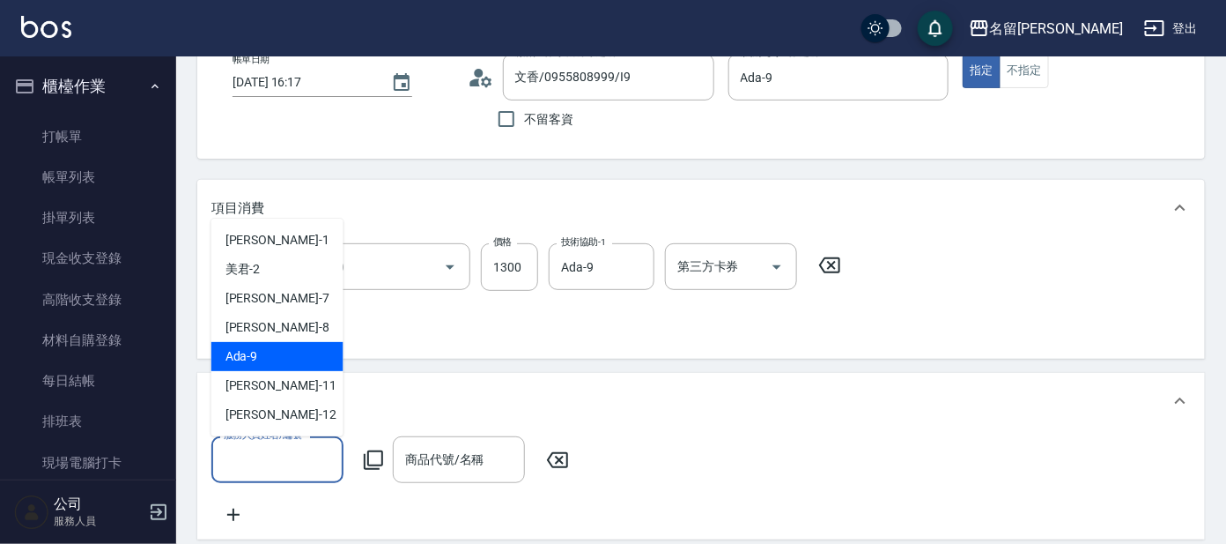
click at [285, 361] on div "Ada -9" at bounding box center [277, 356] width 132 height 29
type input "Ada-9"
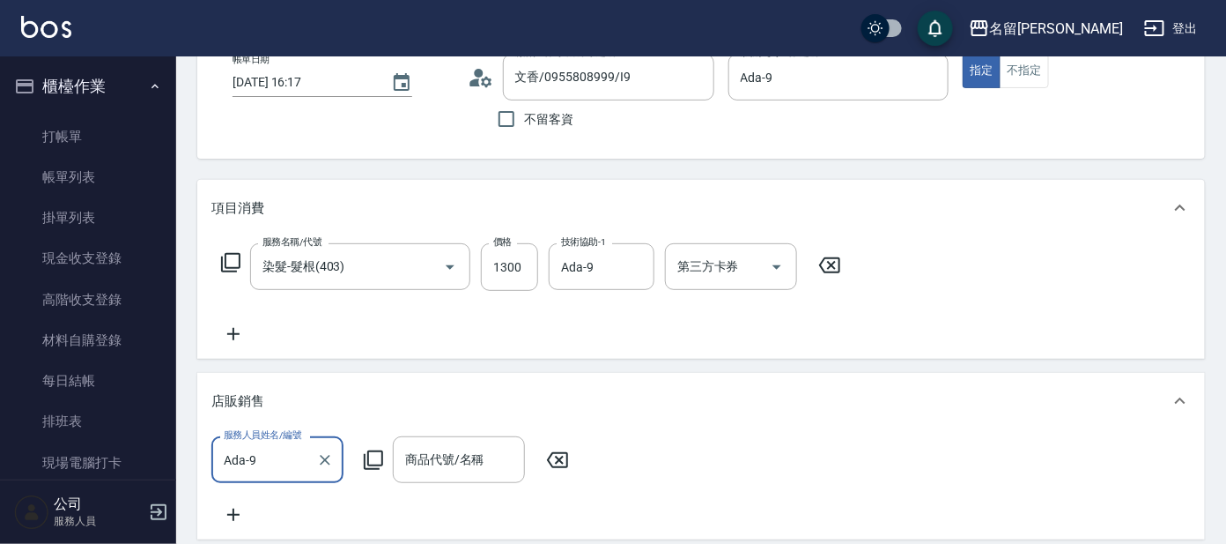
click at [367, 458] on icon at bounding box center [373, 459] width 19 height 19
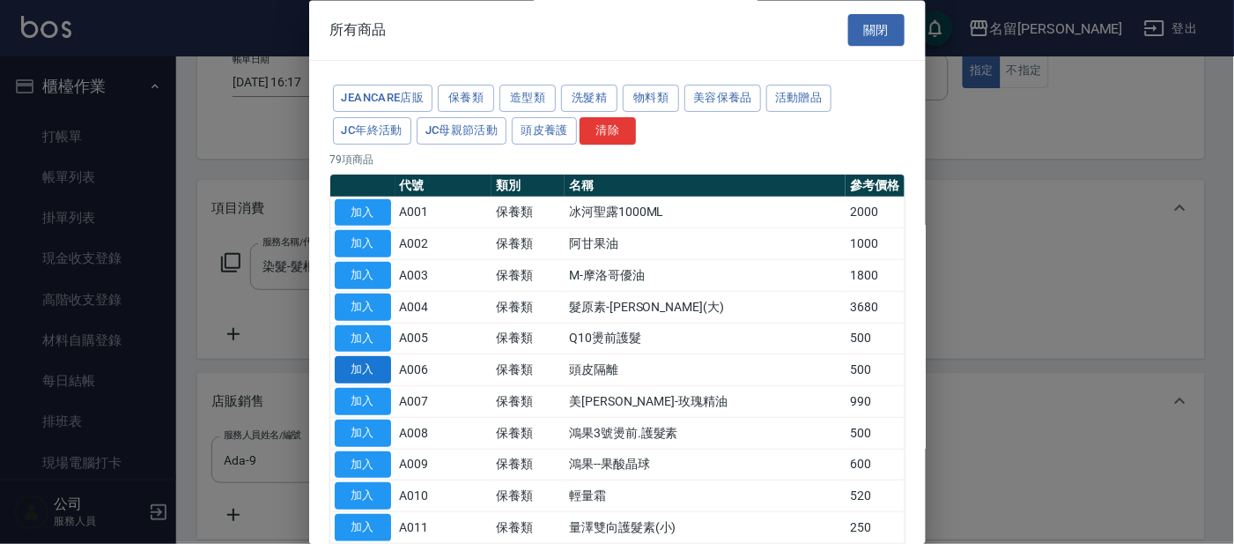
click at [373, 374] on button "加入" at bounding box center [363, 370] width 56 height 27
type input "頭皮隔離"
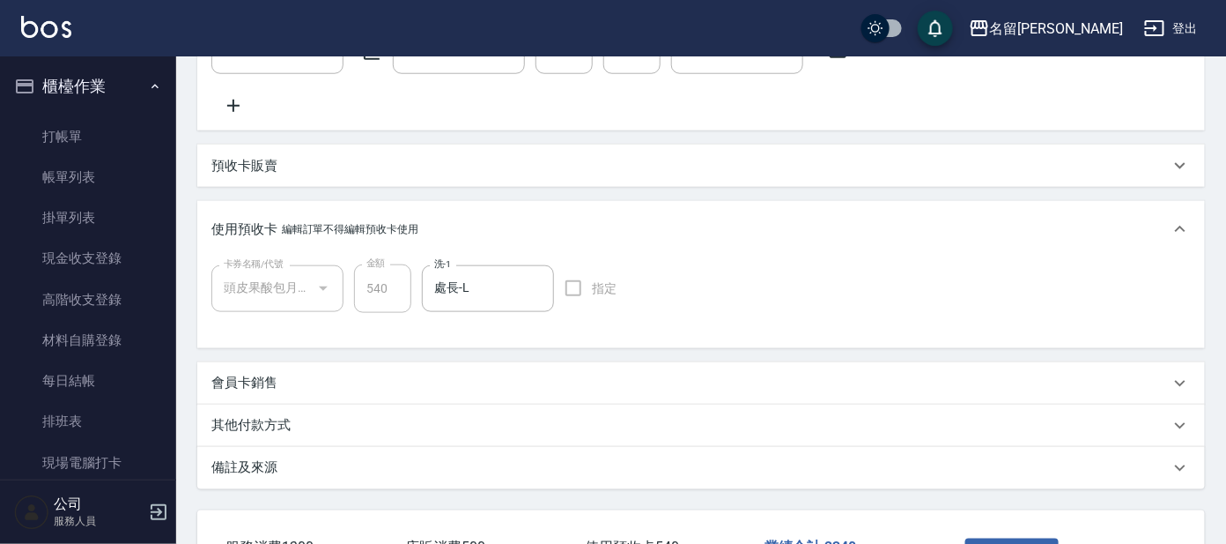
scroll to position [666, 0]
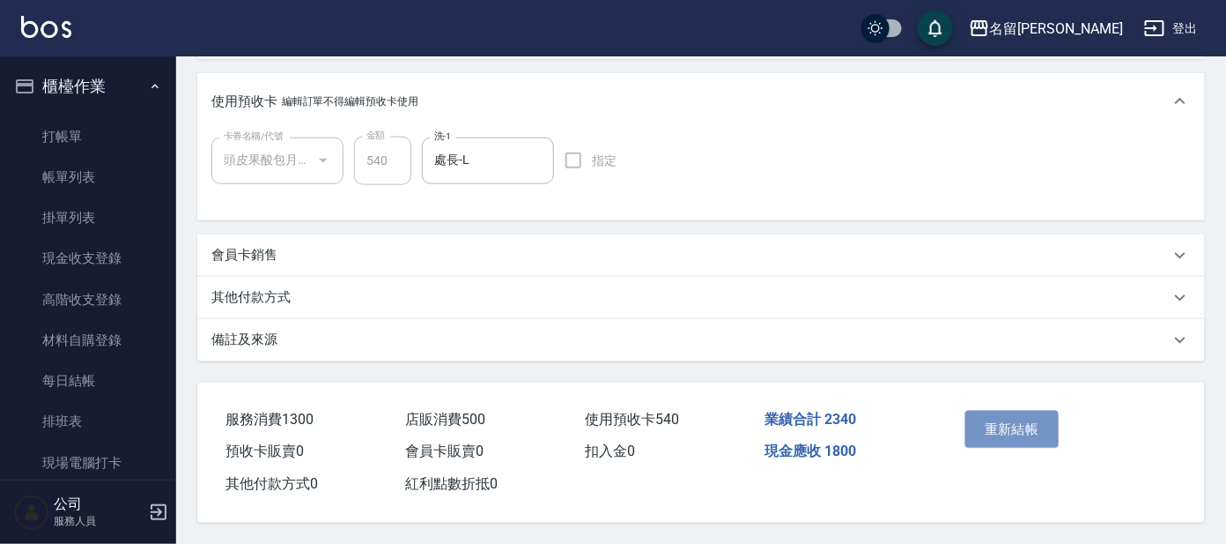
drag, startPoint x: 1029, startPoint y: 433, endPoint x: 1017, endPoint y: 435, distance: 12.6
click at [1028, 433] on button "重新結帳" at bounding box center [1012, 429] width 93 height 37
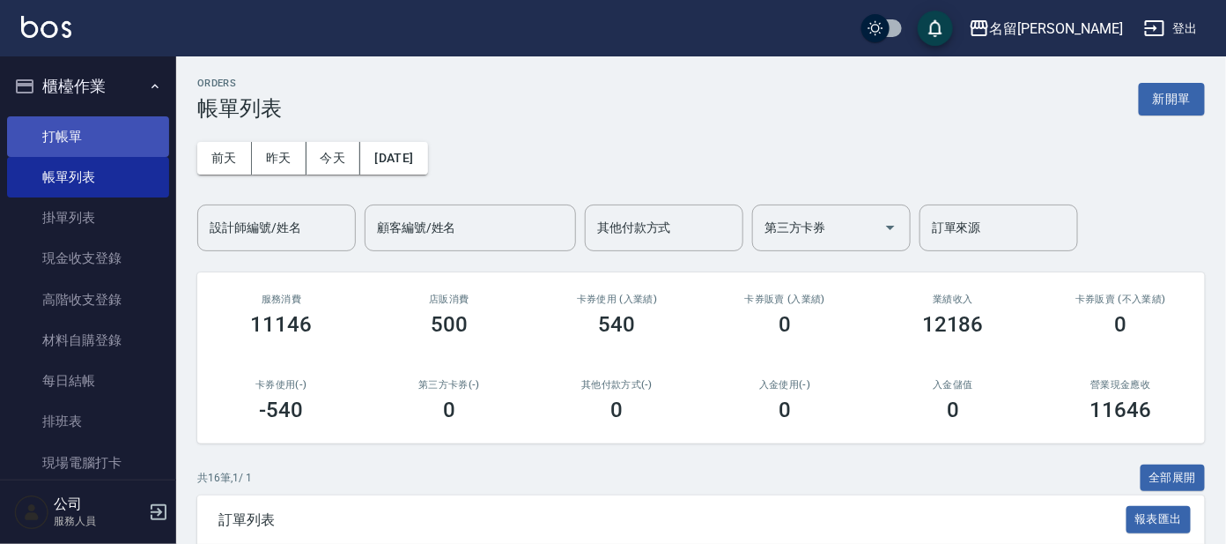
click at [81, 138] on link "打帳單" at bounding box center [88, 136] width 162 height 41
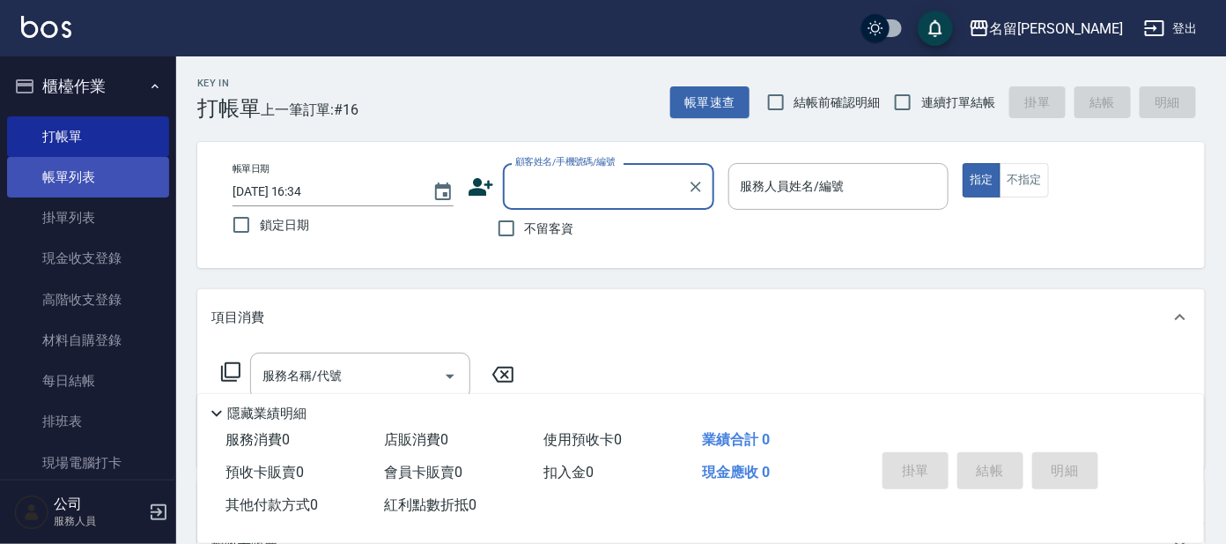
click at [78, 184] on link "帳單列表" at bounding box center [88, 177] width 162 height 41
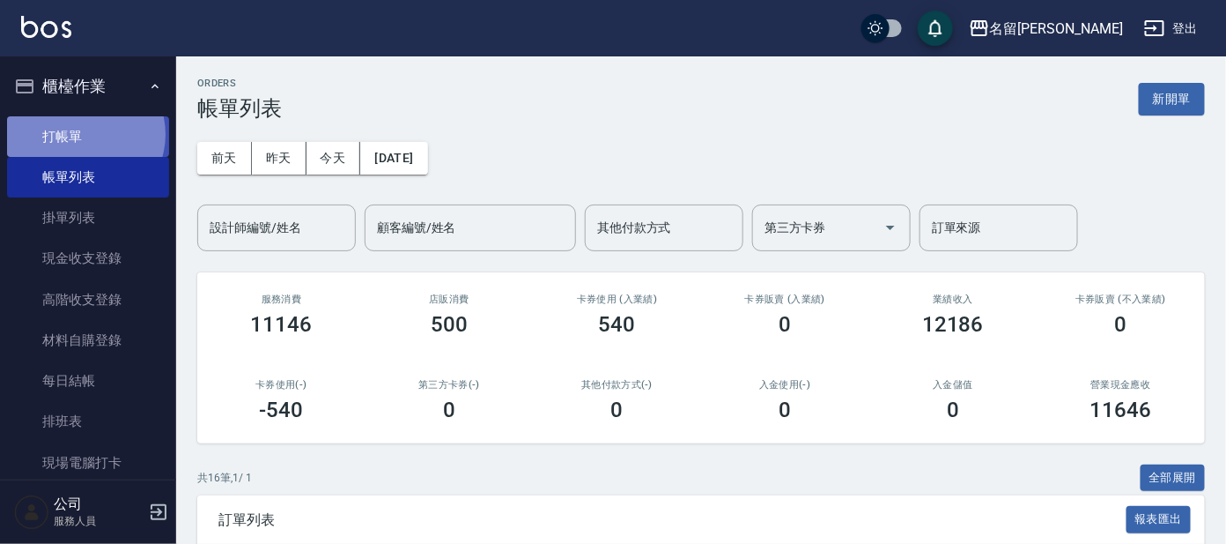
click at [82, 134] on link "打帳單" at bounding box center [88, 136] width 162 height 41
